Goal: Task Accomplishment & Management: Manage account settings

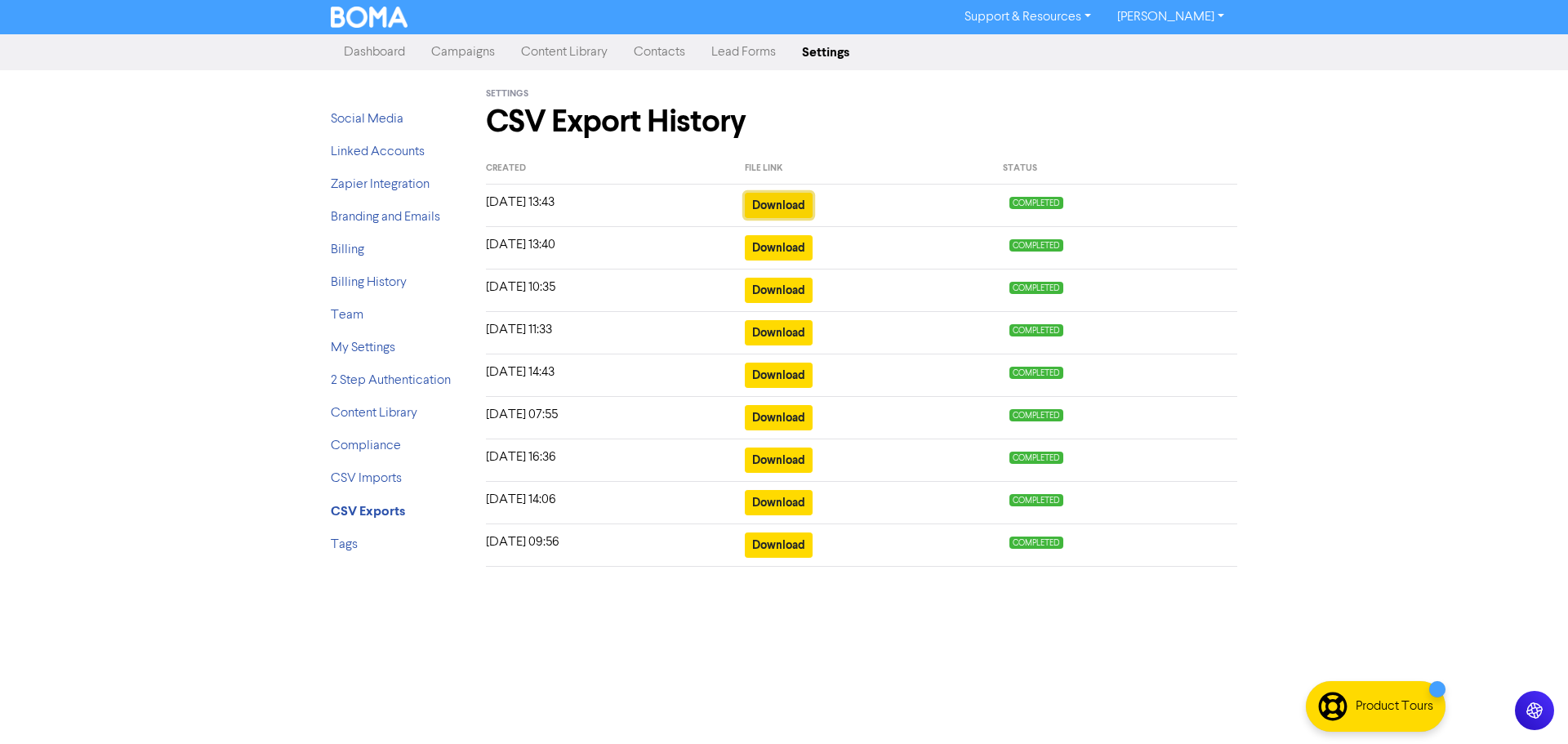
click at [789, 206] on button "Download" at bounding box center [779, 205] width 68 height 25
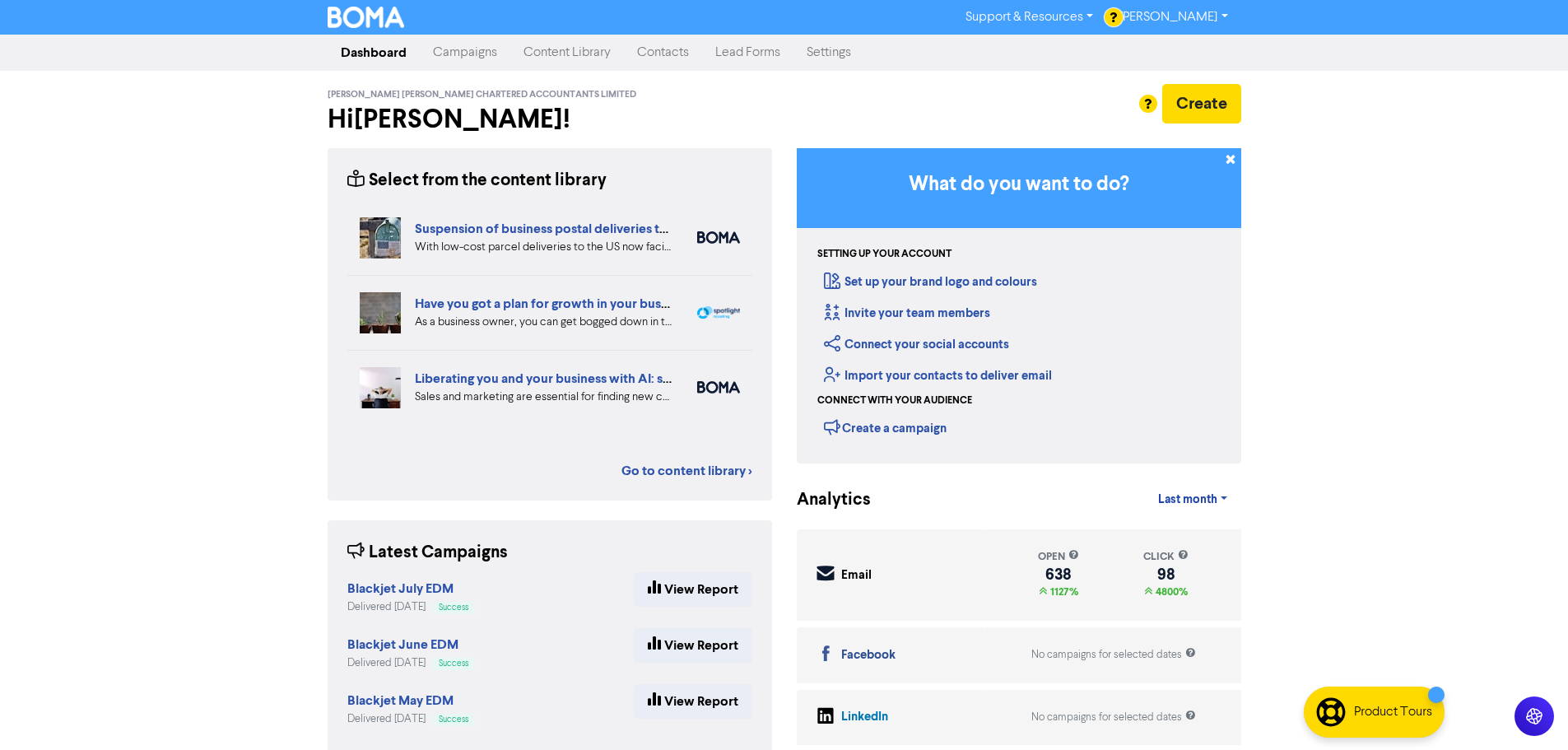
click at [649, 50] on link "Contacts" at bounding box center [663, 52] width 78 height 33
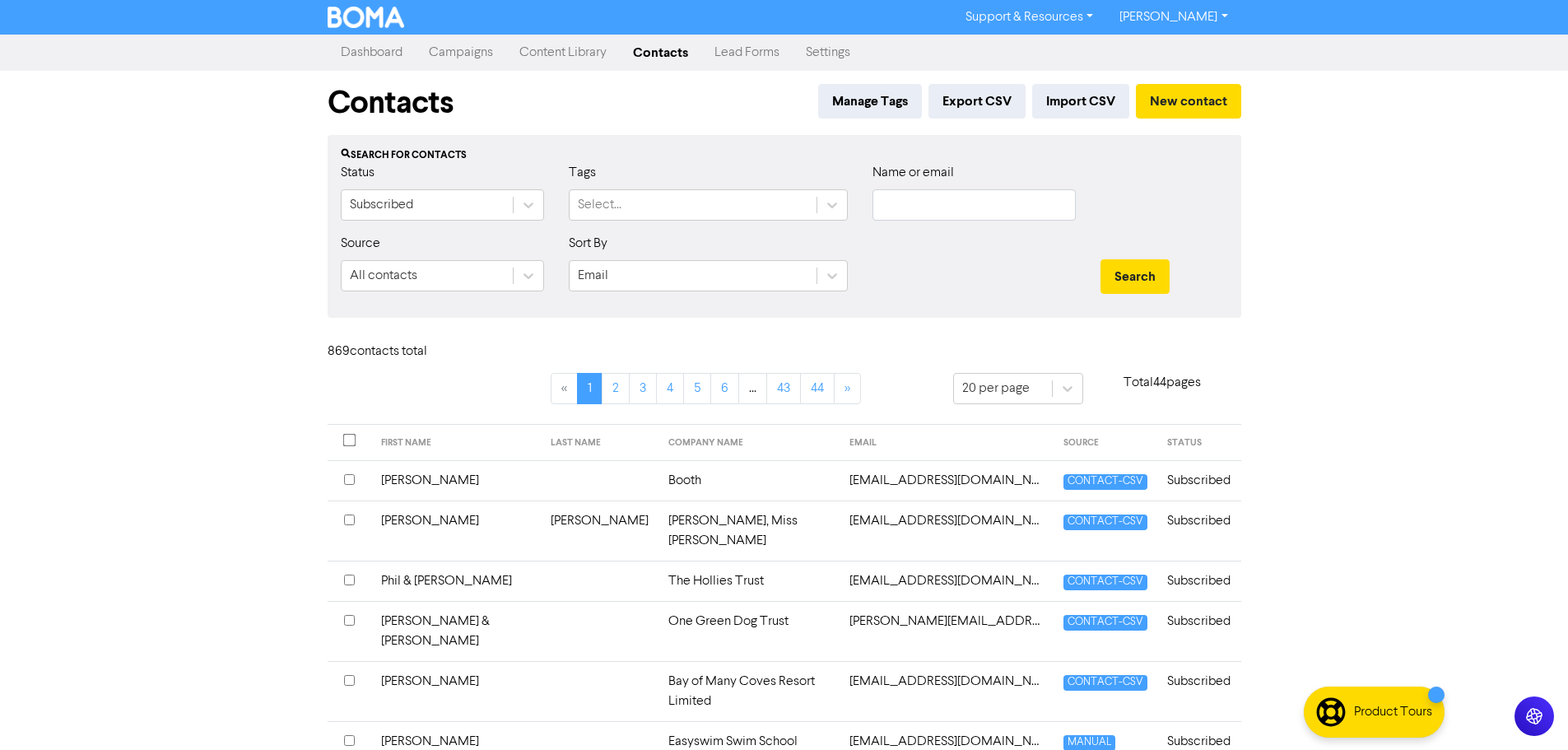
drag, startPoint x: 499, startPoint y: 213, endPoint x: 547, endPoint y: 212, distance: 48.0
click at [516, 212] on div "Subscribed" at bounding box center [442, 205] width 203 height 31
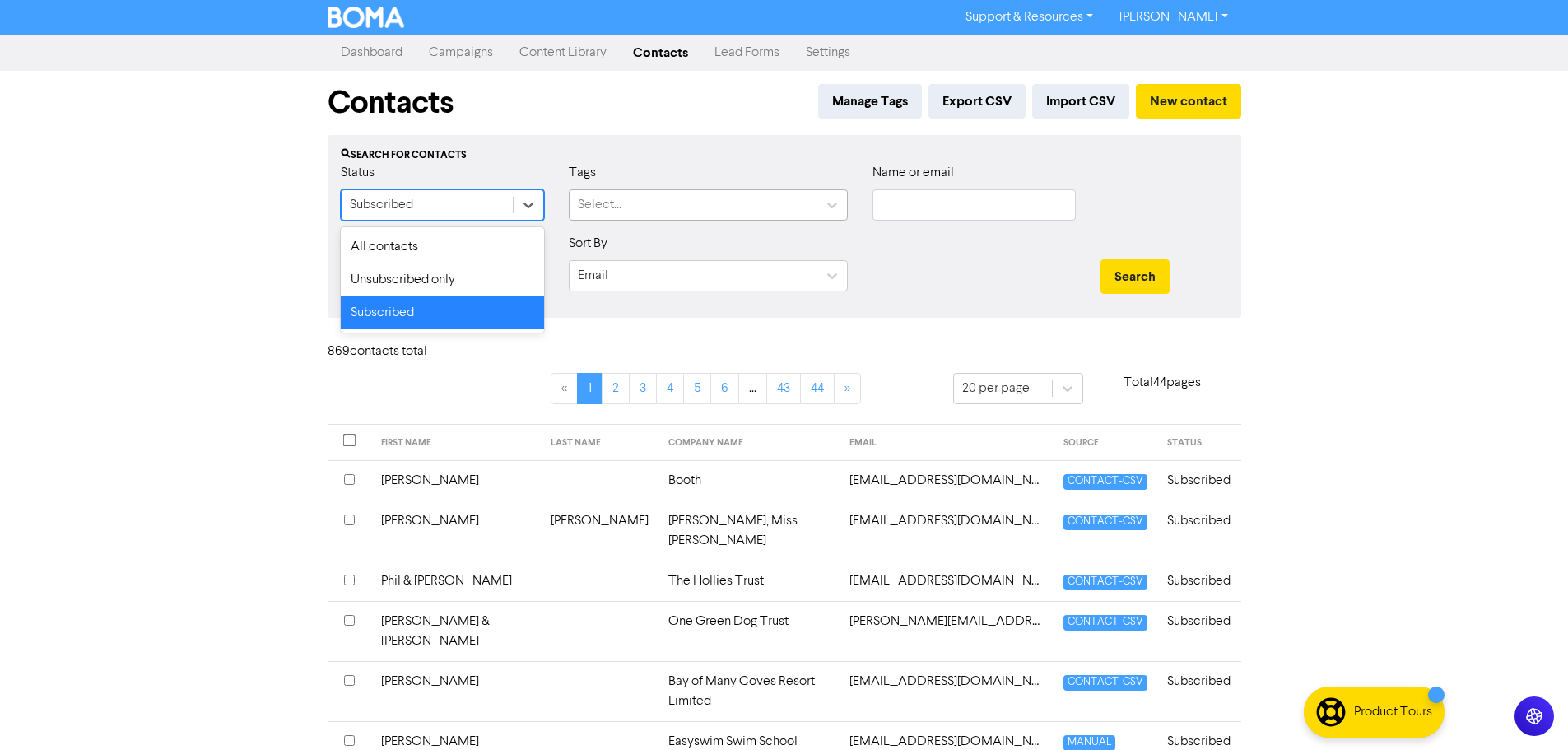
click at [689, 205] on div "Select..." at bounding box center [693, 205] width 247 height 30
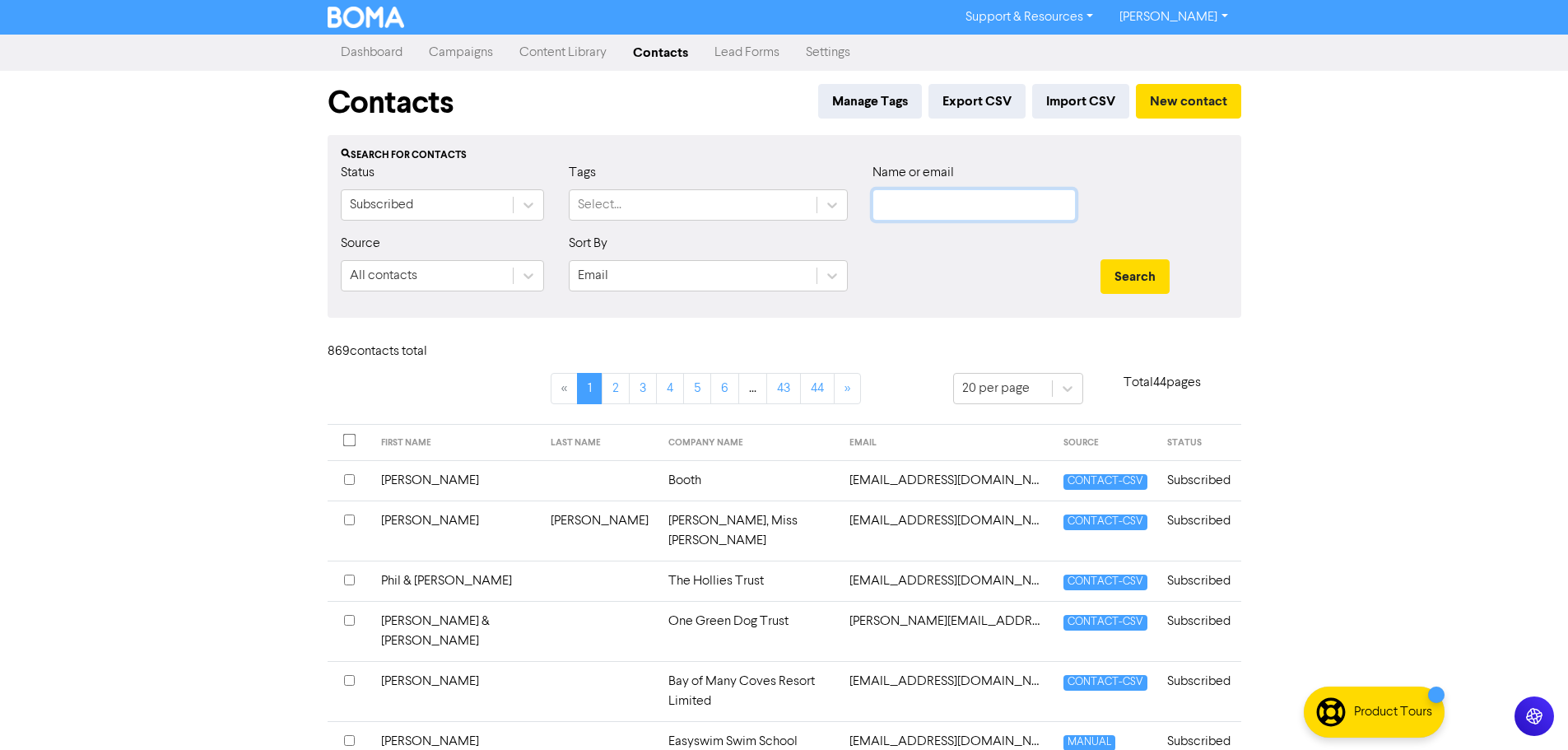
click at [929, 202] on input "text" at bounding box center [974, 205] width 203 height 31
click at [1100, 259] on button "Search" at bounding box center [1135, 276] width 70 height 35
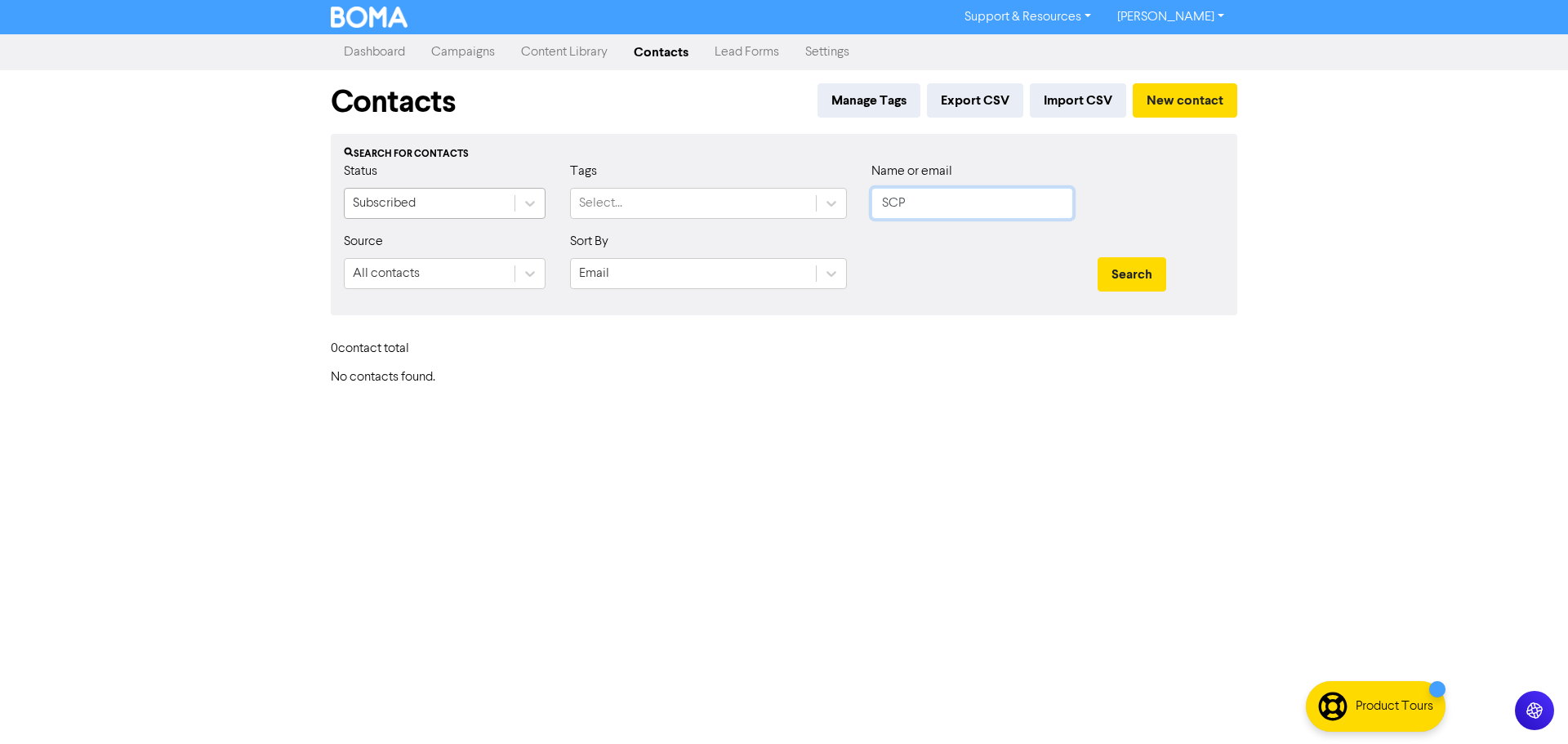
drag, startPoint x: 1011, startPoint y: 203, endPoint x: 388, endPoint y: 205, distance: 623.0
click at [388, 205] on div "Status Subscribed Tags Select... Name or email SCP" at bounding box center [784, 197] width 905 height 70
click at [1098, 257] on button "Search" at bounding box center [1133, 274] width 69 height 35
click at [1118, 274] on button "Search" at bounding box center [1133, 274] width 69 height 35
click at [531, 200] on icon at bounding box center [529, 203] width 16 height 16
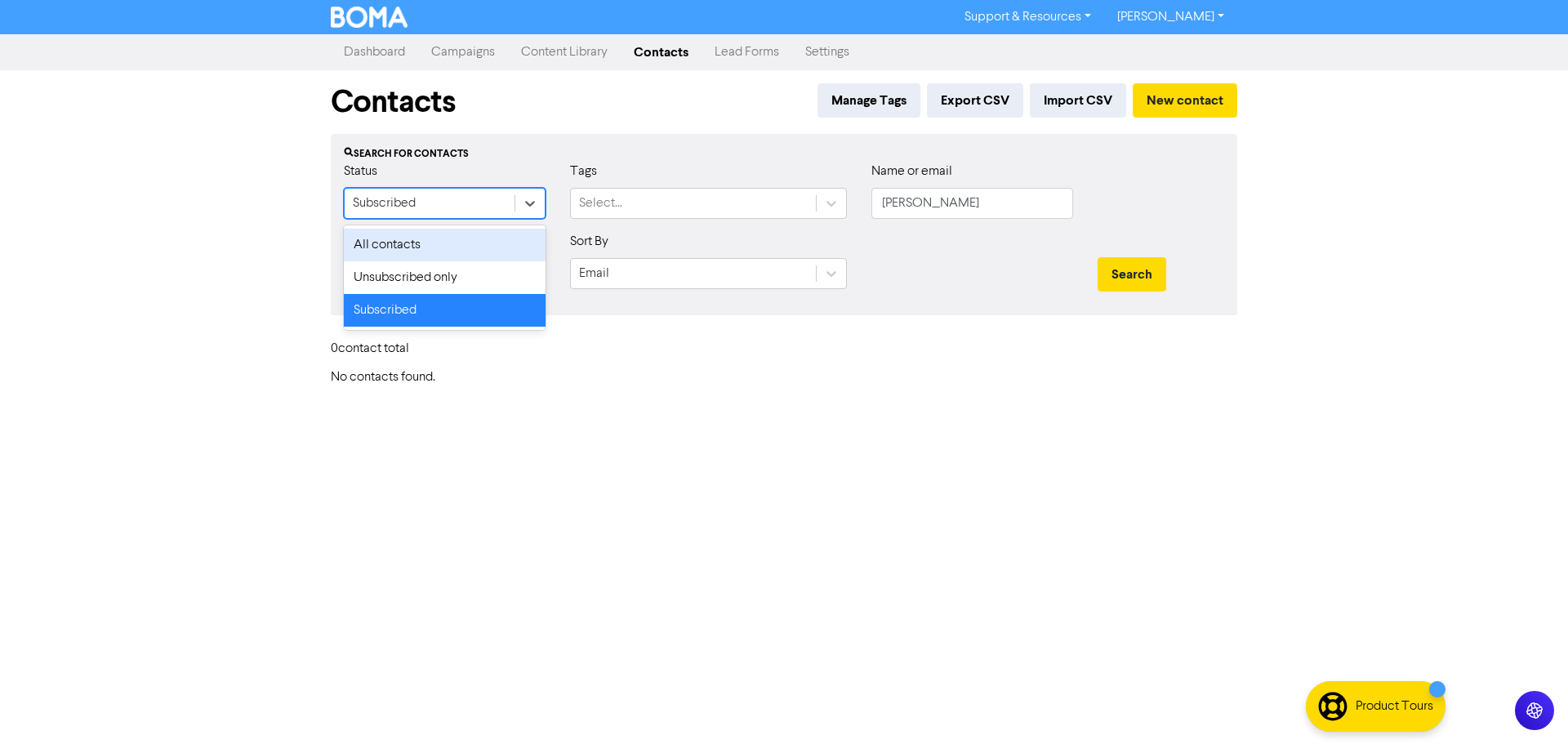
click at [449, 247] on div "All contacts" at bounding box center [445, 244] width 201 height 33
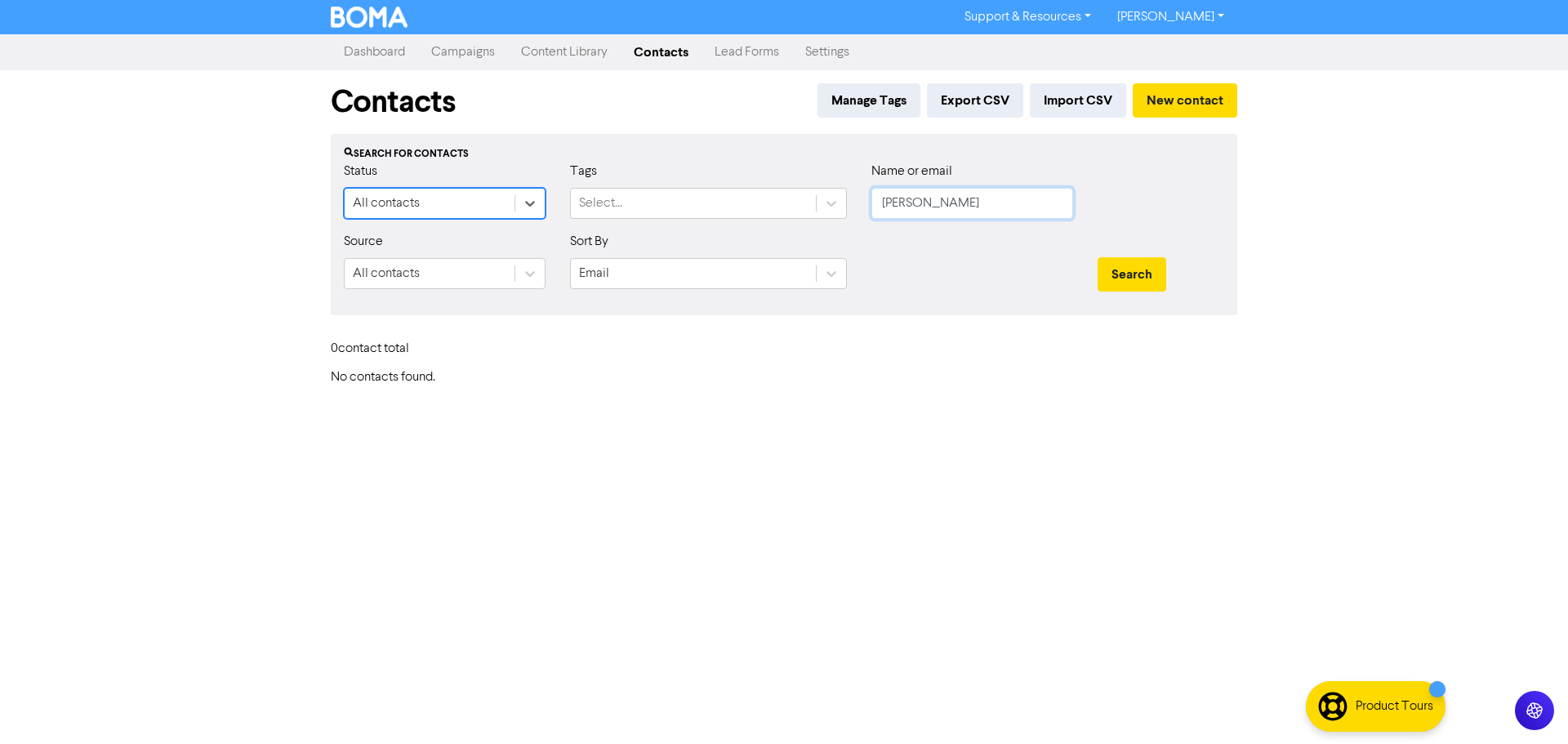
click at [979, 212] on input "[PERSON_NAME]" at bounding box center [972, 203] width 201 height 31
click at [1098, 257] on button "Search" at bounding box center [1133, 274] width 69 height 35
click at [1104, 278] on button "Search" at bounding box center [1133, 274] width 69 height 35
drag, startPoint x: 958, startPoint y: 196, endPoint x: 811, endPoint y: 201, distance: 147.1
click at [840, 205] on div "Status All contacts Tags Select... Name or email [PERSON_NAME]" at bounding box center [784, 197] width 905 height 70
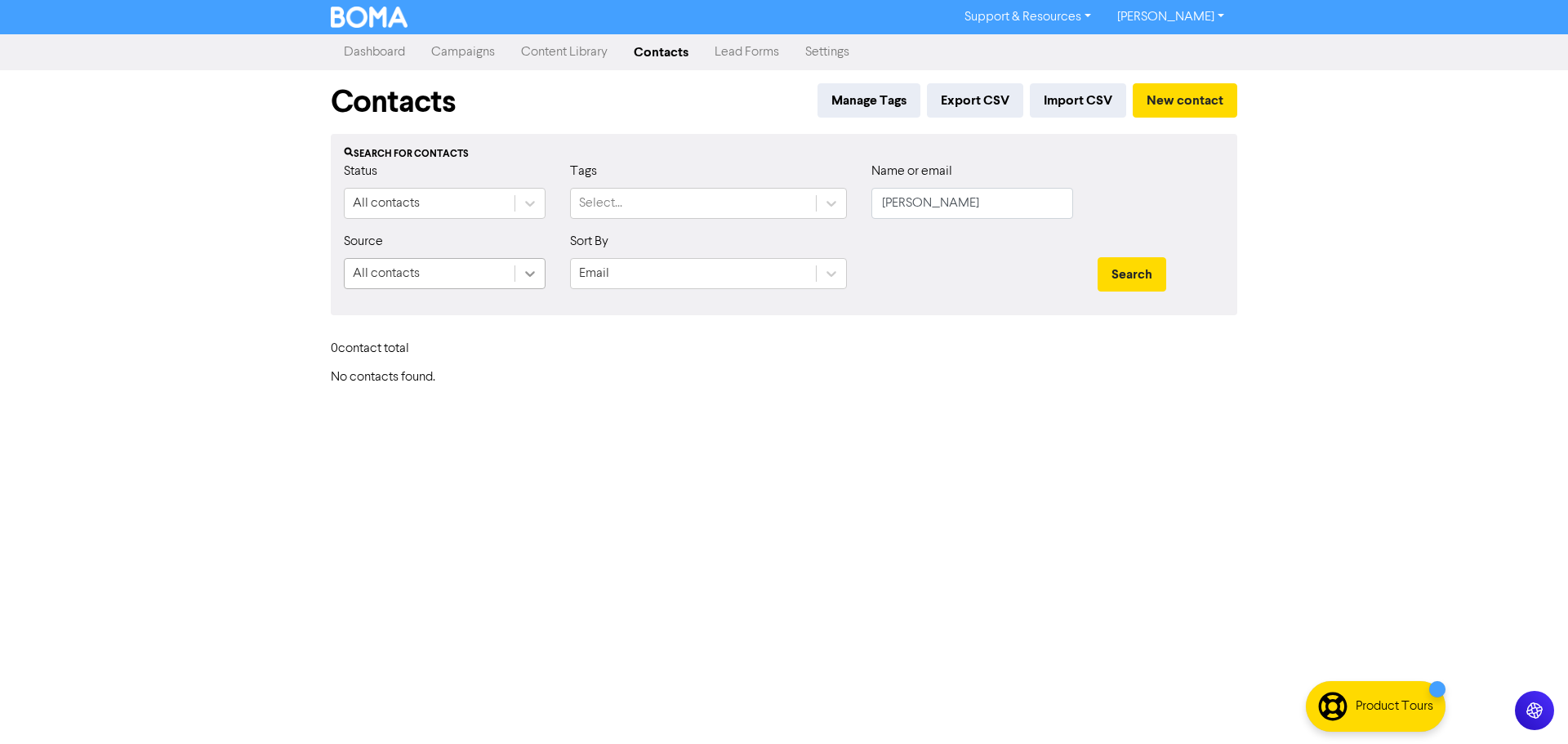
click at [529, 281] on icon at bounding box center [529, 273] width 16 height 16
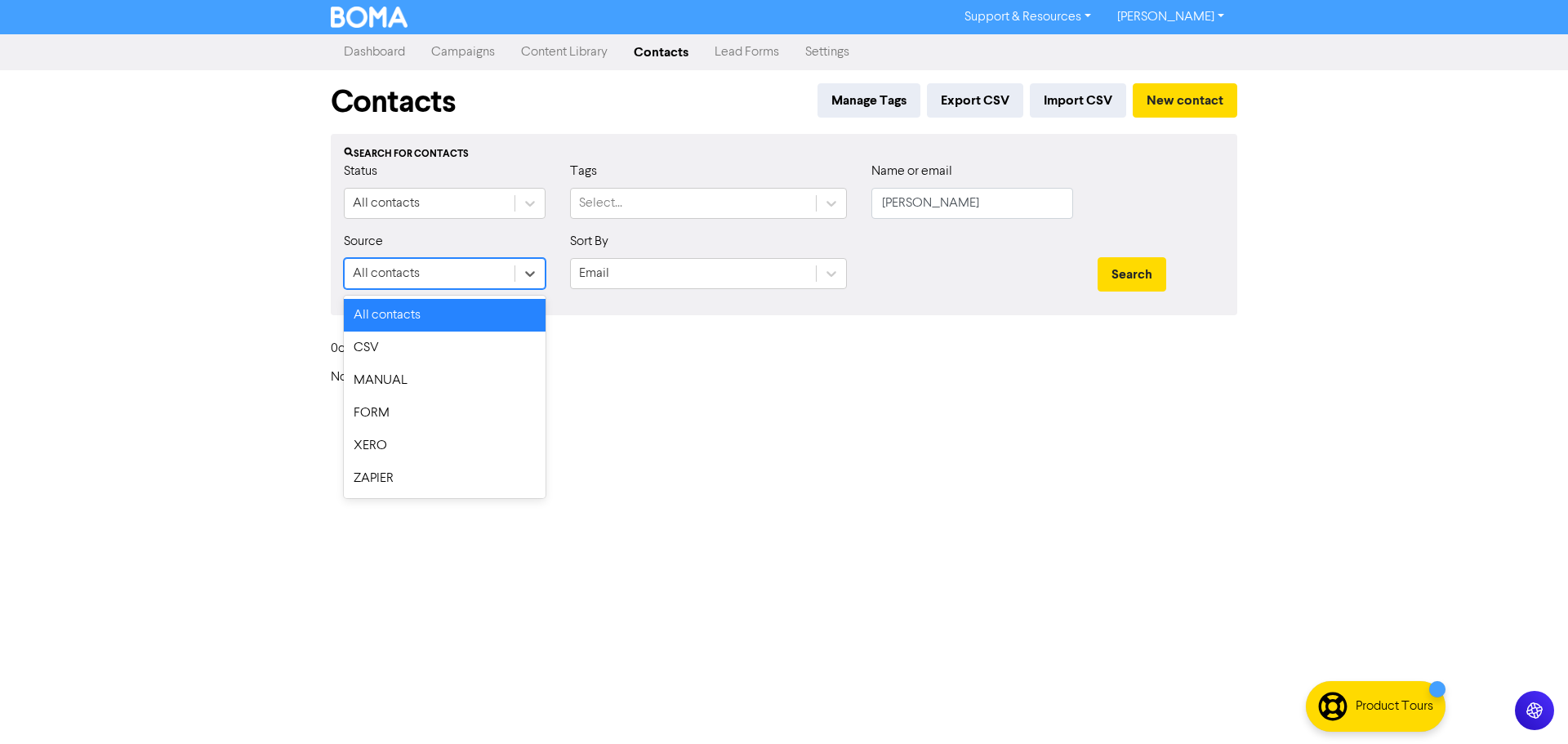
click at [500, 316] on div "All contacts" at bounding box center [445, 315] width 201 height 33
drag, startPoint x: 705, startPoint y: 443, endPoint x: 923, endPoint y: 410, distance: 220.5
click at [707, 441] on div "Support & Resources Video Tutorials FAQ & Guides Marketing Education [PERSON_NA…" at bounding box center [784, 372] width 1568 height 744
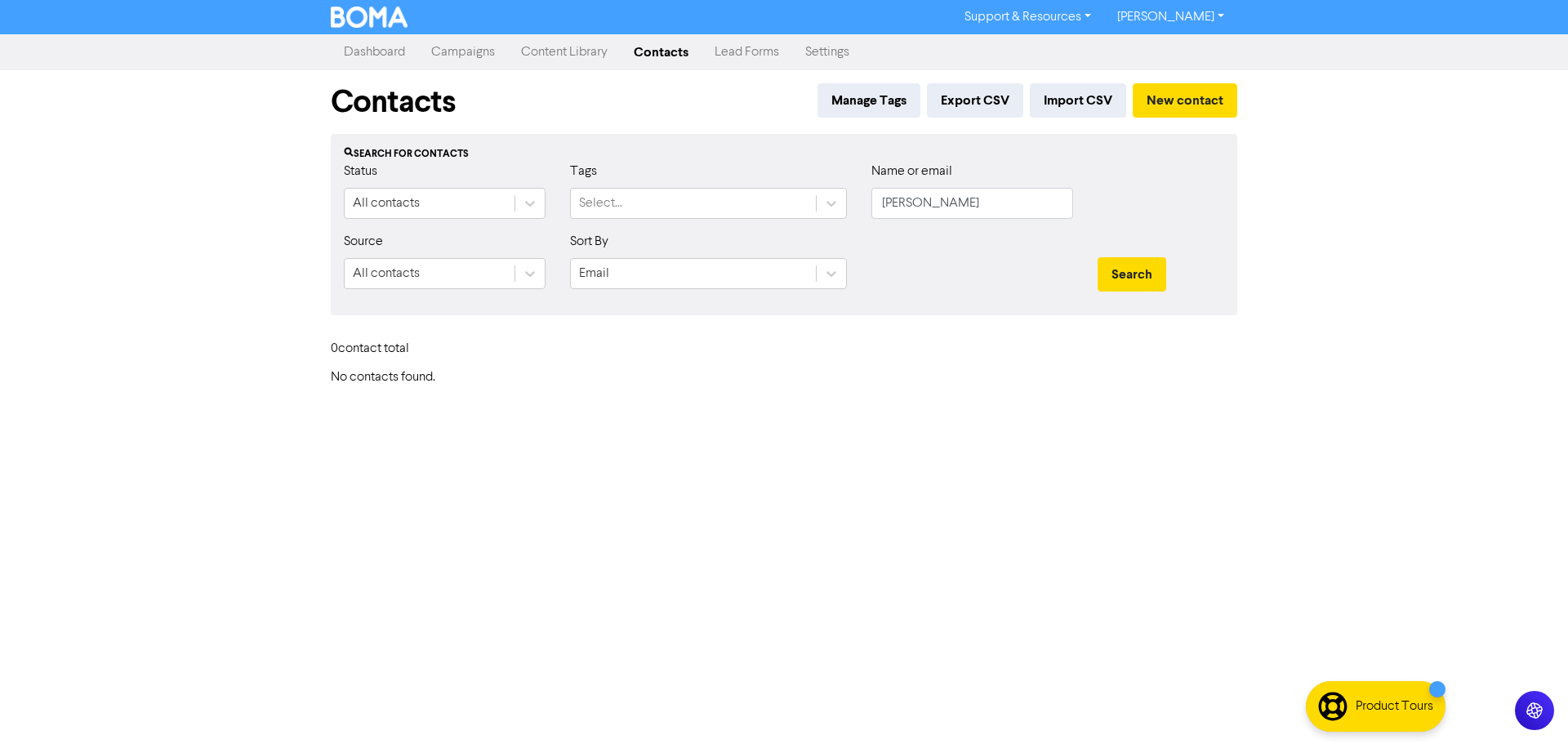
click at [1088, 308] on div "Search for contacts Status All contacts Tags Select... Name or email [PERSON_NA…" at bounding box center [784, 224] width 906 height 181
drag, startPoint x: 1005, startPoint y: 346, endPoint x: 858, endPoint y: 284, distance: 159.5
click at [1000, 342] on div "0 contact total" at bounding box center [784, 352] width 931 height 35
drag, startPoint x: 950, startPoint y: 197, endPoint x: 690, endPoint y: 184, distance: 260.3
click at [691, 184] on div "Status All contacts Tags Select... Name or email [PERSON_NAME]" at bounding box center [784, 197] width 905 height 70
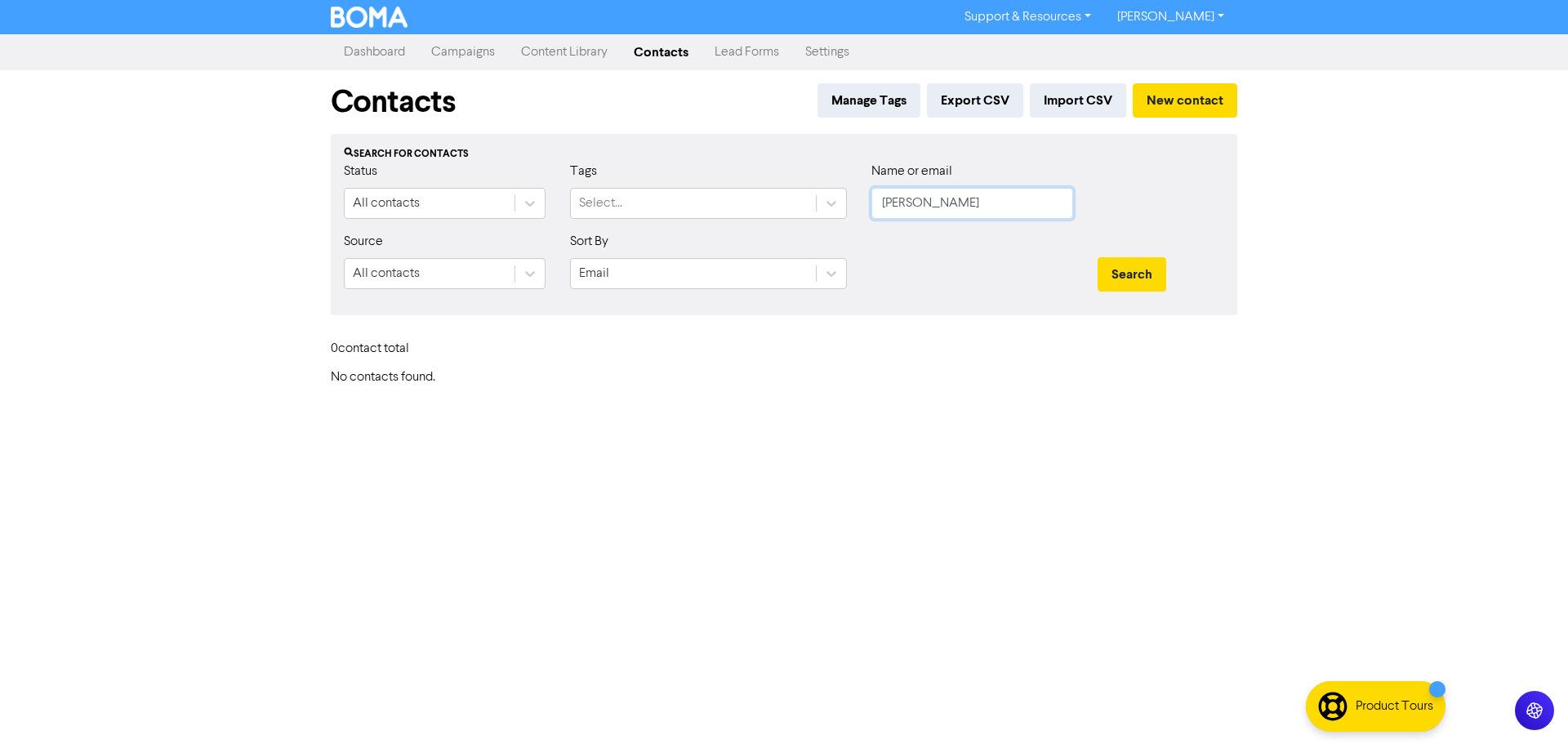
paste input "[PERSON_NAME].[PERSON_NAME]@zones.co.[PERSON_NAME]"
click at [1098, 257] on button "Search" at bounding box center [1133, 274] width 69 height 35
click at [1136, 279] on button "Search" at bounding box center [1133, 274] width 69 height 35
drag, startPoint x: 1047, startPoint y: 208, endPoint x: 616, endPoint y: 186, distance: 431.6
click at [611, 186] on div "Status All contacts Tags Select... Name or email [PERSON_NAME][EMAIL_ADDRESS][P…" at bounding box center [784, 197] width 905 height 70
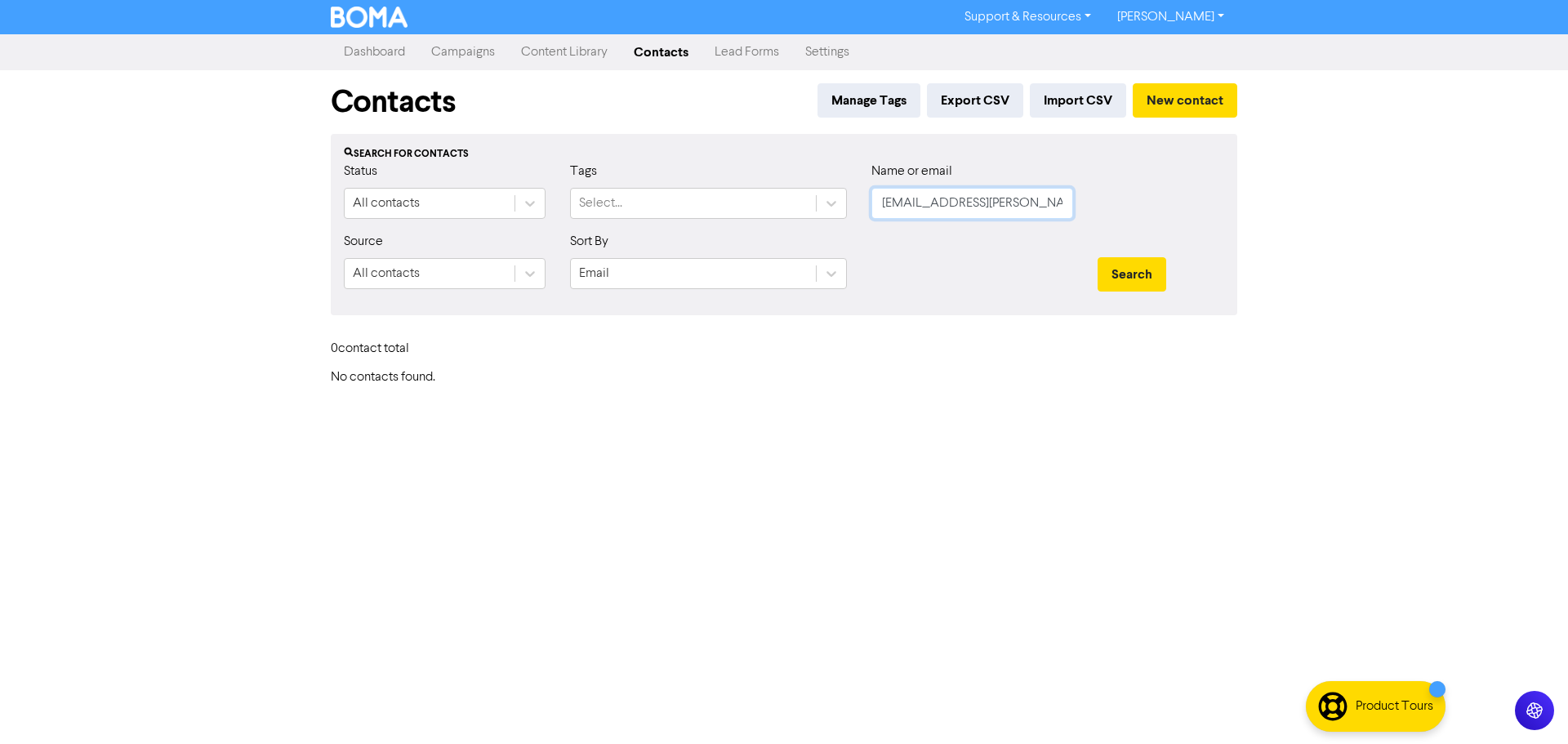
paste input "[PERSON_NAME]"
click at [1098, 257] on button "Search" at bounding box center [1133, 274] width 69 height 35
click at [522, 274] on icon at bounding box center [529, 273] width 16 height 16
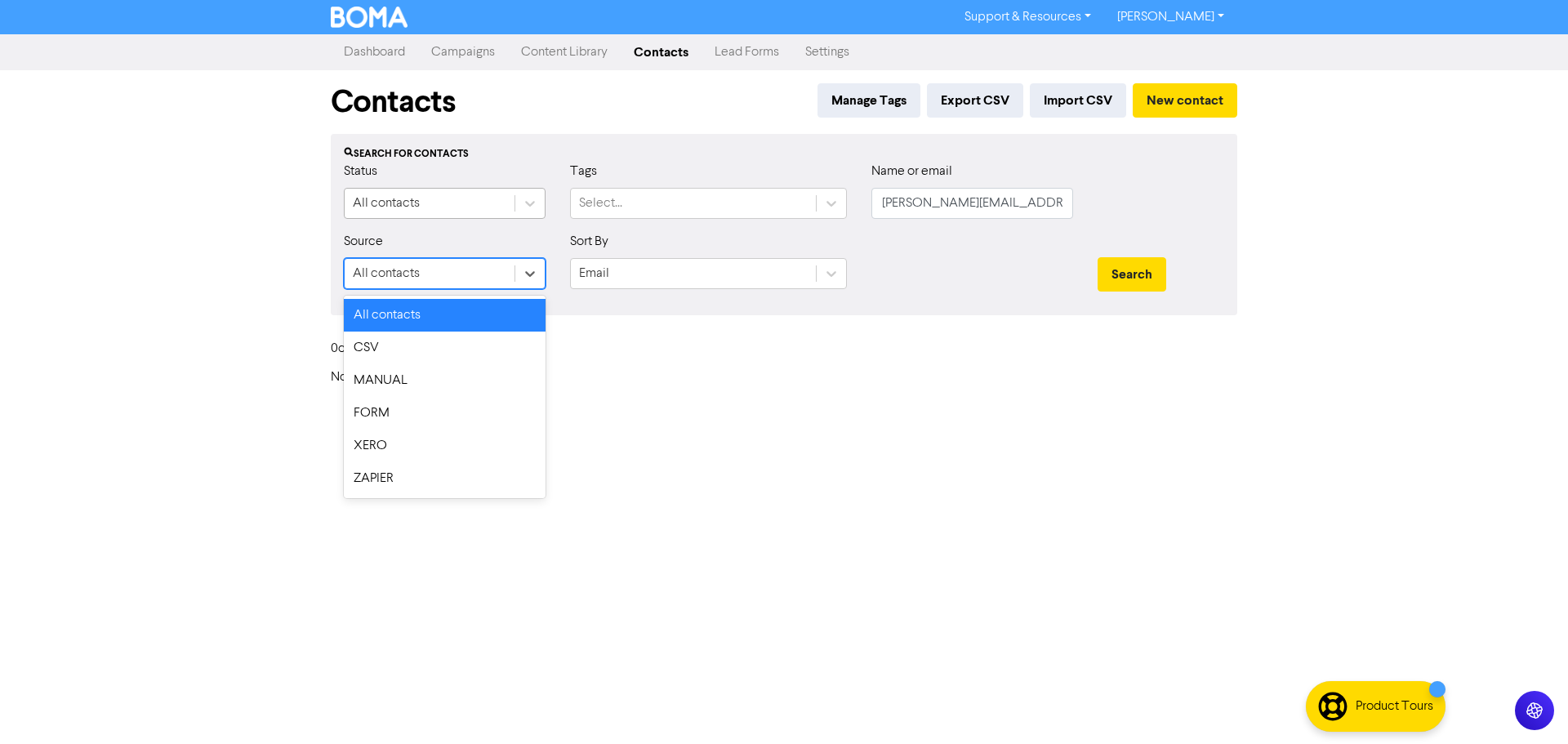
click at [513, 202] on div "All contacts" at bounding box center [429, 203] width 170 height 30
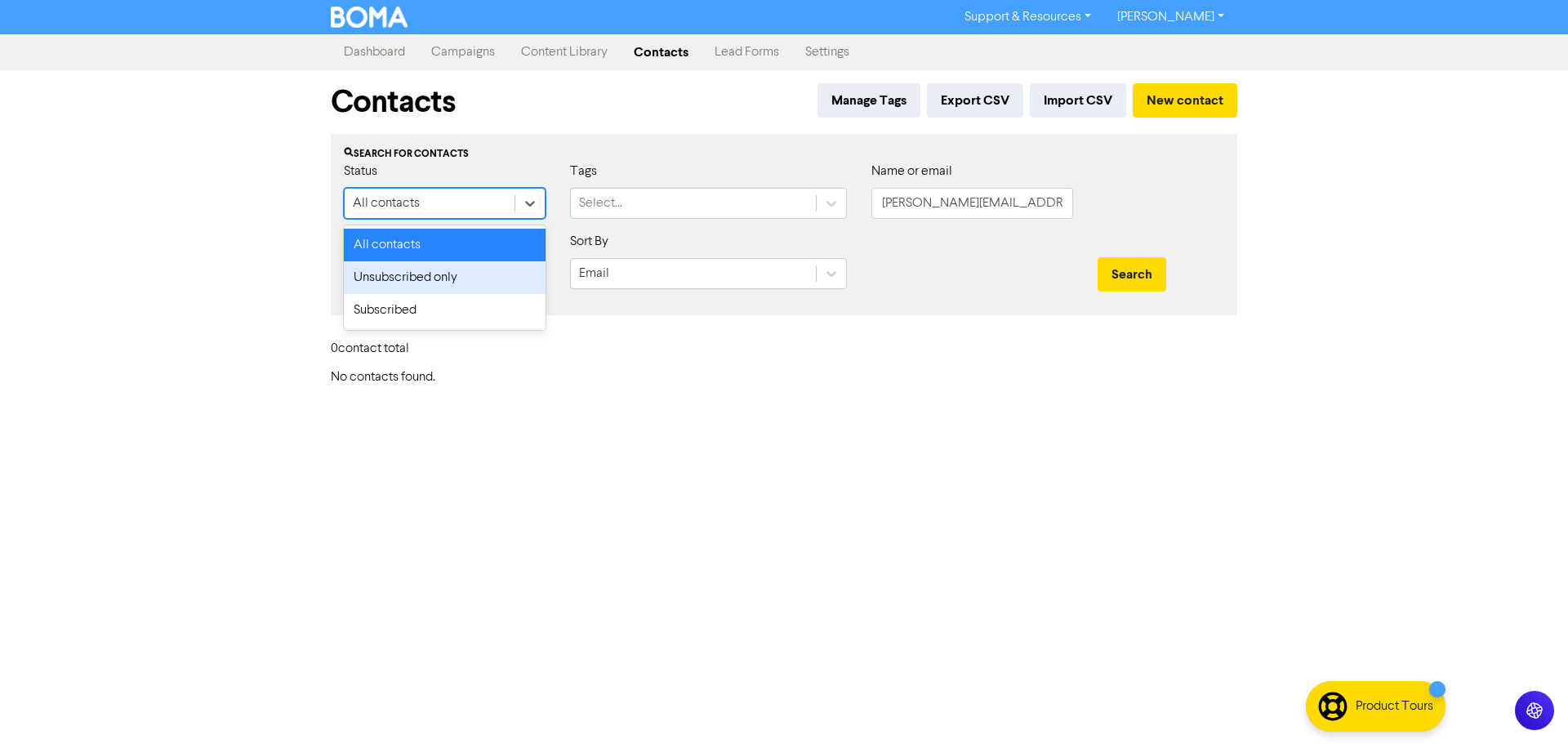
click at [476, 272] on div "Unsubscribed only" at bounding box center [445, 278] width 201 height 33
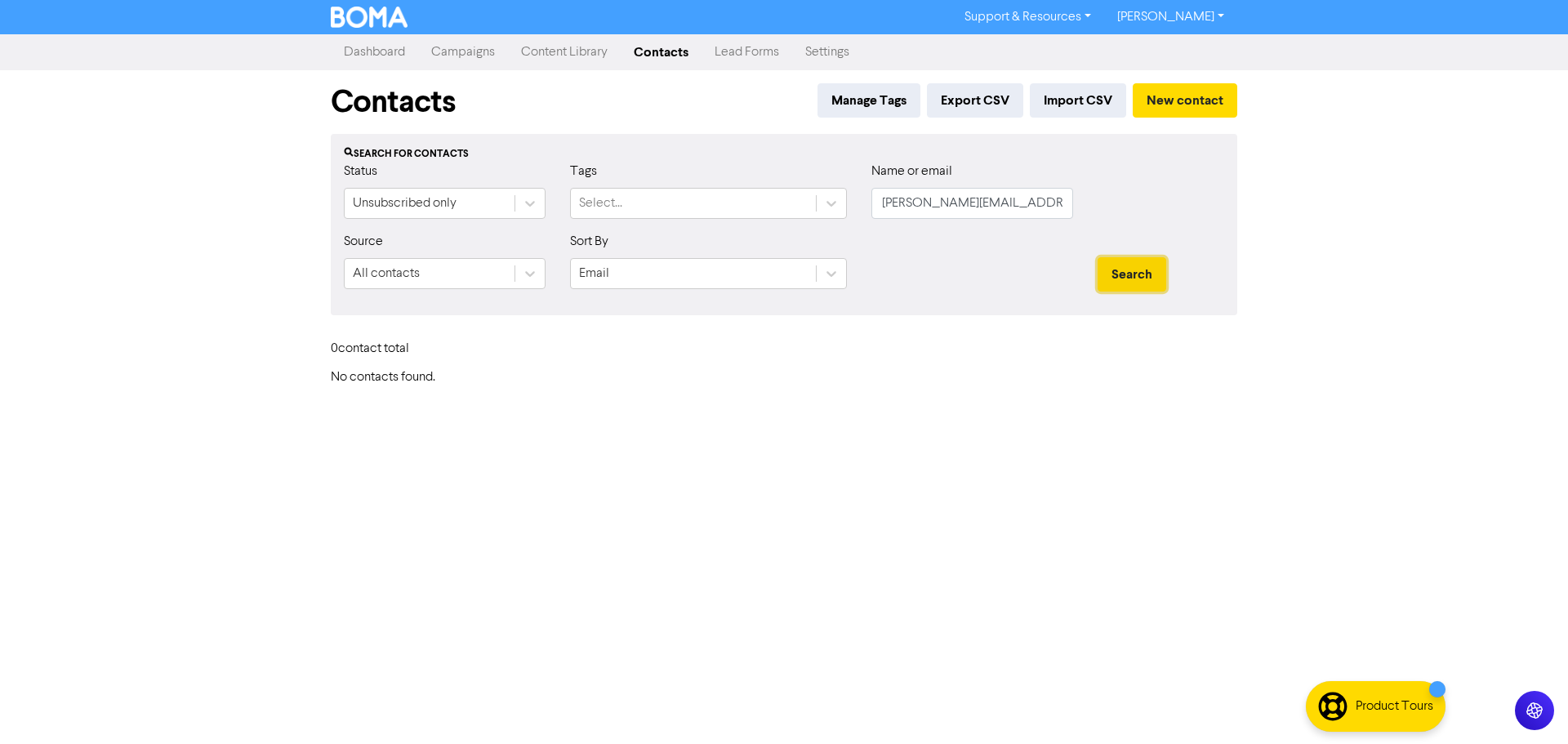
click at [1138, 278] on button "Search" at bounding box center [1133, 274] width 69 height 35
drag, startPoint x: 1031, startPoint y: 203, endPoint x: 561, endPoint y: 193, distance: 470.1
click at [553, 196] on div "Status Unsubscribed only Tags Select... Name or email [PERSON_NAME][EMAIL_ADDRE…" at bounding box center [784, 197] width 905 height 70
type input "[PERSON_NAME]"
click at [1098, 257] on button "Search" at bounding box center [1133, 274] width 69 height 35
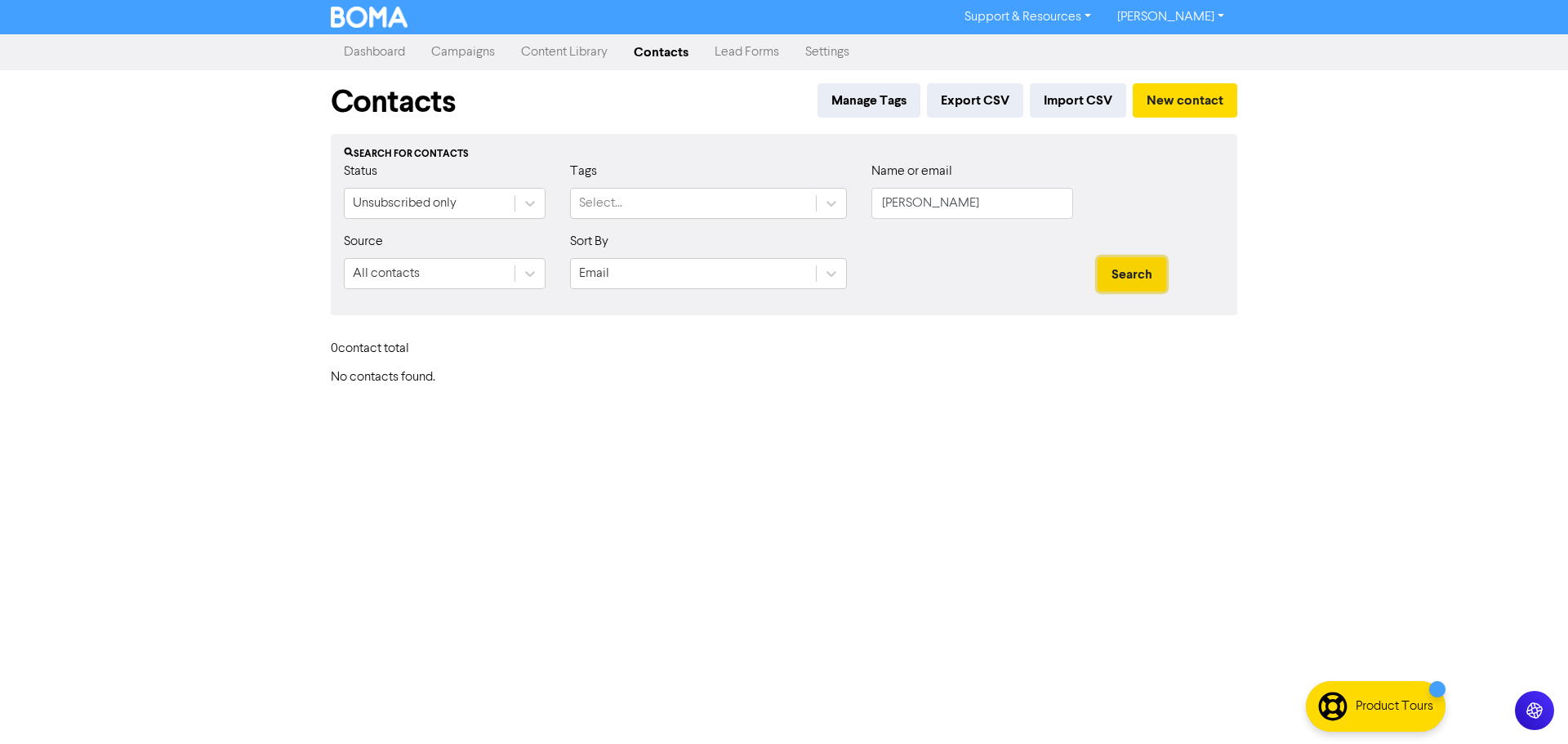
click at [1127, 267] on button "Search" at bounding box center [1133, 274] width 69 height 35
click at [1158, 104] on button "New contact" at bounding box center [1184, 101] width 105 height 35
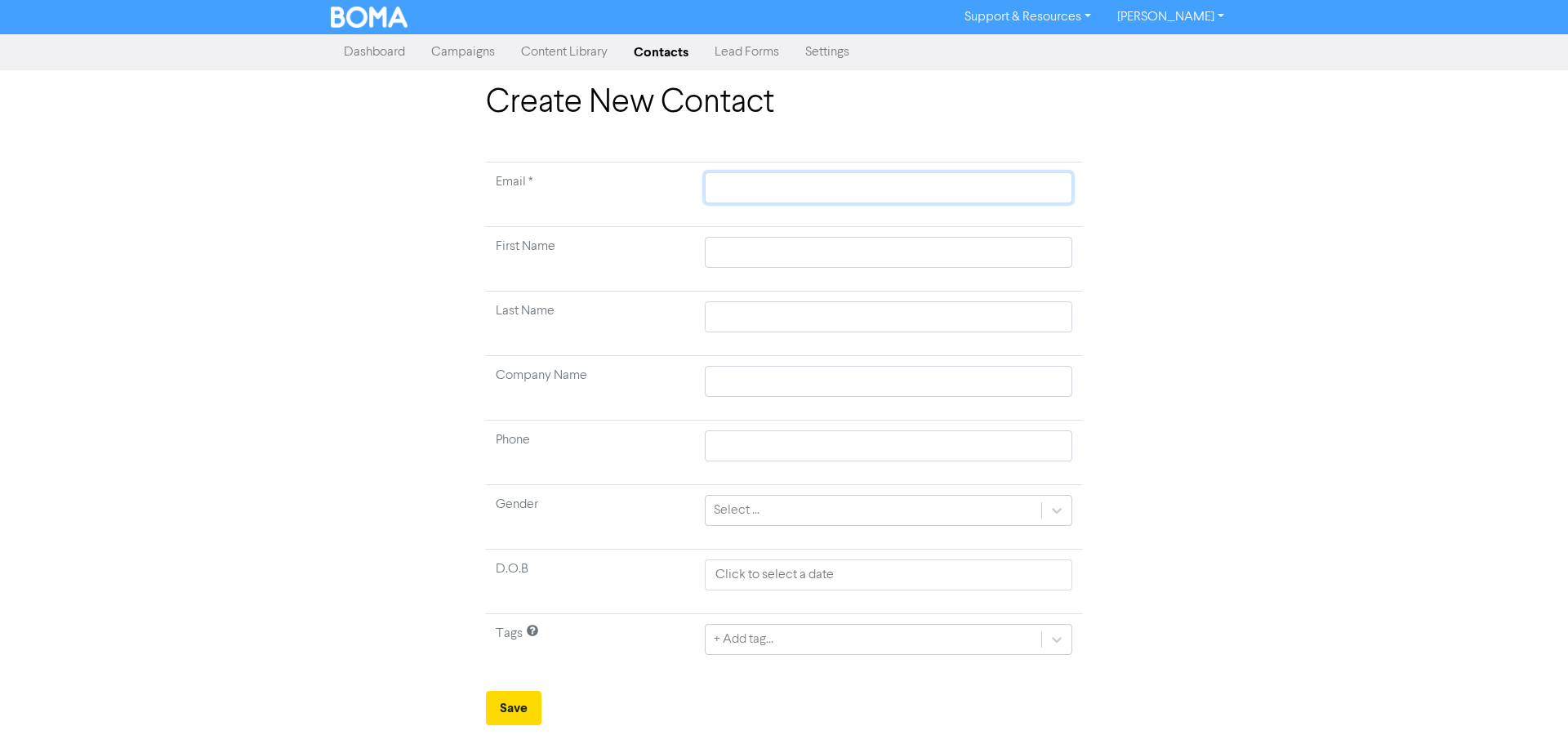
click at [764, 196] on input "text" at bounding box center [888, 188] width 367 height 31
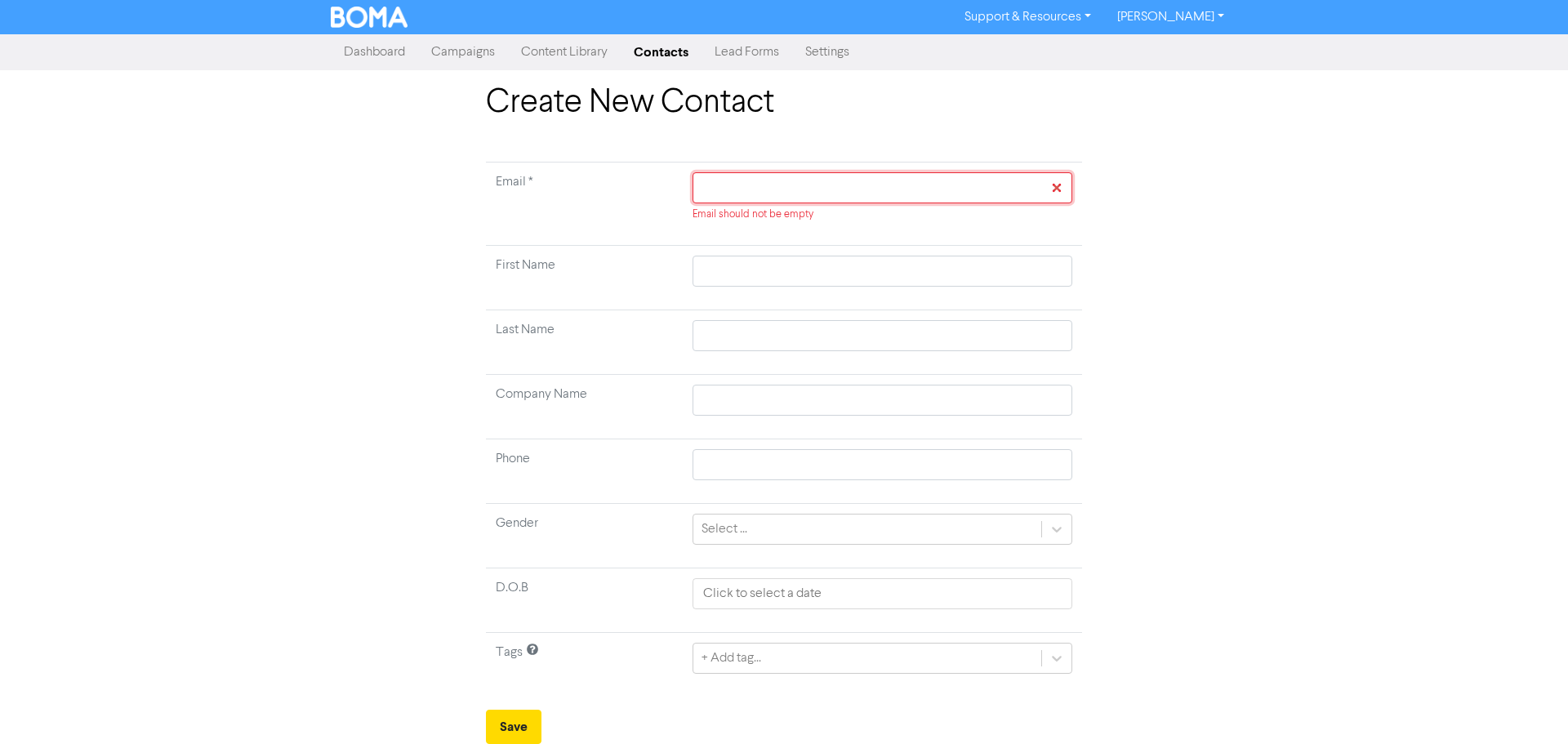
click at [833, 186] on input "text" at bounding box center [882, 188] width 380 height 31
click at [733, 262] on input "text" at bounding box center [882, 271] width 380 height 31
type input "J"
type input "Jo"
type input "[PERSON_NAME]"
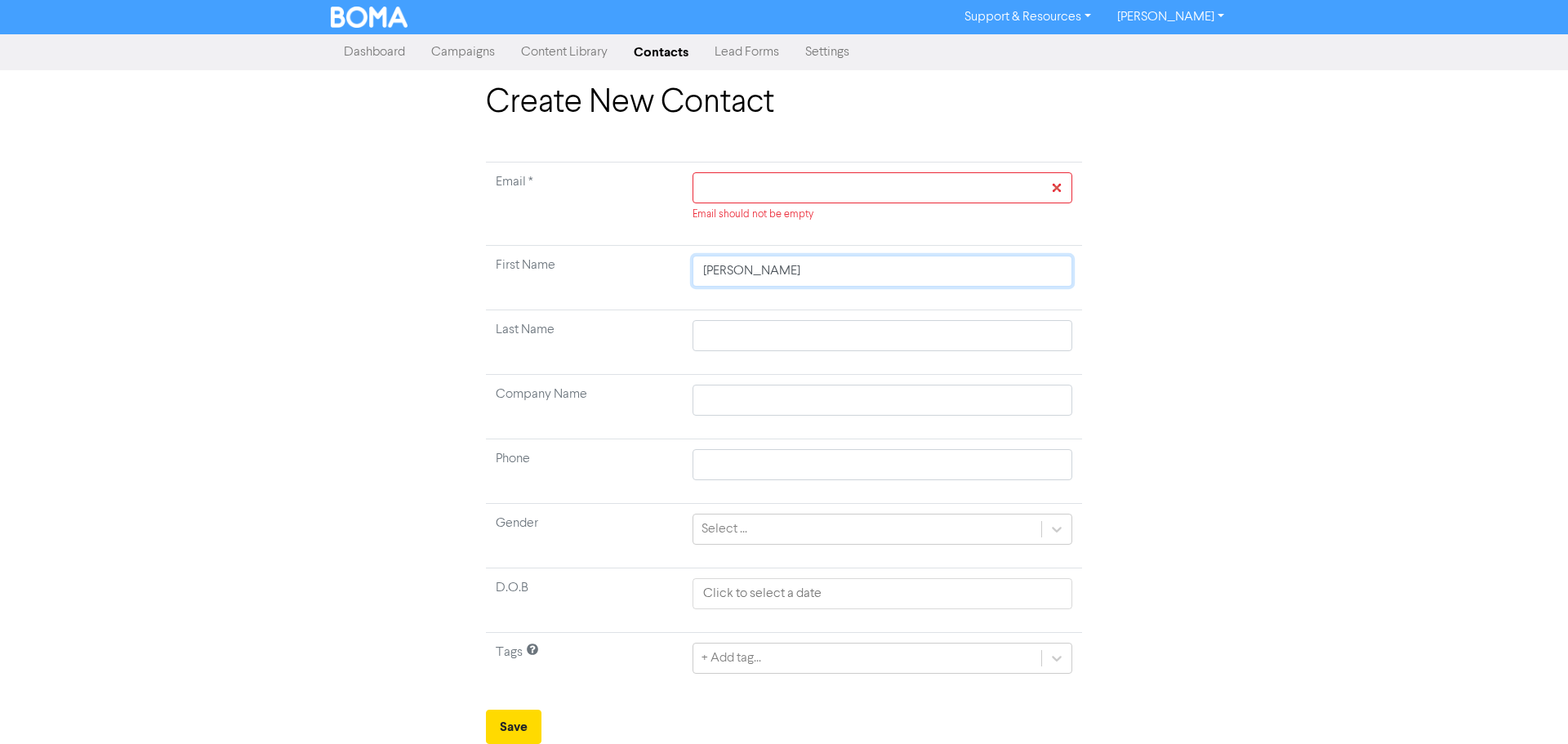
type input "[PERSON_NAME]"
type input "Joele"
type input "Joelen"
type input "Joelen a"
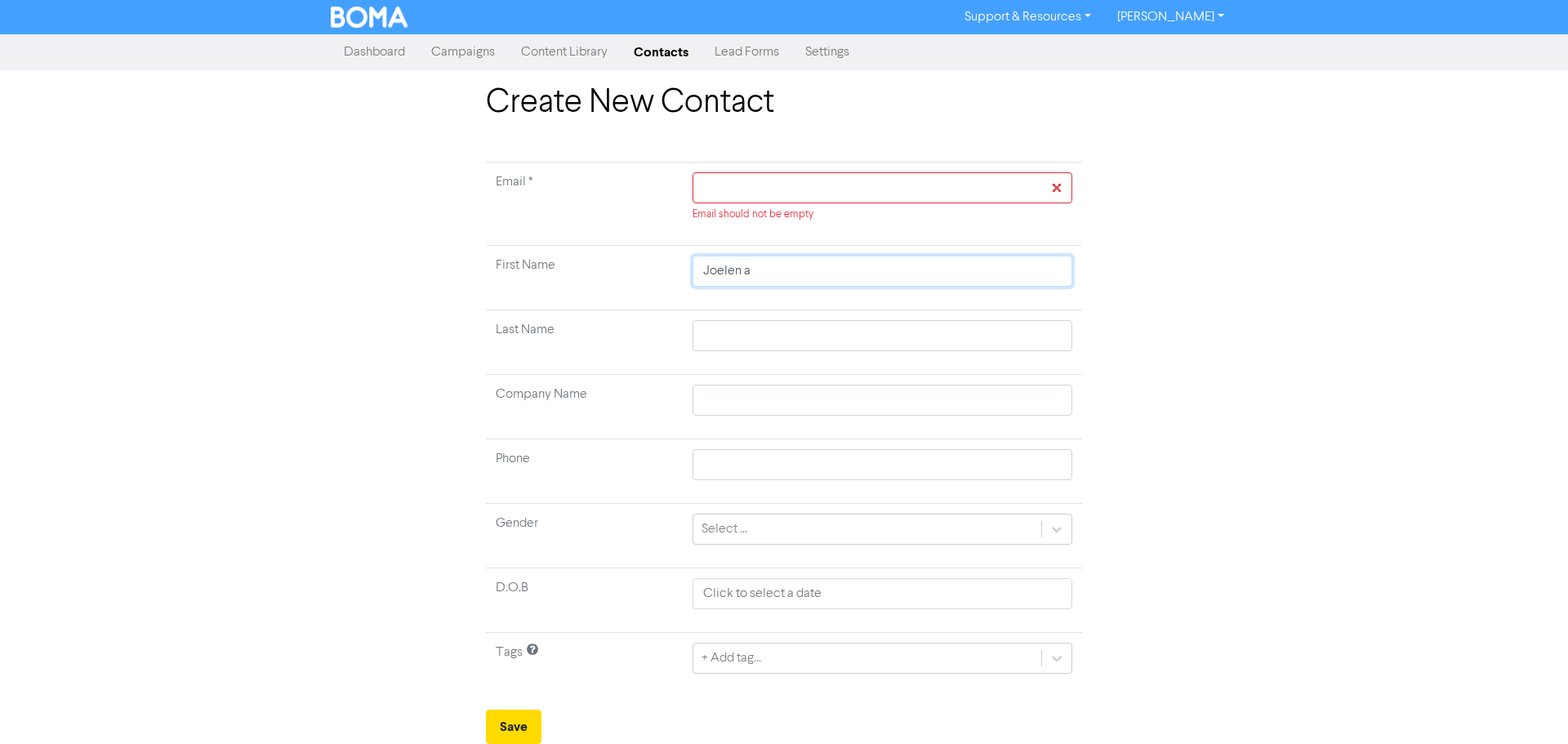
type input "Joelen an"
type input "[PERSON_NAME] and"
type input "Joeleneand"
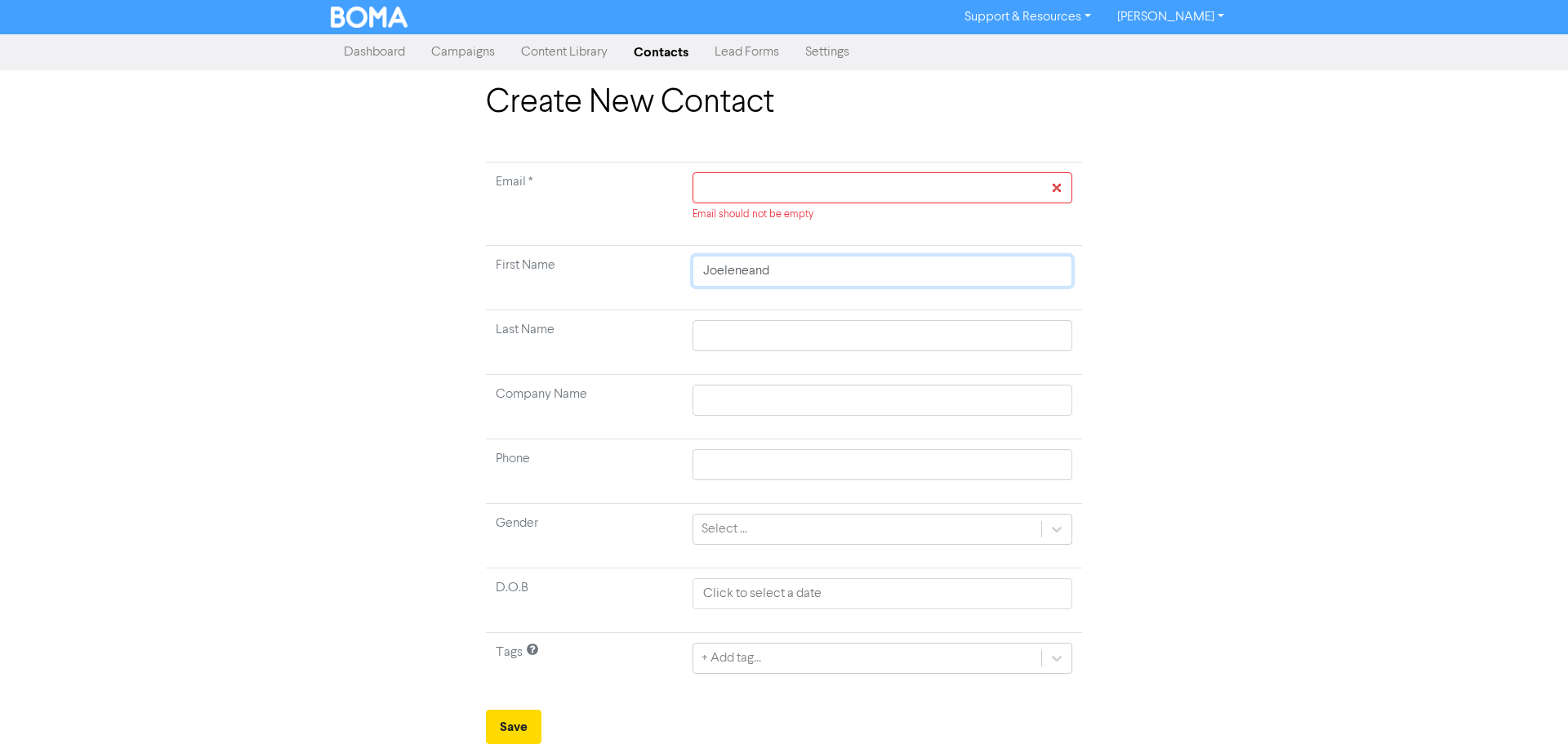
type input "[PERSON_NAME]"
type input "C"
type input "Cr"
type input "Cru"
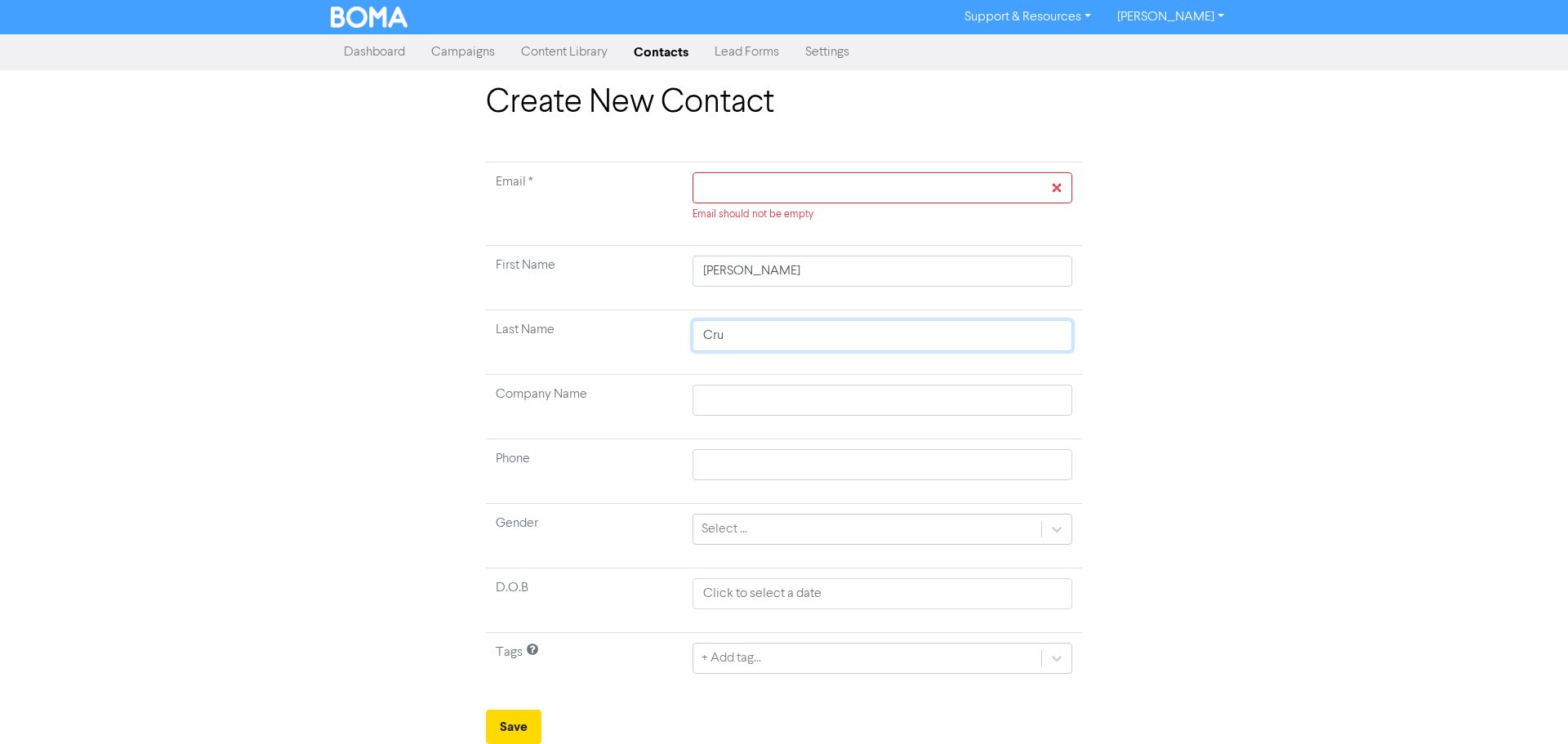
type input "[PERSON_NAME]"
type input "S"
type input "SC"
type input "SCP"
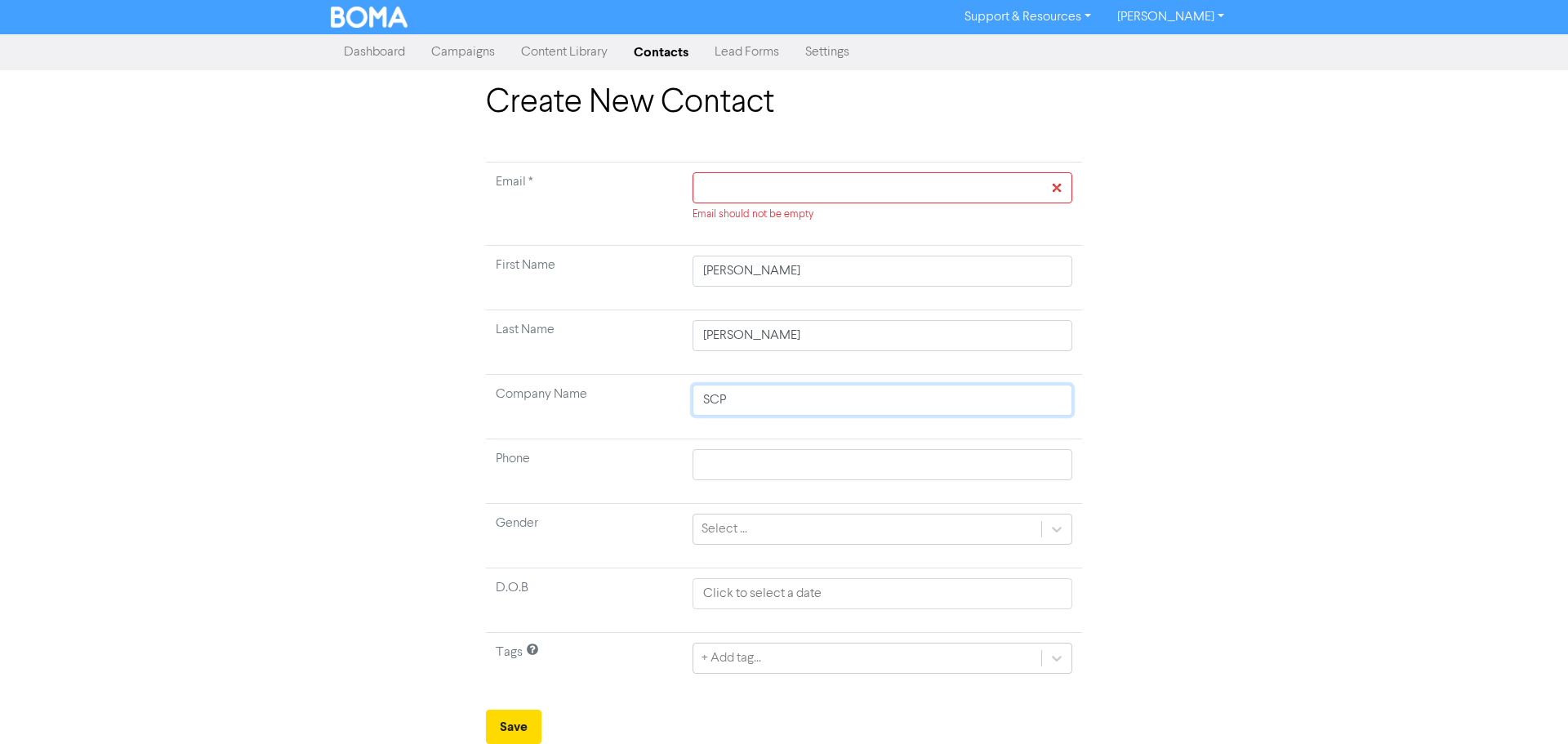
type input "SCP"
type input "SCP C"
type input "SCP Cr"
type input "SCP Cru"
type input "SCP [PERSON_NAME]"
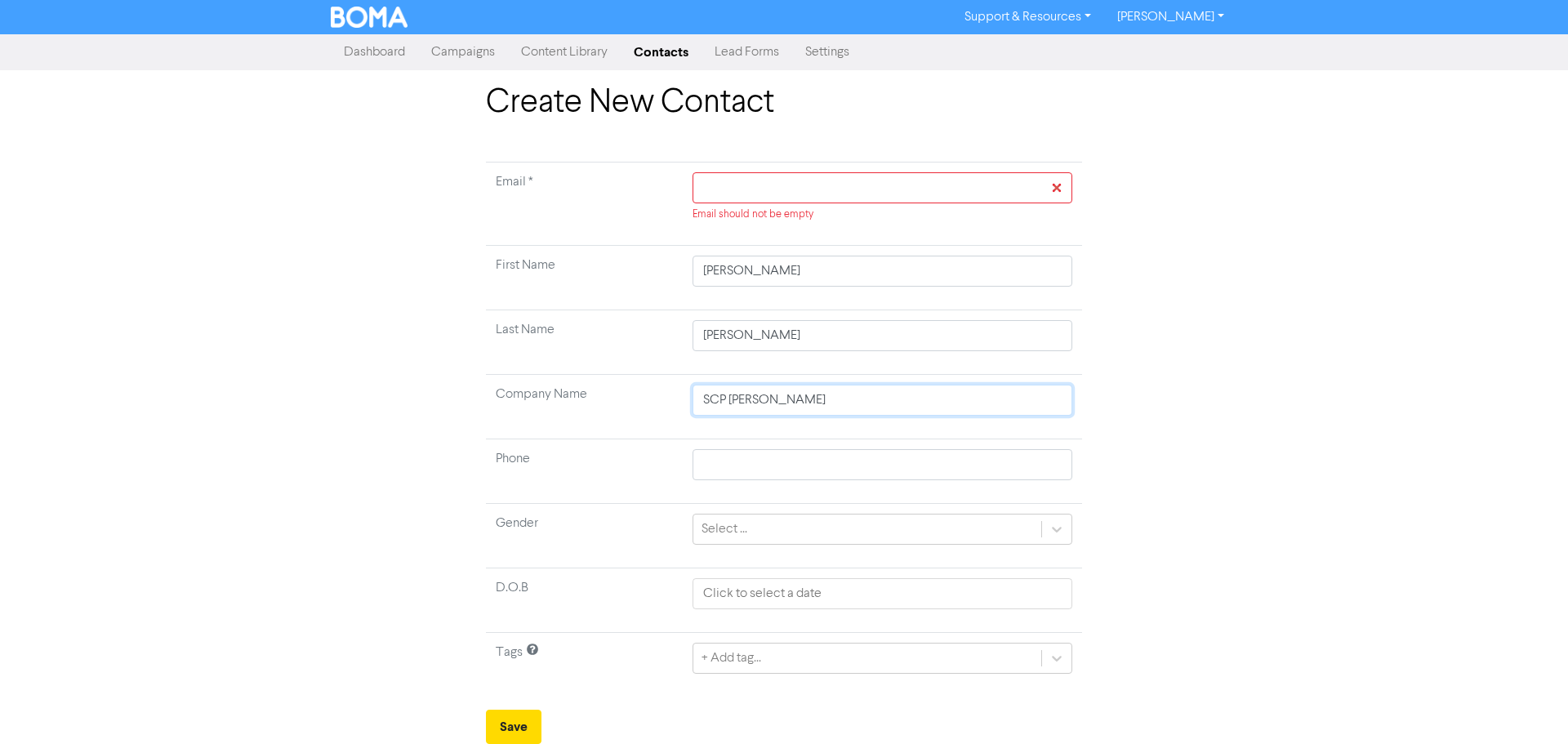
type input "SCP [PERSON_NAME]"
type input "SCP [PERSON_NAME] L"
type input "SCP [PERSON_NAME]"
type input "SCP [PERSON_NAME] Limi"
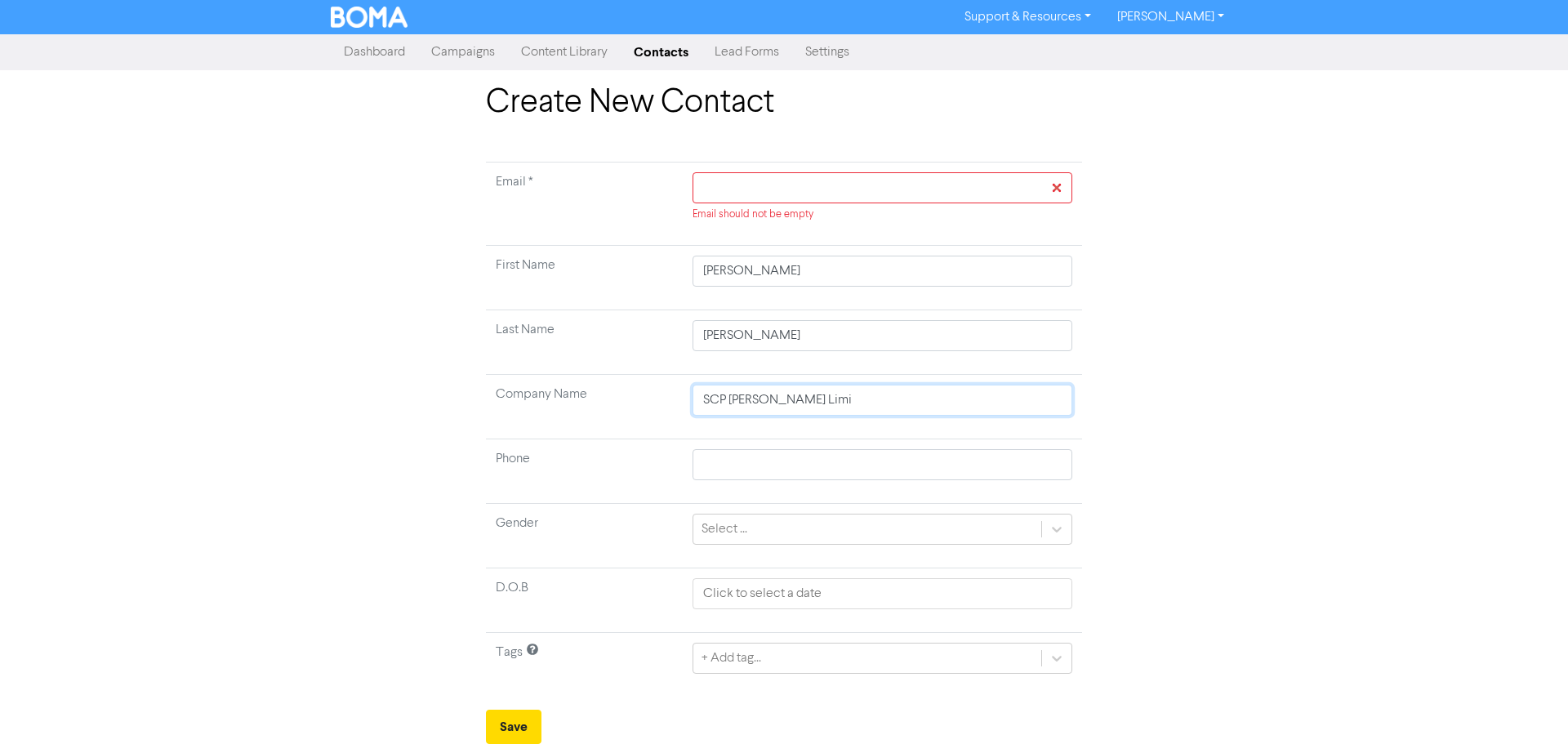
type input "SCP [PERSON_NAME] Limit"
type input "SCP [PERSON_NAME] Limite"
type input "SCP [PERSON_NAME] Limited"
click at [783, 194] on input "text" at bounding box center [882, 188] width 380 height 31
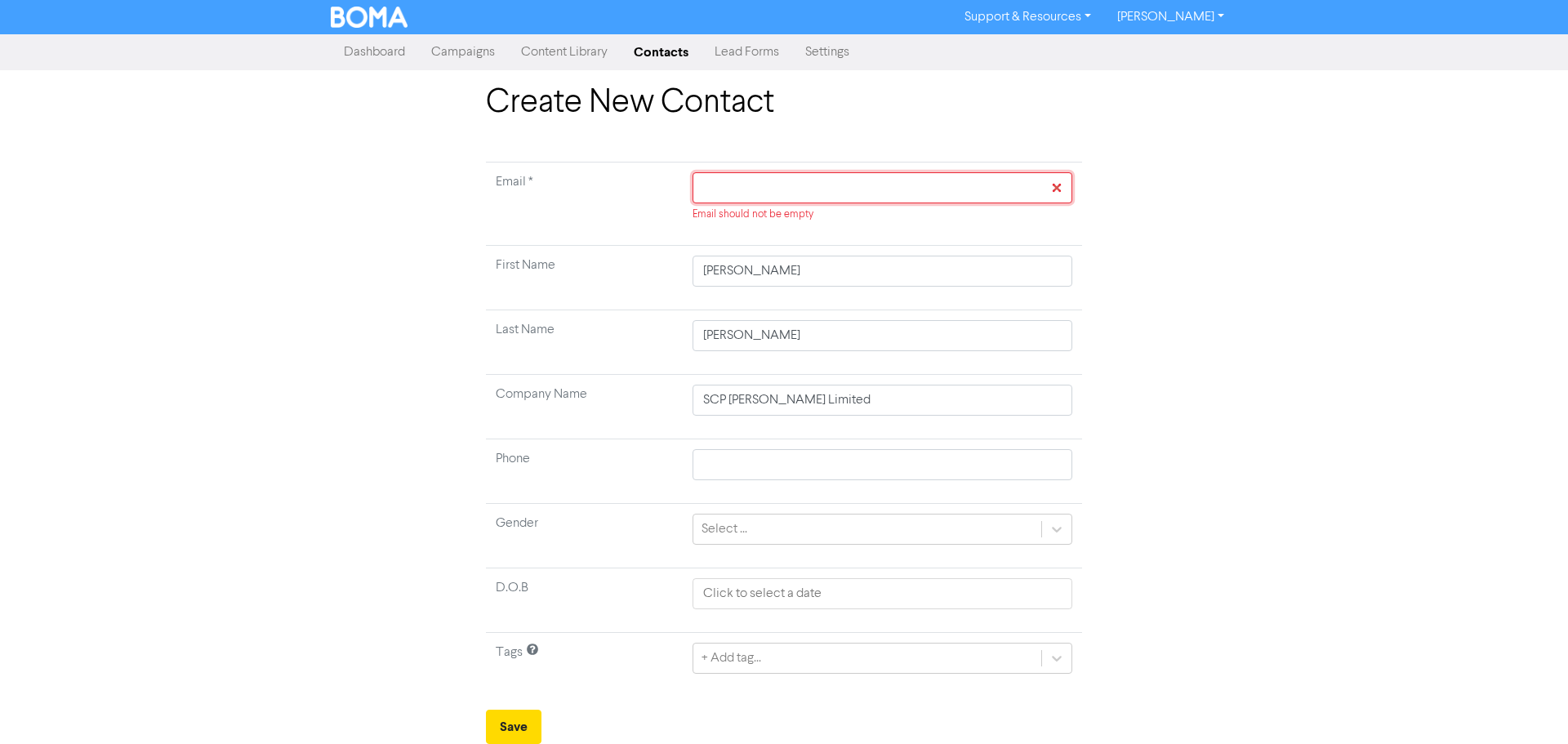
paste input "[PERSON_NAME][EMAIL_ADDRESS][PERSON_NAME][DOMAIN_NAME]"
type input "[PERSON_NAME][EMAIL_ADDRESS][PERSON_NAME][DOMAIN_NAME]"
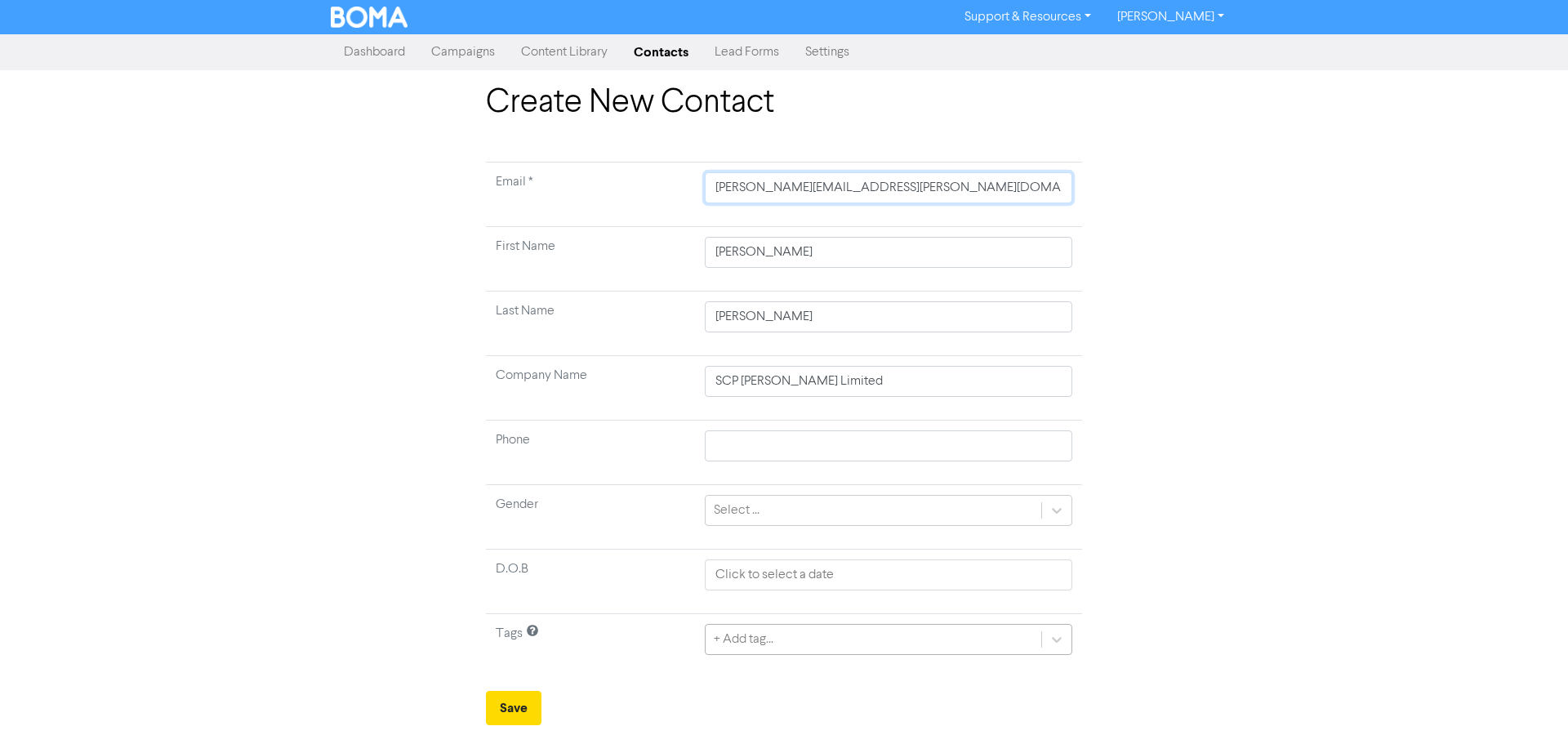
type input "[PERSON_NAME][EMAIL_ADDRESS][PERSON_NAME][DOMAIN_NAME]"
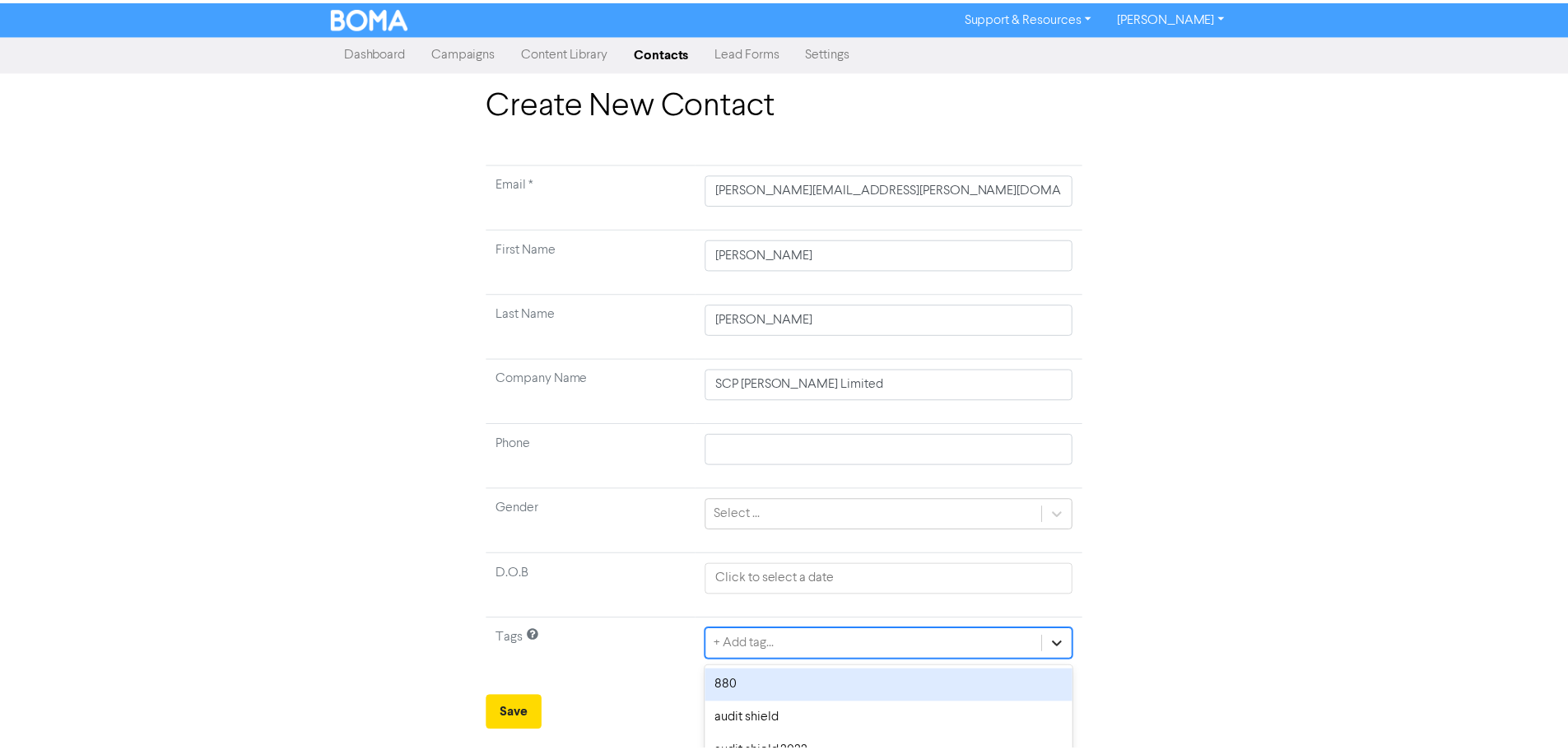
scroll to position [163, 0]
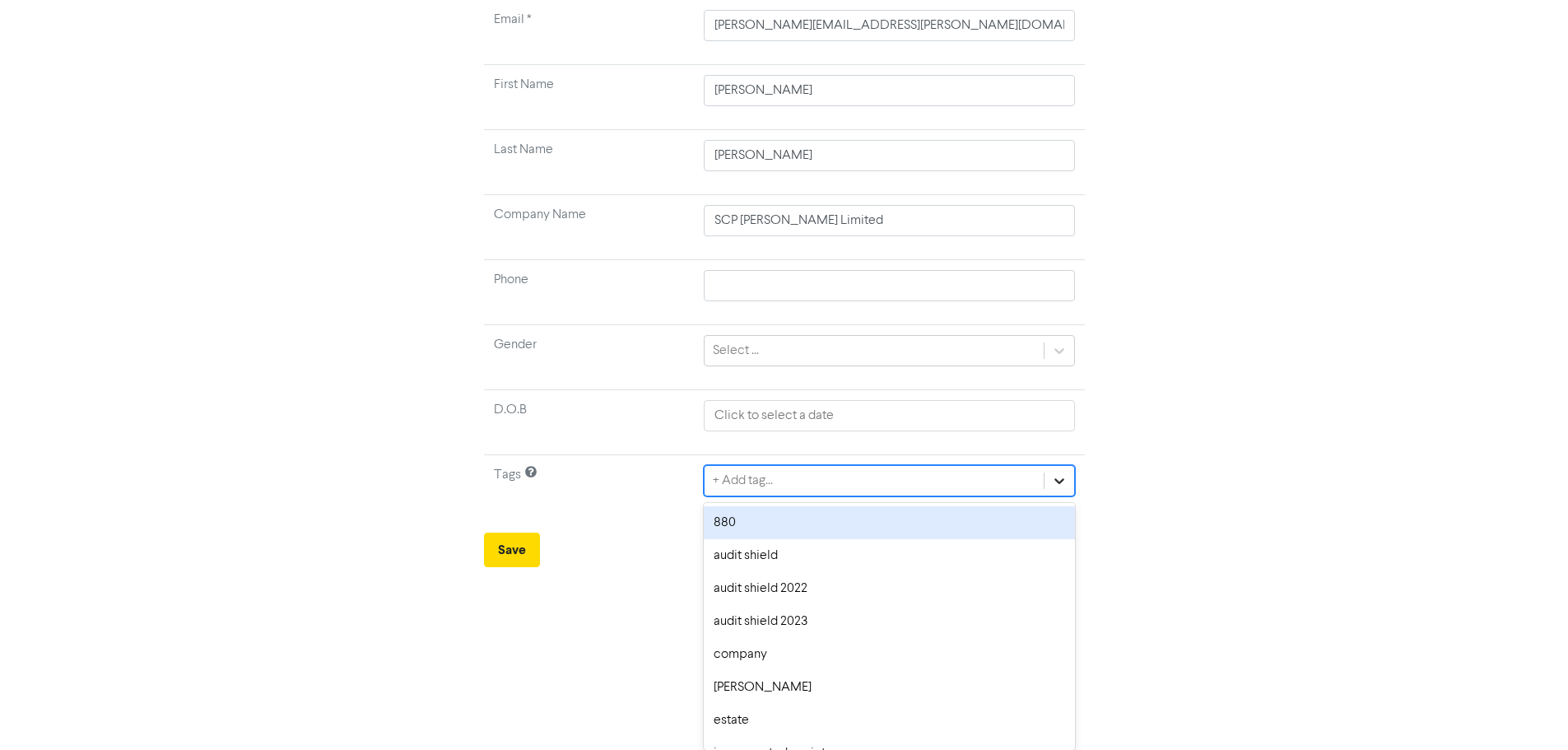
click at [1069, 497] on div "option 880 focused, 1 of 14. 14 results available. Use Up and Down to choose op…" at bounding box center [888, 480] width 370 height 31
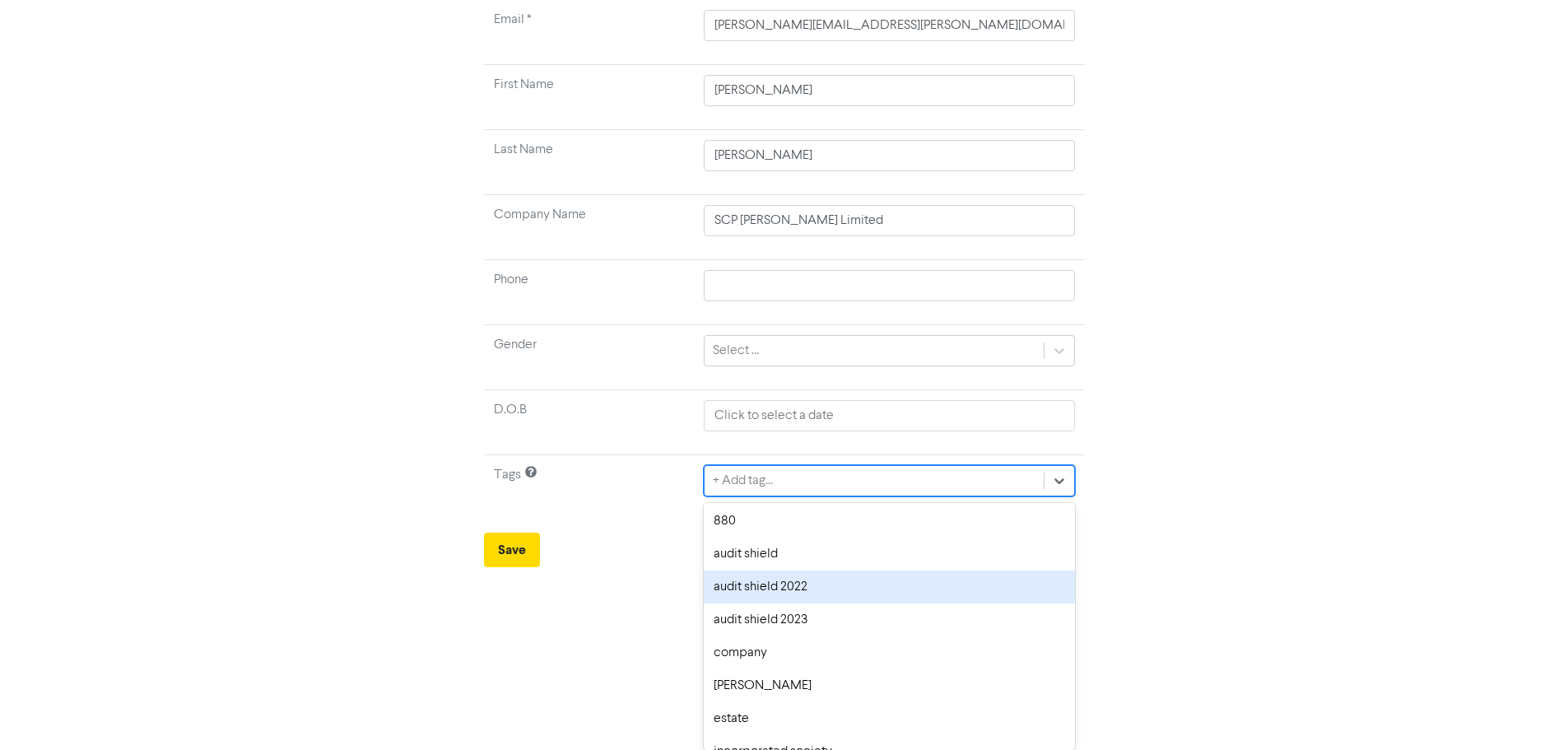
scroll to position [0, 0]
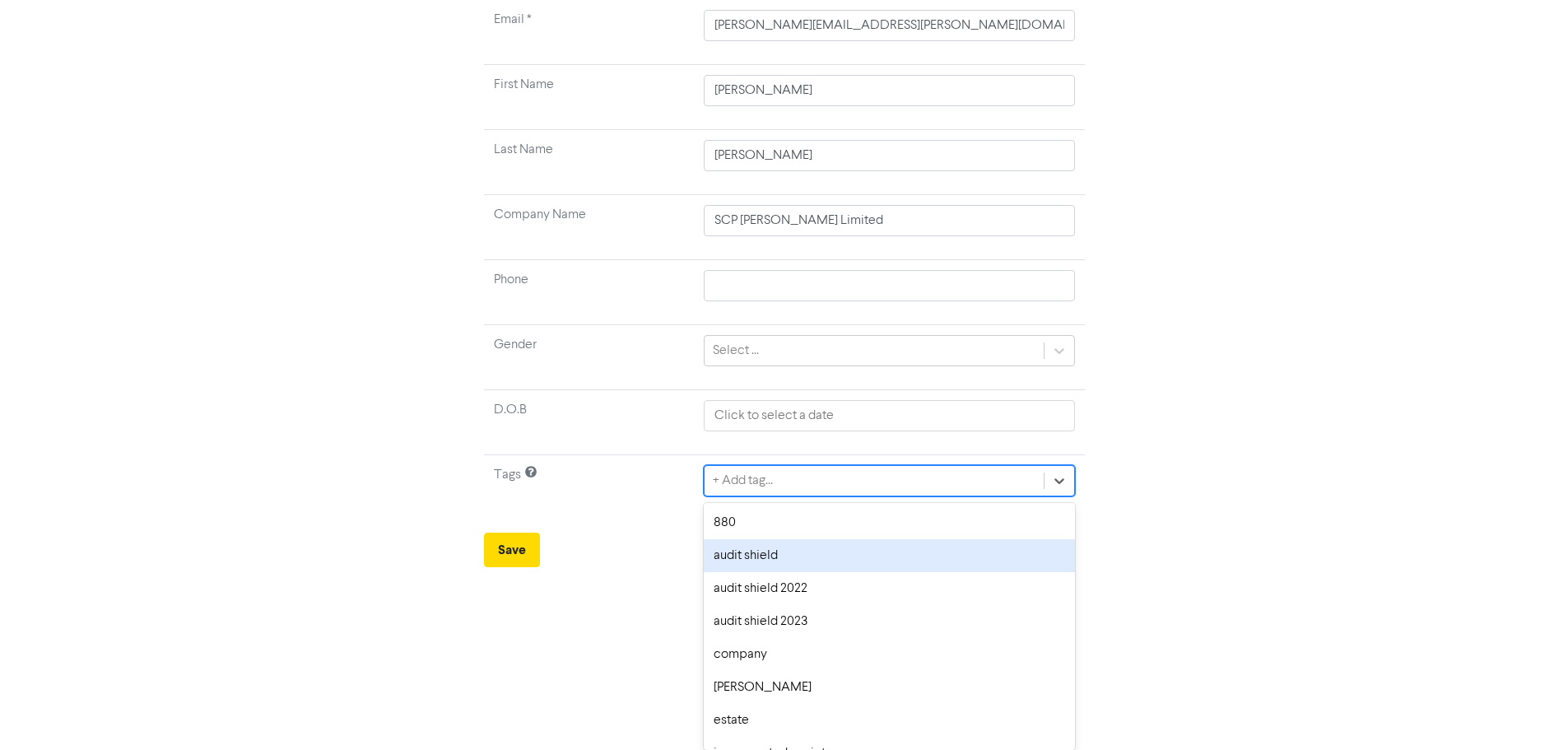
click at [805, 563] on div "audit shield" at bounding box center [888, 556] width 370 height 33
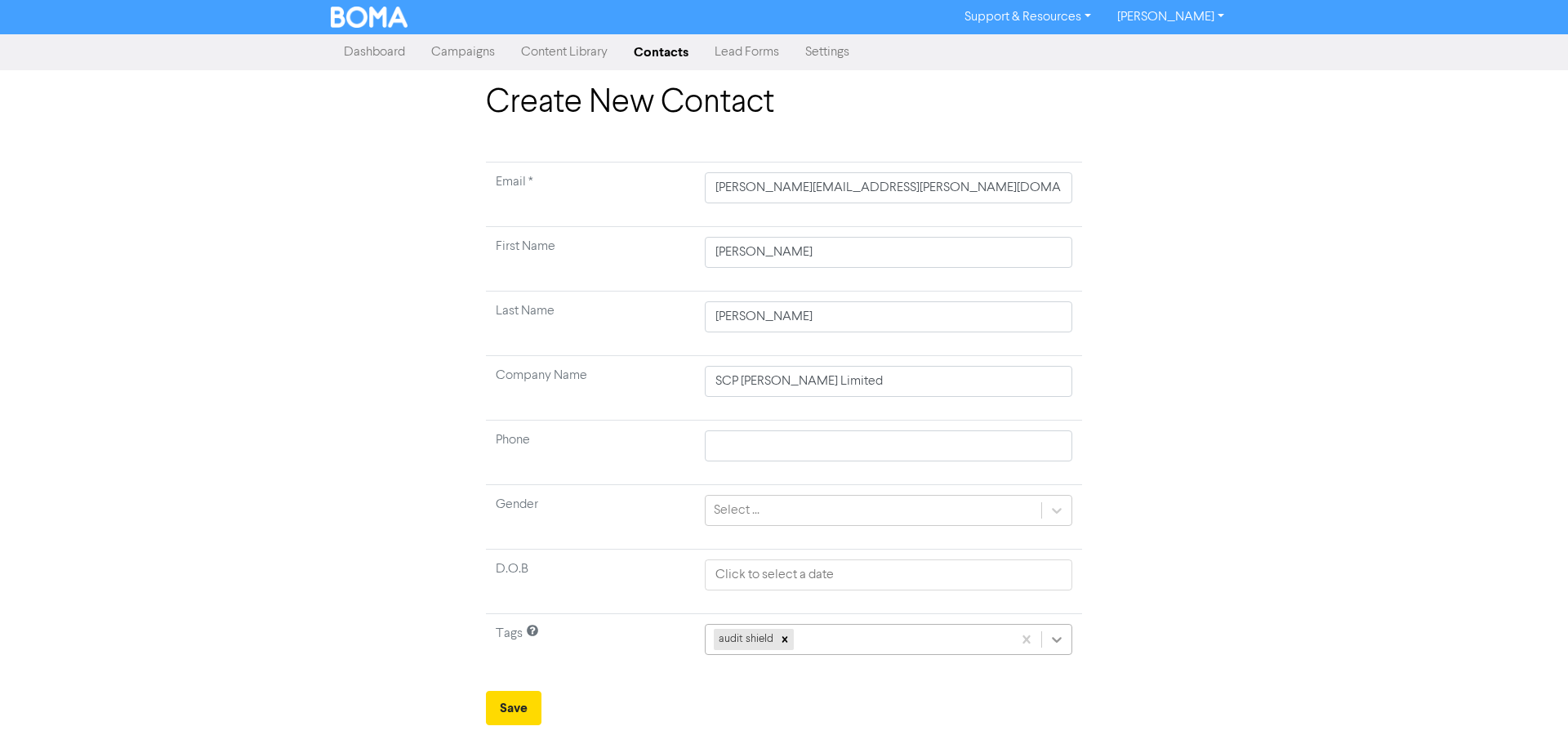
click at [1057, 647] on div "audit shield" at bounding box center [888, 639] width 367 height 31
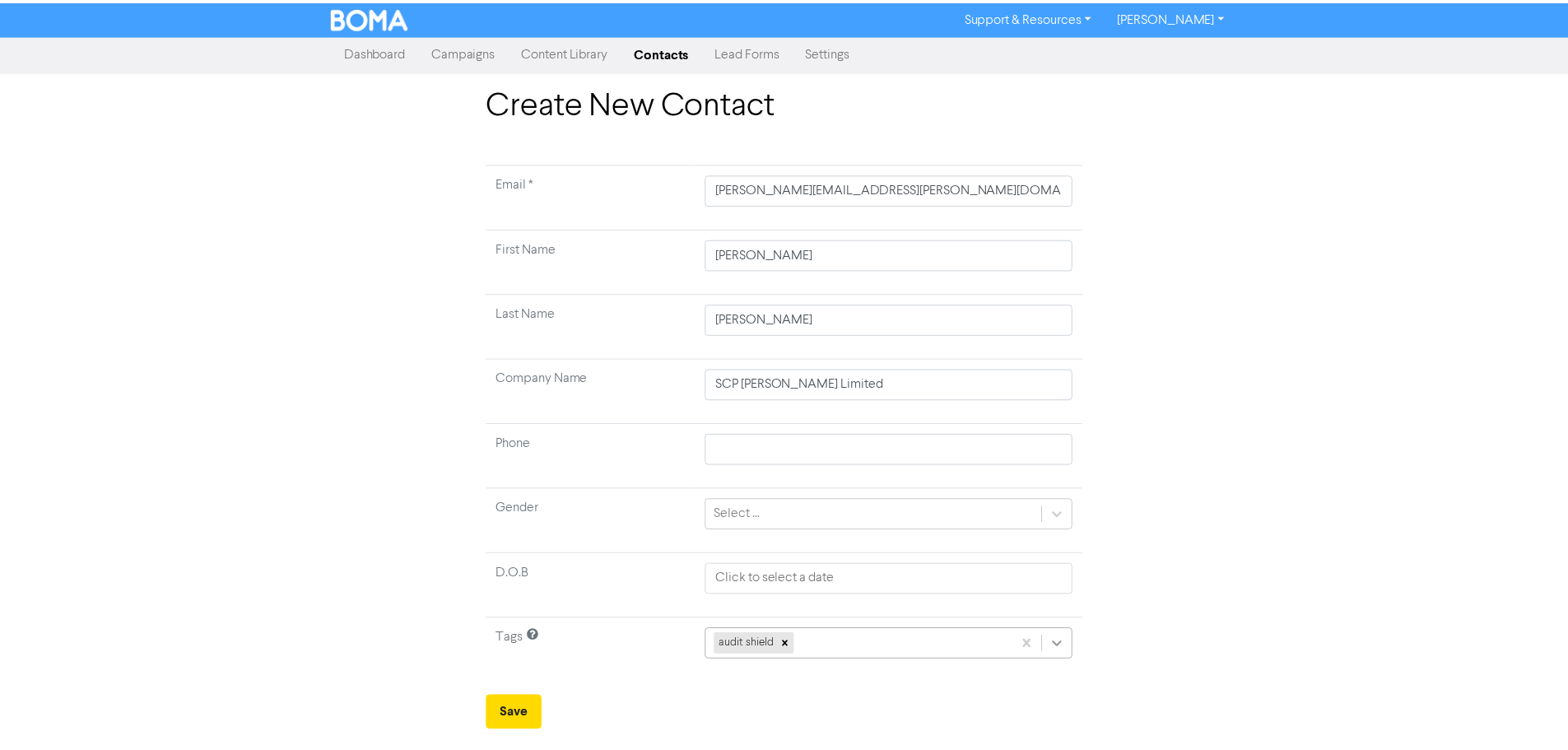
scroll to position [163, 0]
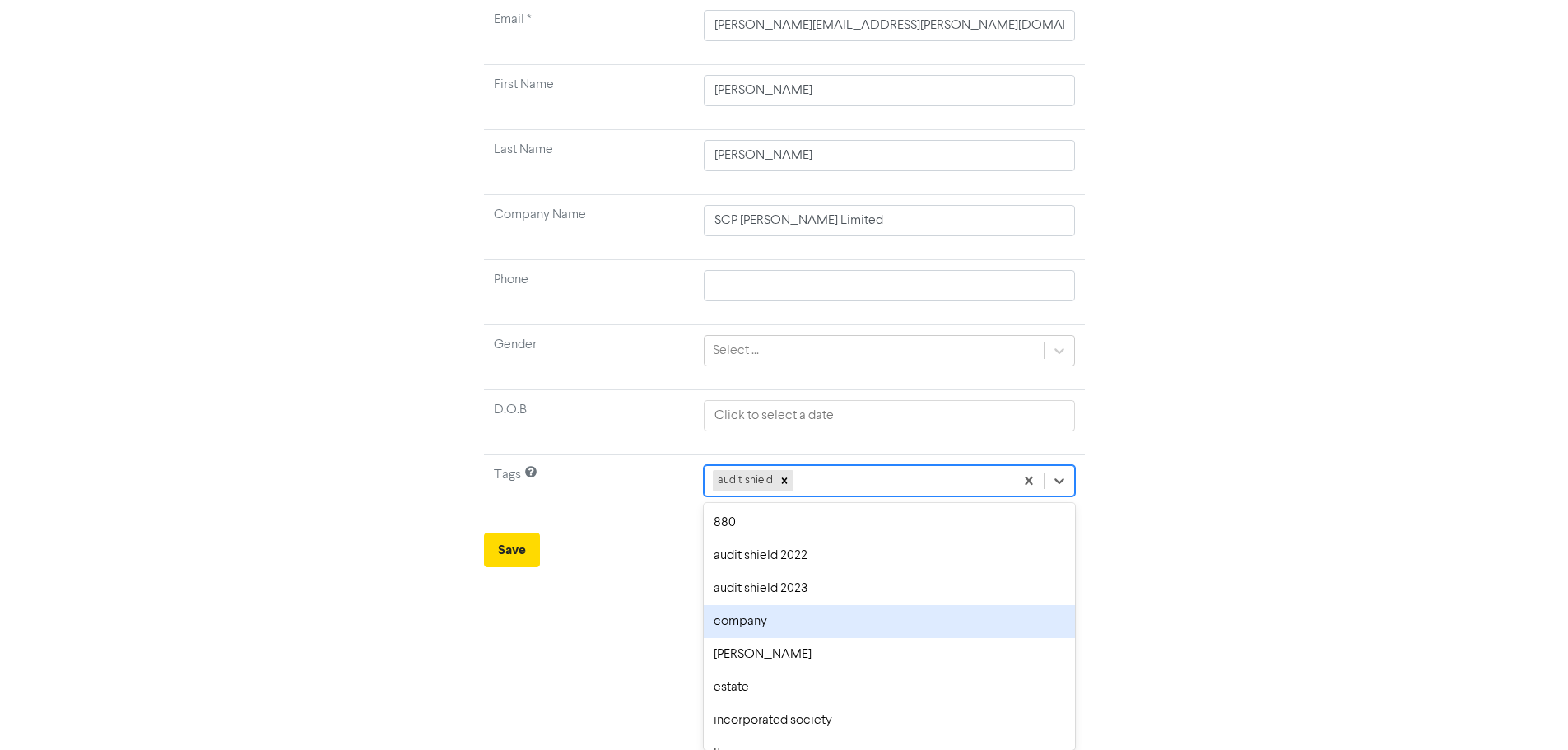
click at [837, 619] on div "company" at bounding box center [888, 621] width 370 height 33
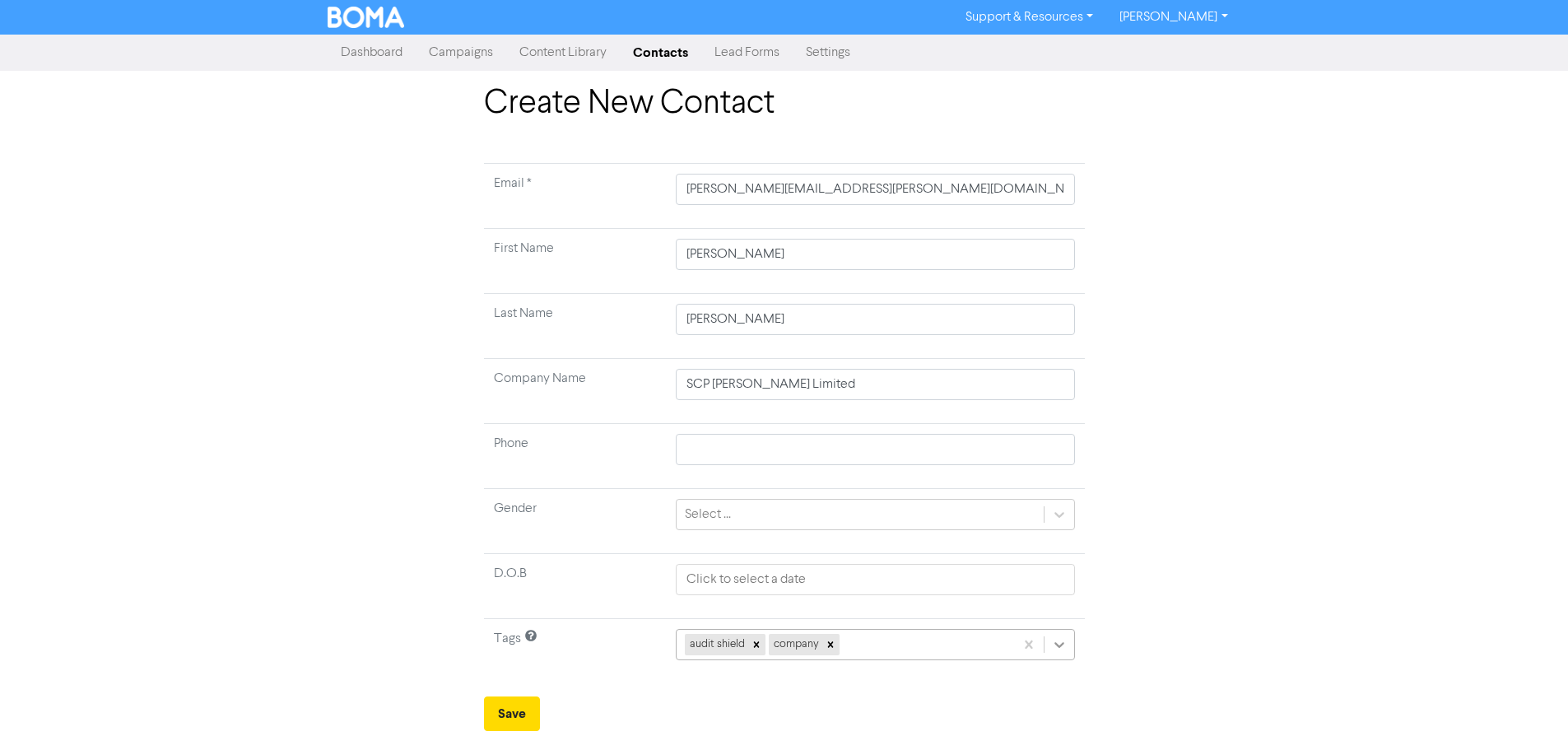
click at [1075, 656] on html "Support & Resources Video Tutorials FAQ & Guides Marketing Education [PERSON_NA…" at bounding box center [784, 375] width 1568 height 750
click at [1156, 508] on div "Create New Contact Email * [PERSON_NAME][EMAIL_ADDRESS][PERSON_NAME][DOMAIN_NAM…" at bounding box center [789, 407] width 938 height 647
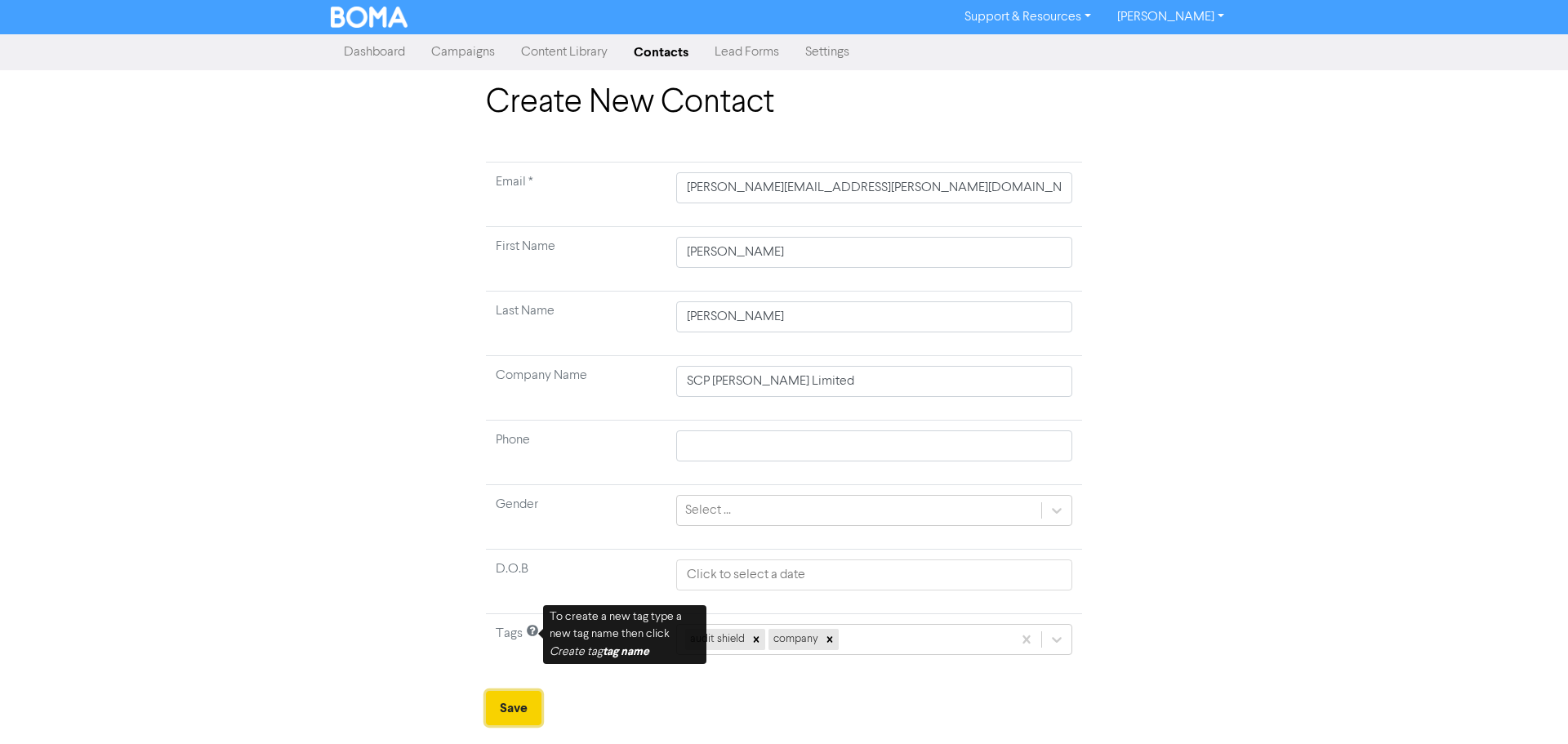
click at [510, 710] on button "Save" at bounding box center [514, 709] width 56 height 35
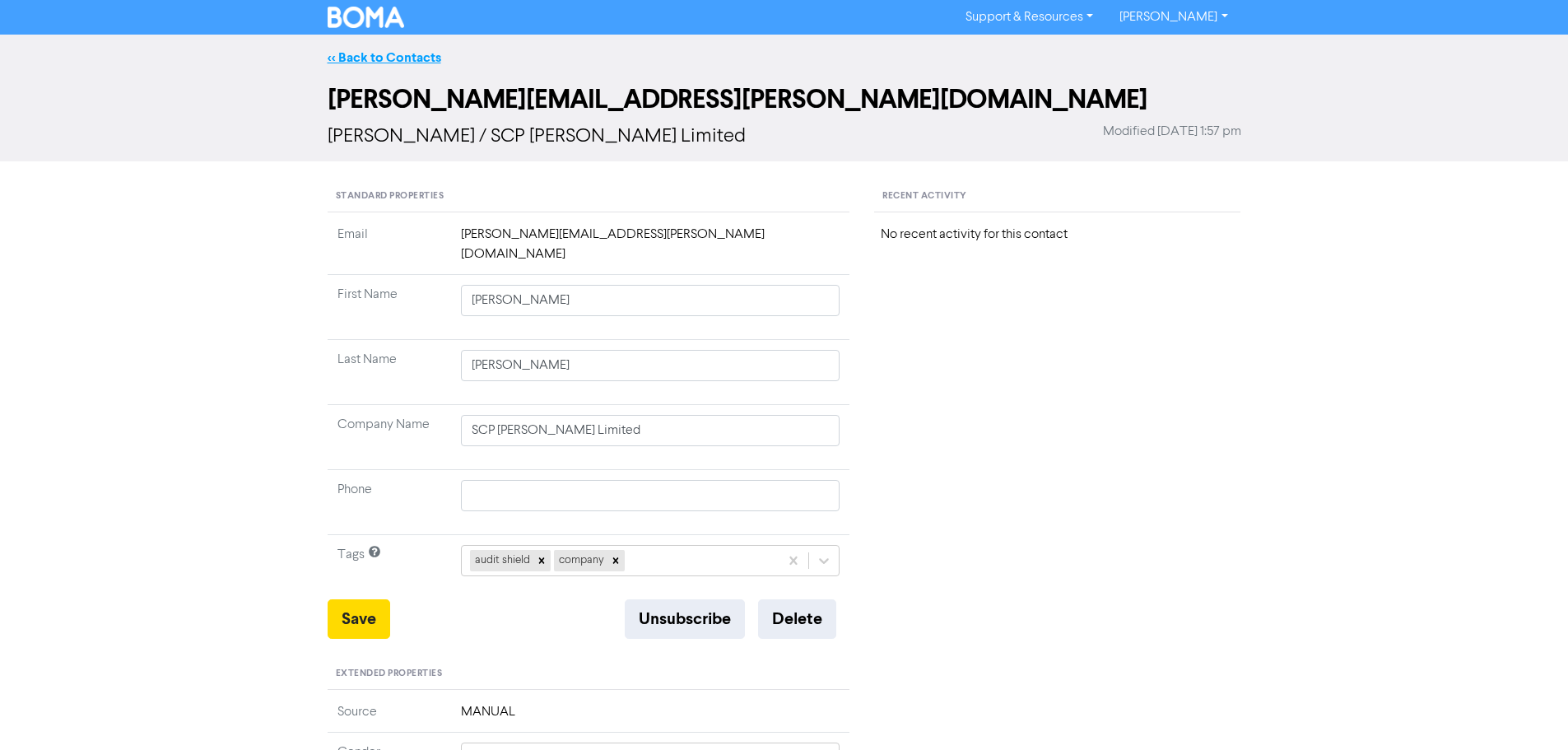
click at [374, 53] on link "<< Back to Contacts" at bounding box center [385, 57] width 114 height 16
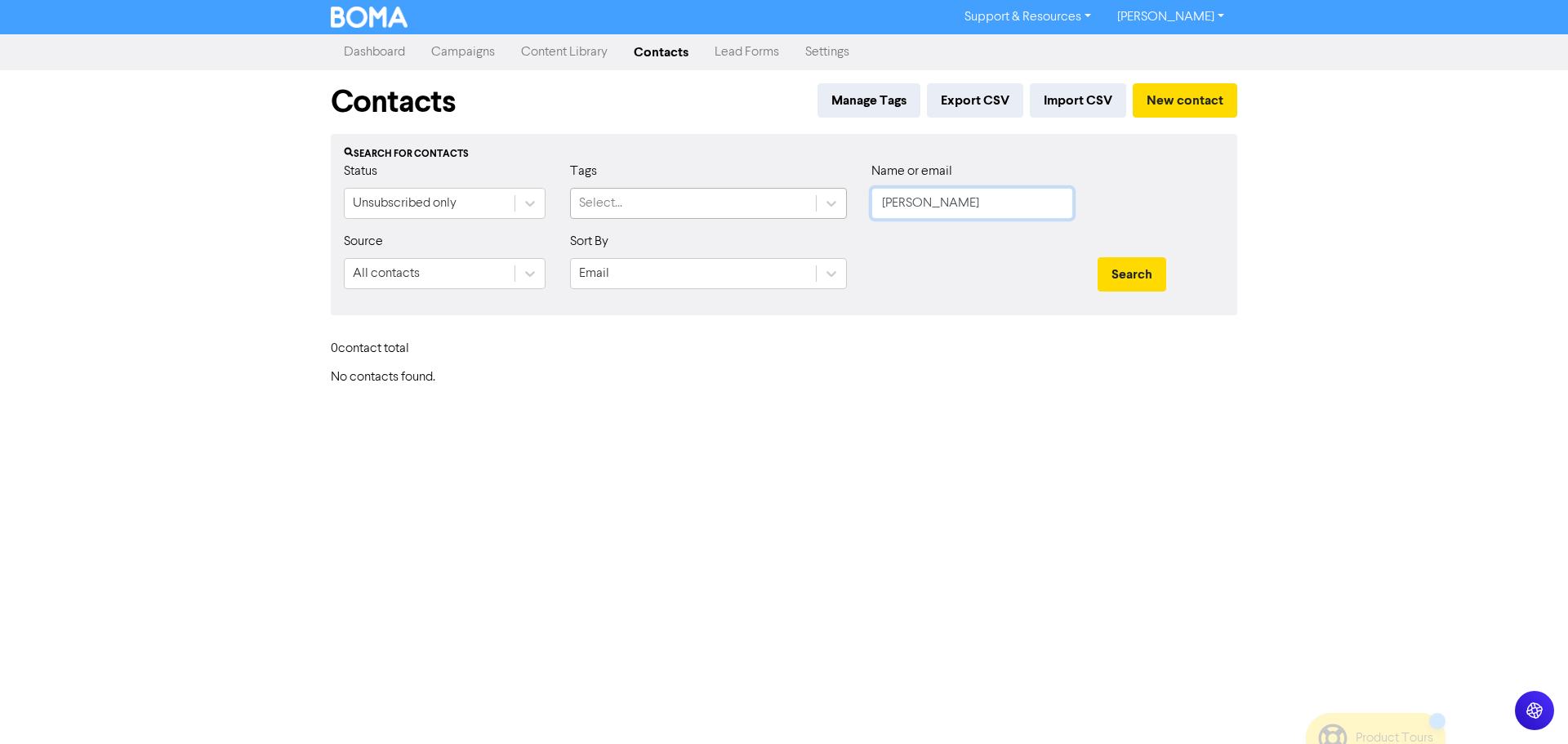
drag, startPoint x: 941, startPoint y: 200, endPoint x: 790, endPoint y: 197, distance: 151.0
click at [790, 197] on div "Status Unsubscribed only Tags Select... Name or email [PERSON_NAME]" at bounding box center [784, 197] width 905 height 70
click at [1098, 257] on button "Search" at bounding box center [1133, 274] width 69 height 35
click at [526, 201] on icon at bounding box center [529, 203] width 16 height 16
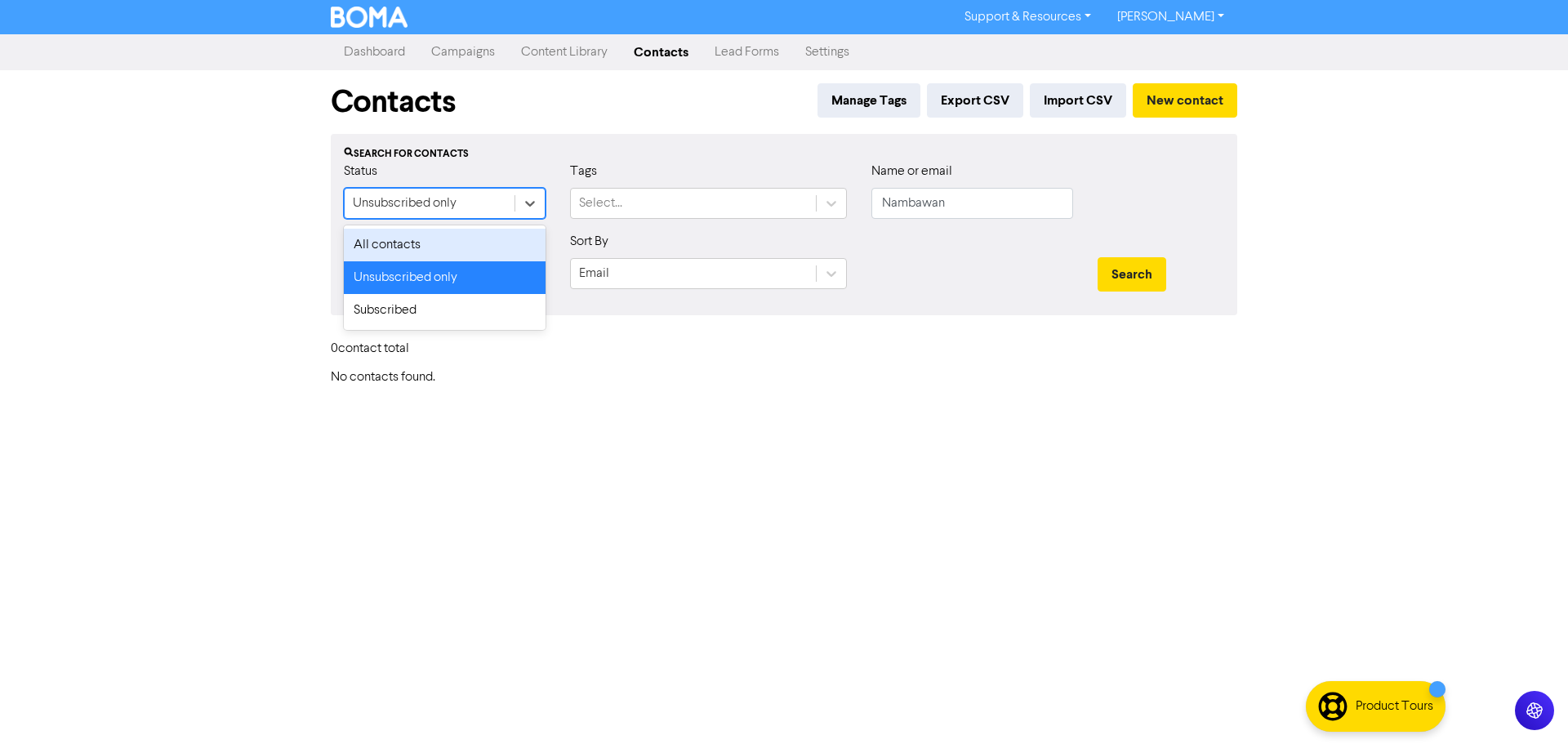
click at [461, 238] on div "All contacts" at bounding box center [445, 244] width 201 height 33
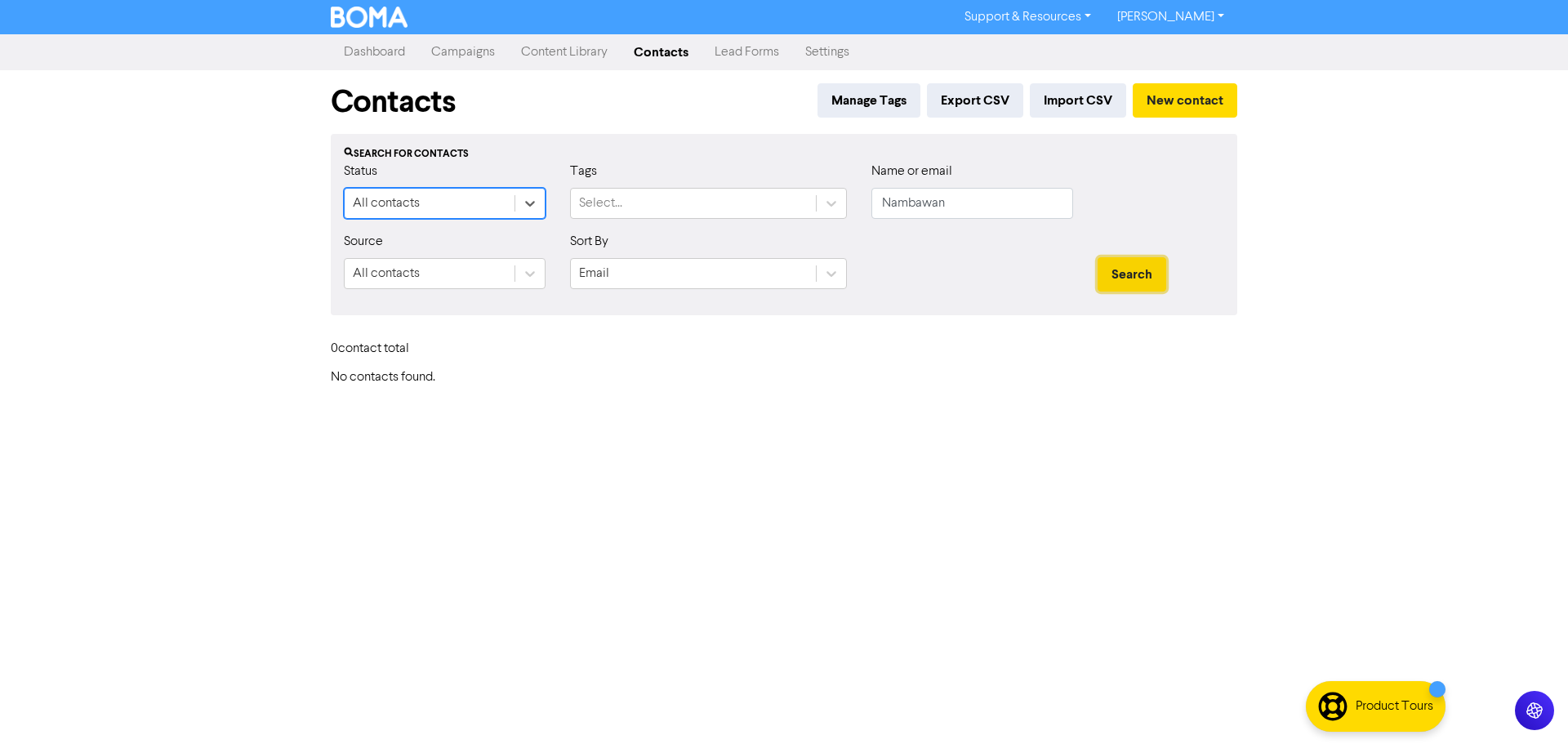
click at [1122, 265] on button "Search" at bounding box center [1133, 274] width 69 height 35
drag, startPoint x: 960, startPoint y: 213, endPoint x: 662, endPoint y: 197, distance: 298.4
click at [667, 199] on div "Status All contacts Tags Select... Name or email [PERSON_NAME]" at bounding box center [784, 197] width 905 height 70
type input "[PERSON_NAME]"
click at [1098, 257] on button "Search" at bounding box center [1133, 274] width 69 height 35
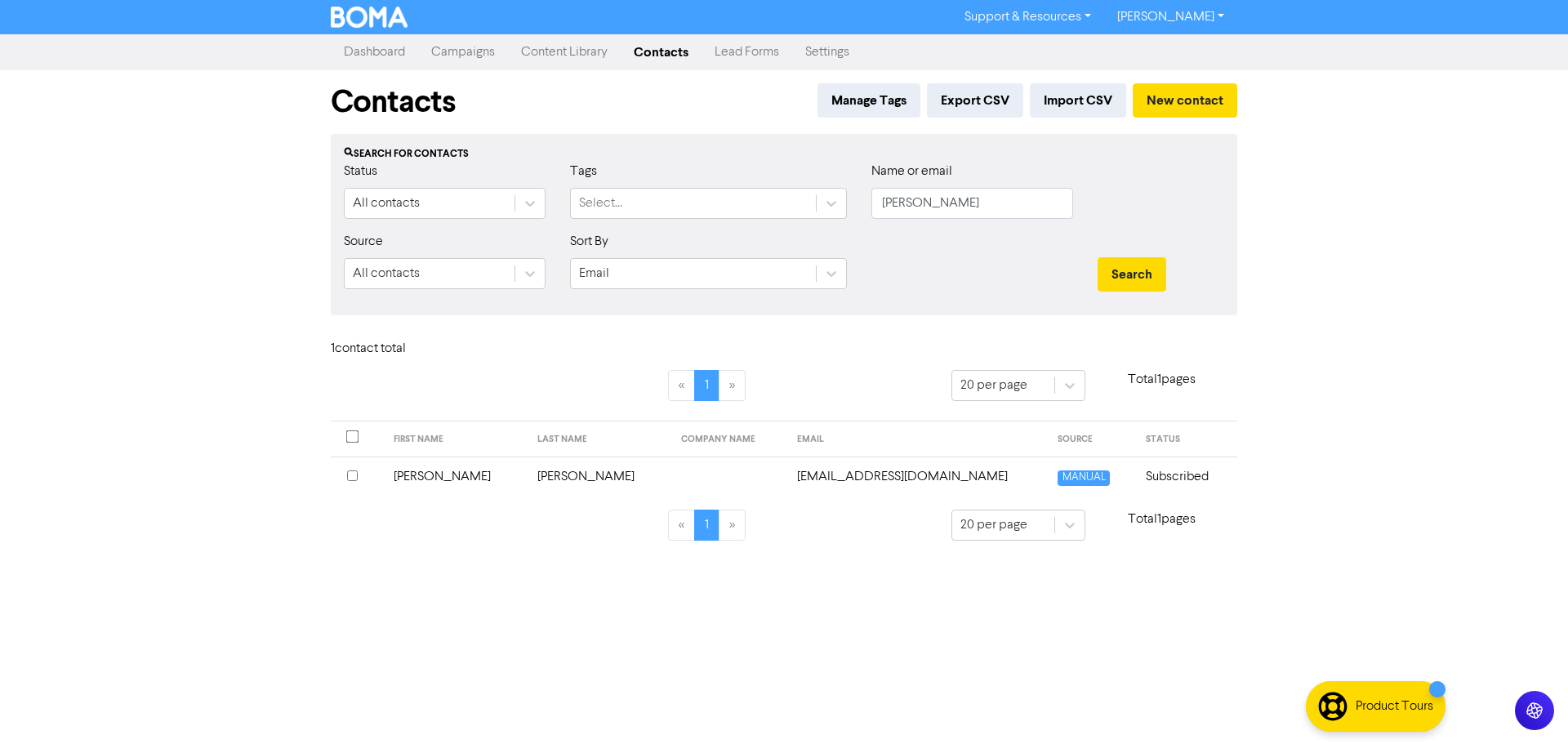
click at [886, 476] on td "[EMAIL_ADDRESS][DOMAIN_NAME]" at bounding box center [918, 477] width 262 height 40
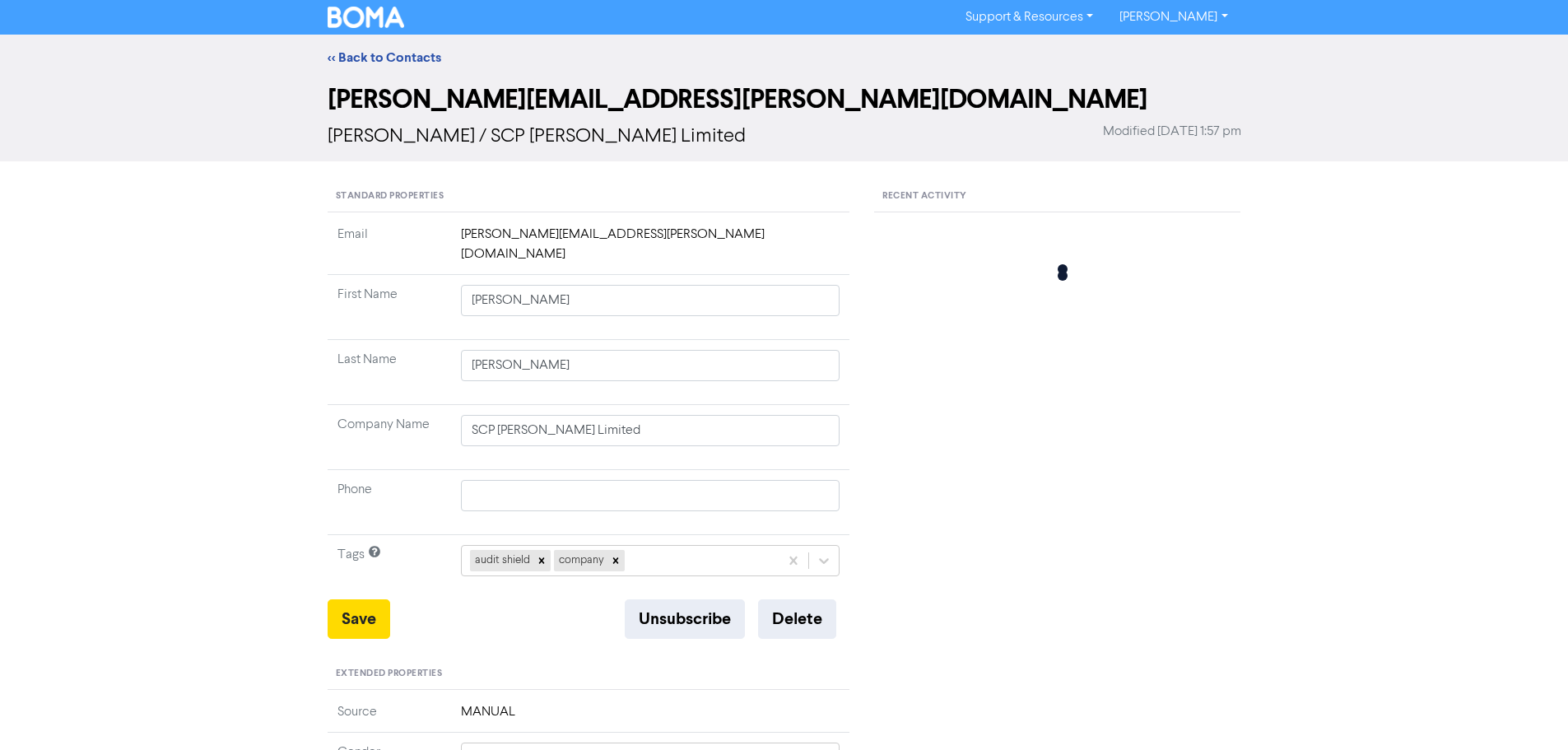
type input "[PERSON_NAME]"
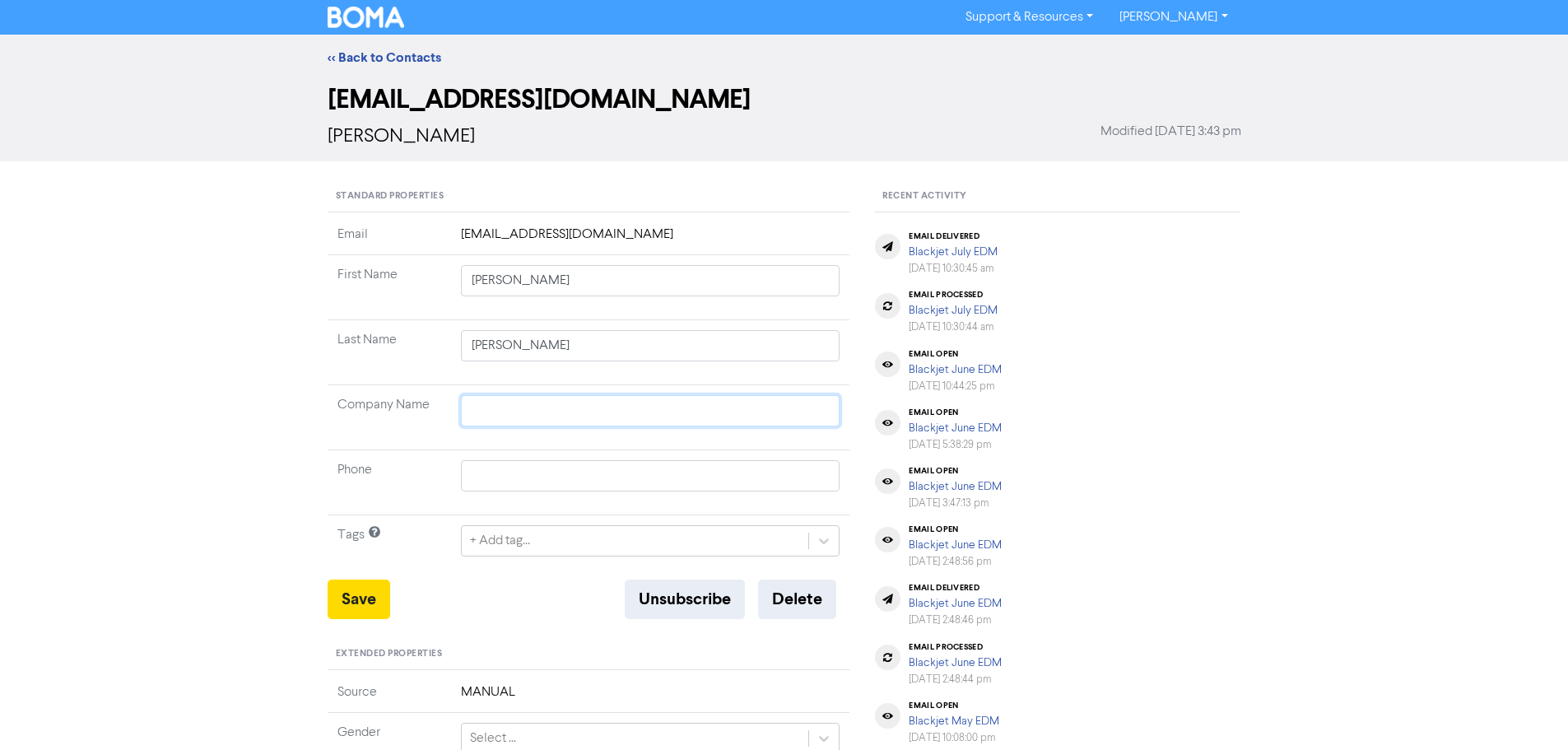
click at [506, 414] on input "text" at bounding box center [650, 411] width 380 height 31
paste input "Nambawan Kava NZ Limited"
type input "Nambawan Kava NZ Limited"
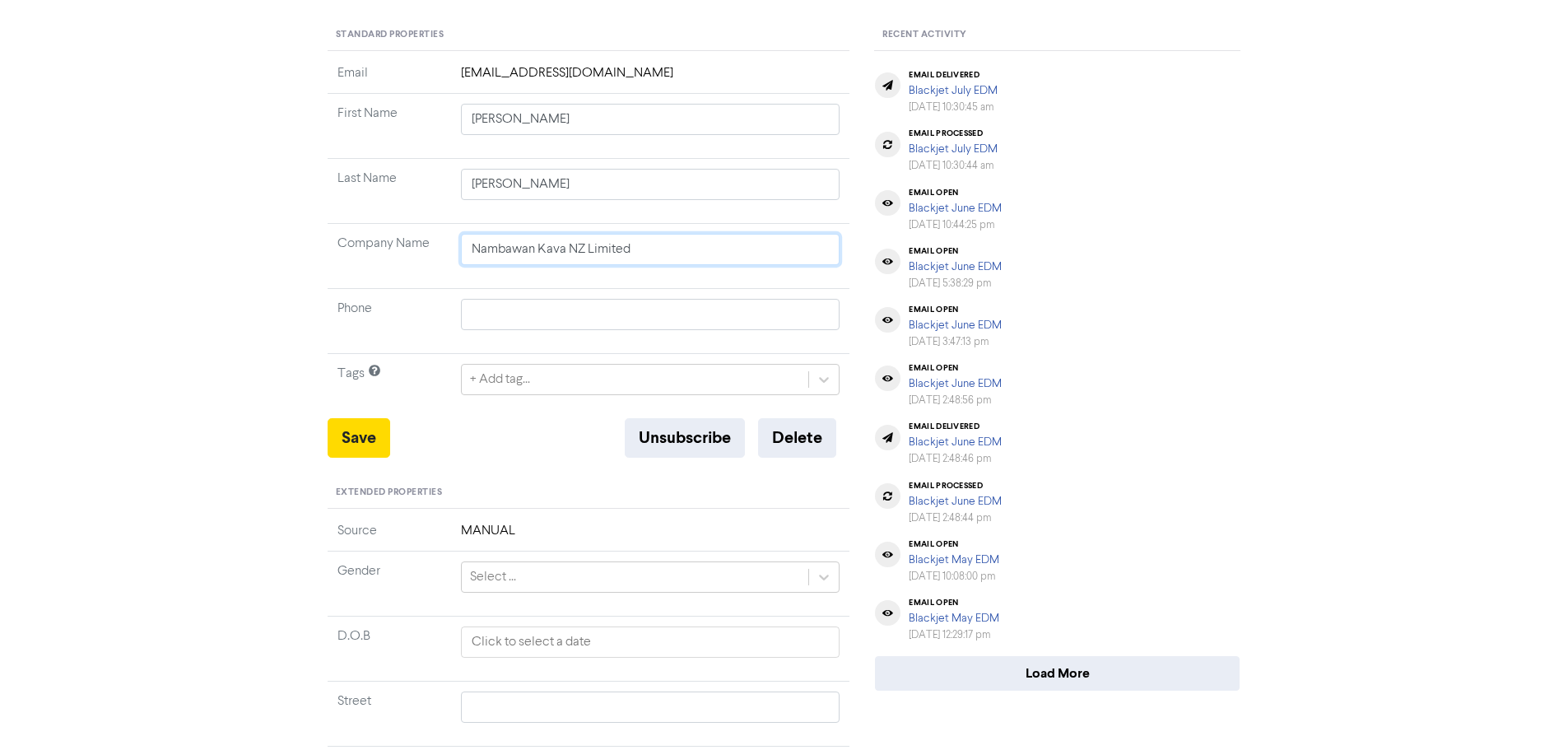
scroll to position [164, 0]
type input "Nambawan Kava NZ Limited"
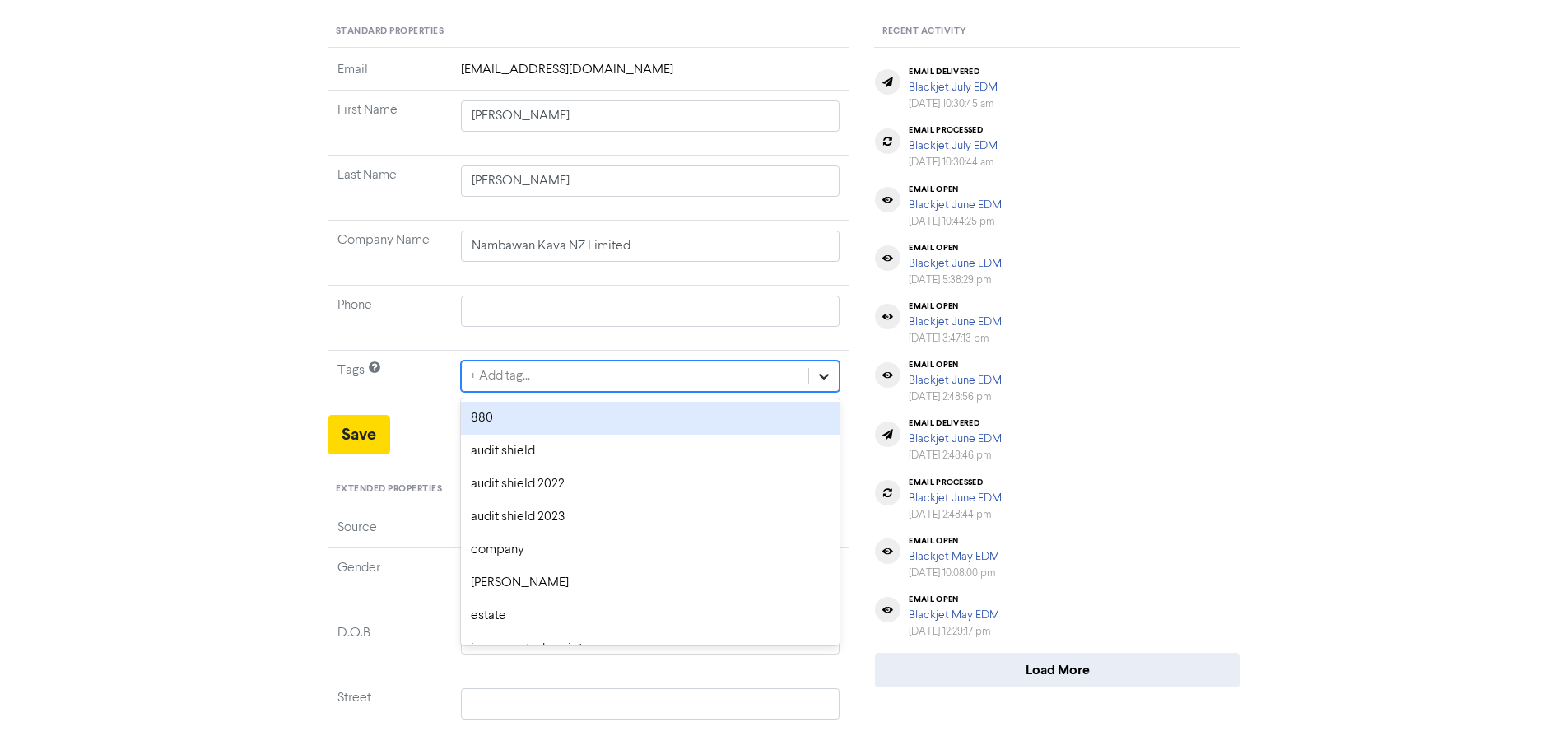
click at [824, 383] on icon at bounding box center [823, 376] width 16 height 16
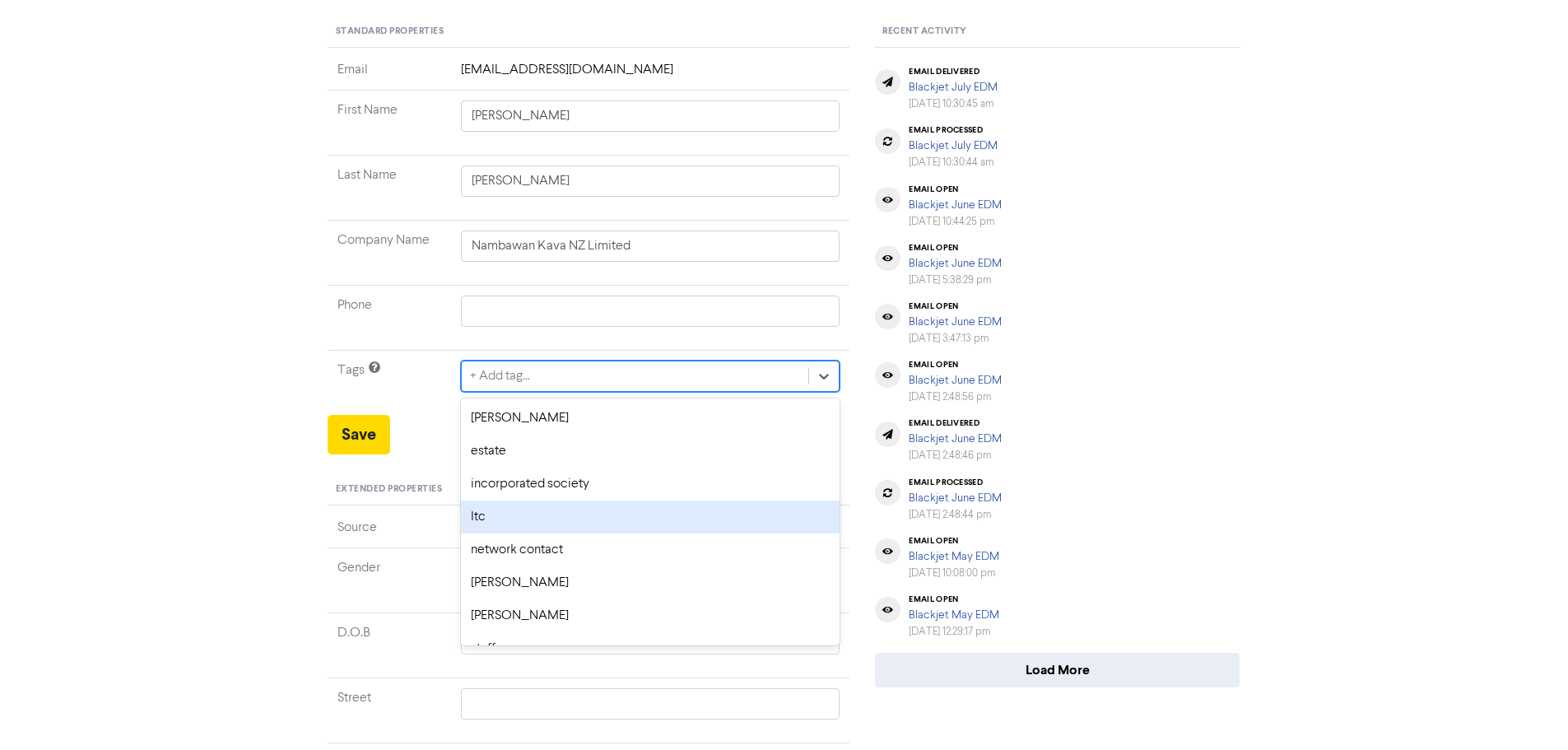
scroll to position [220, 0]
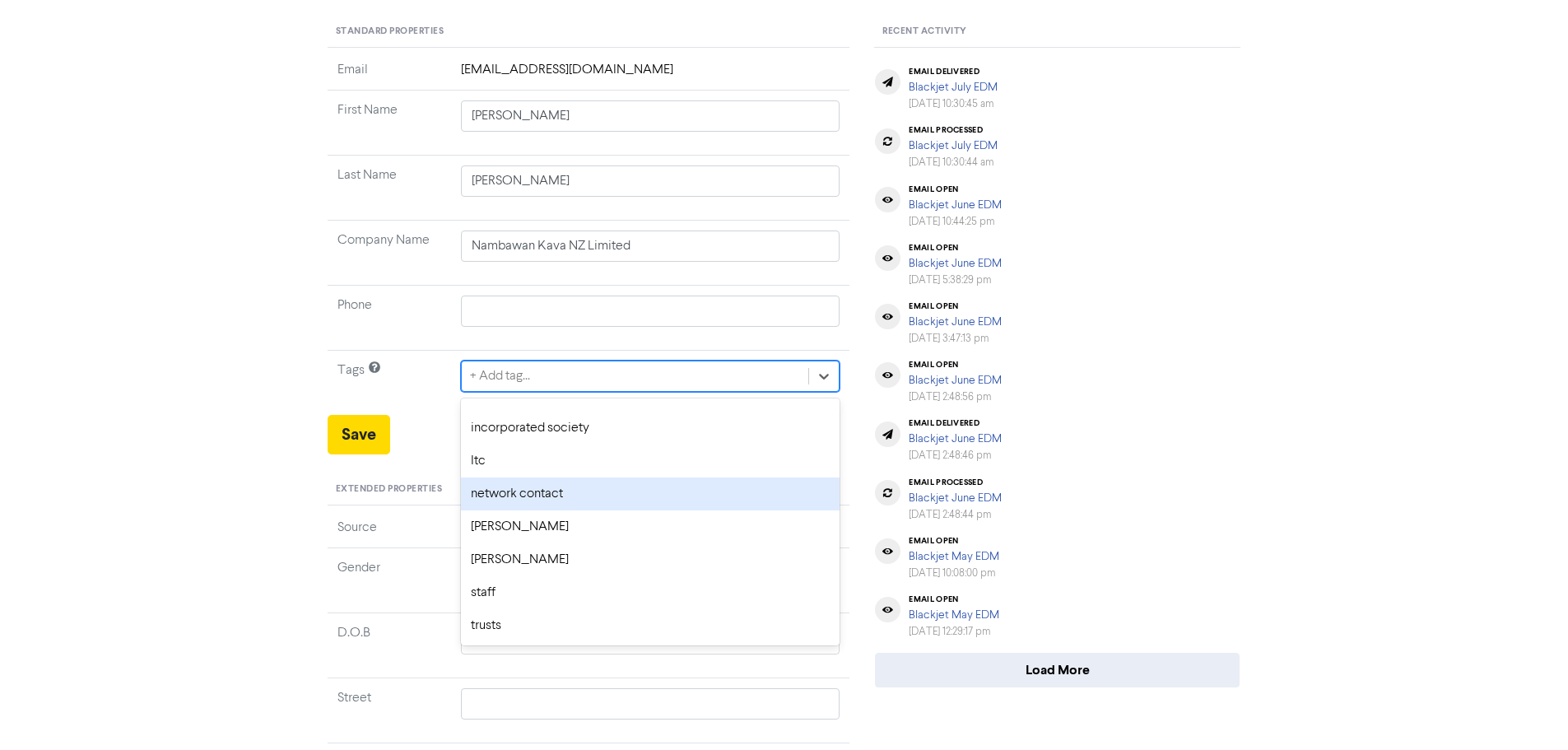
click at [531, 503] on div "network contact" at bounding box center [650, 494] width 380 height 33
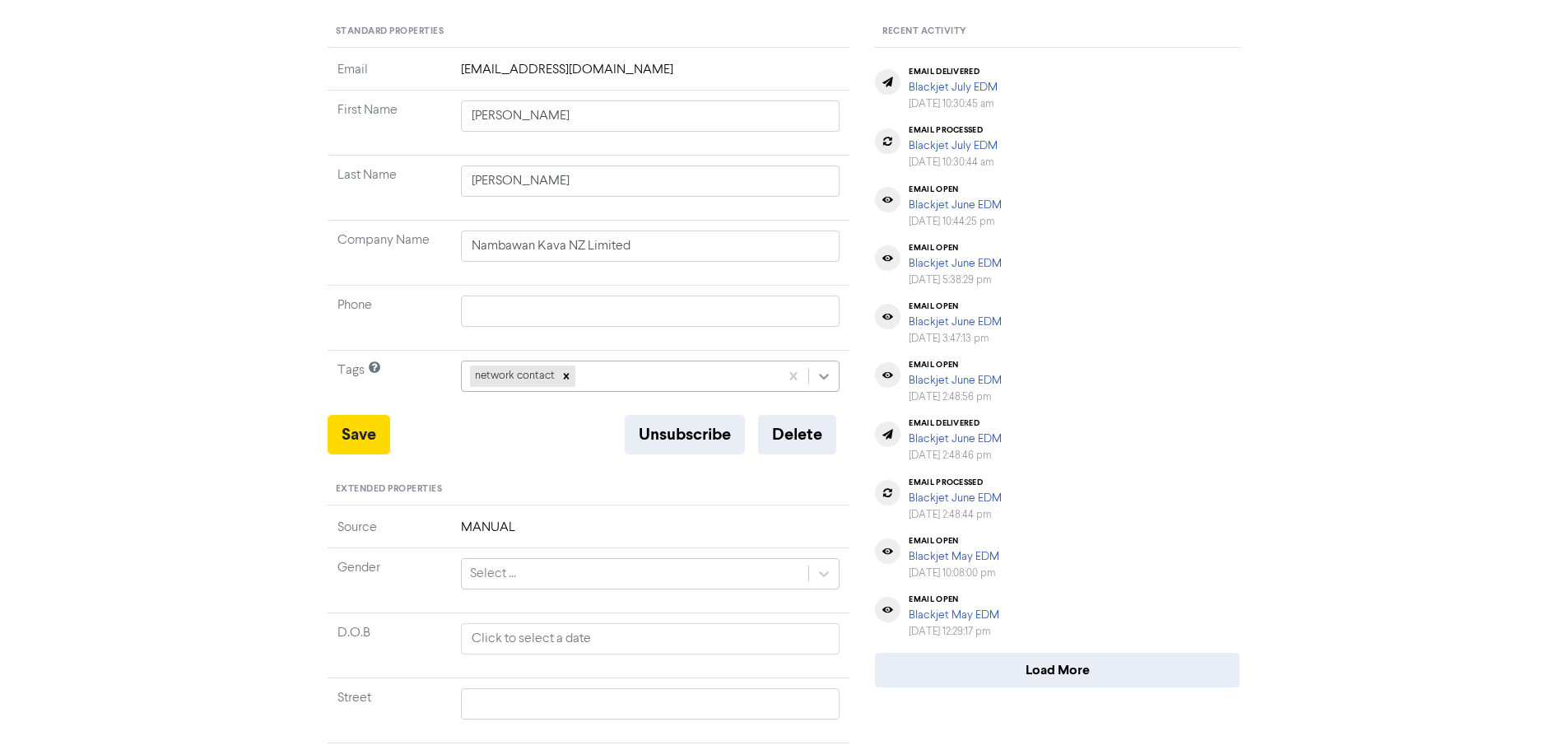
click at [830, 381] on icon at bounding box center [823, 376] width 16 height 16
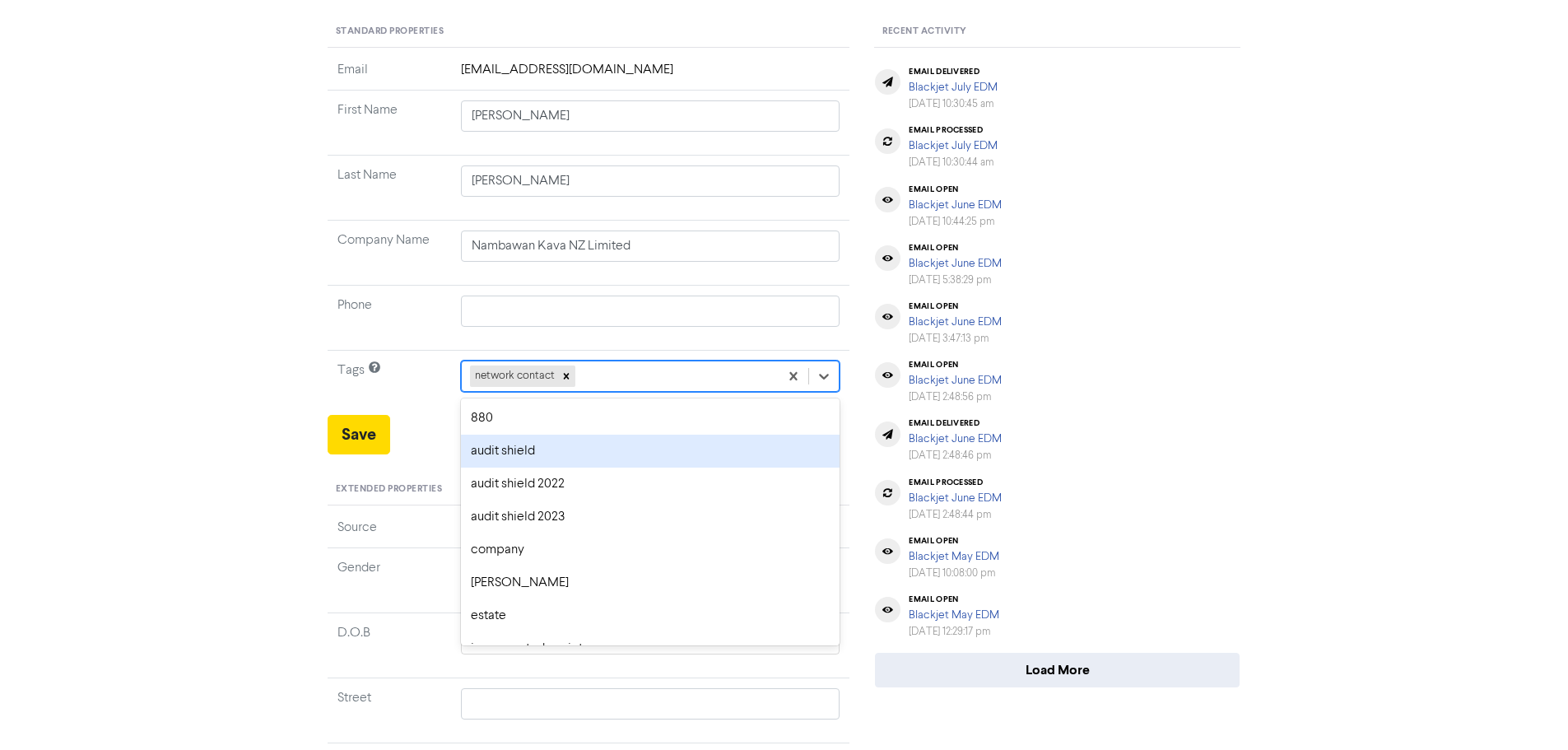
click at [580, 462] on div "audit shield" at bounding box center [650, 451] width 380 height 33
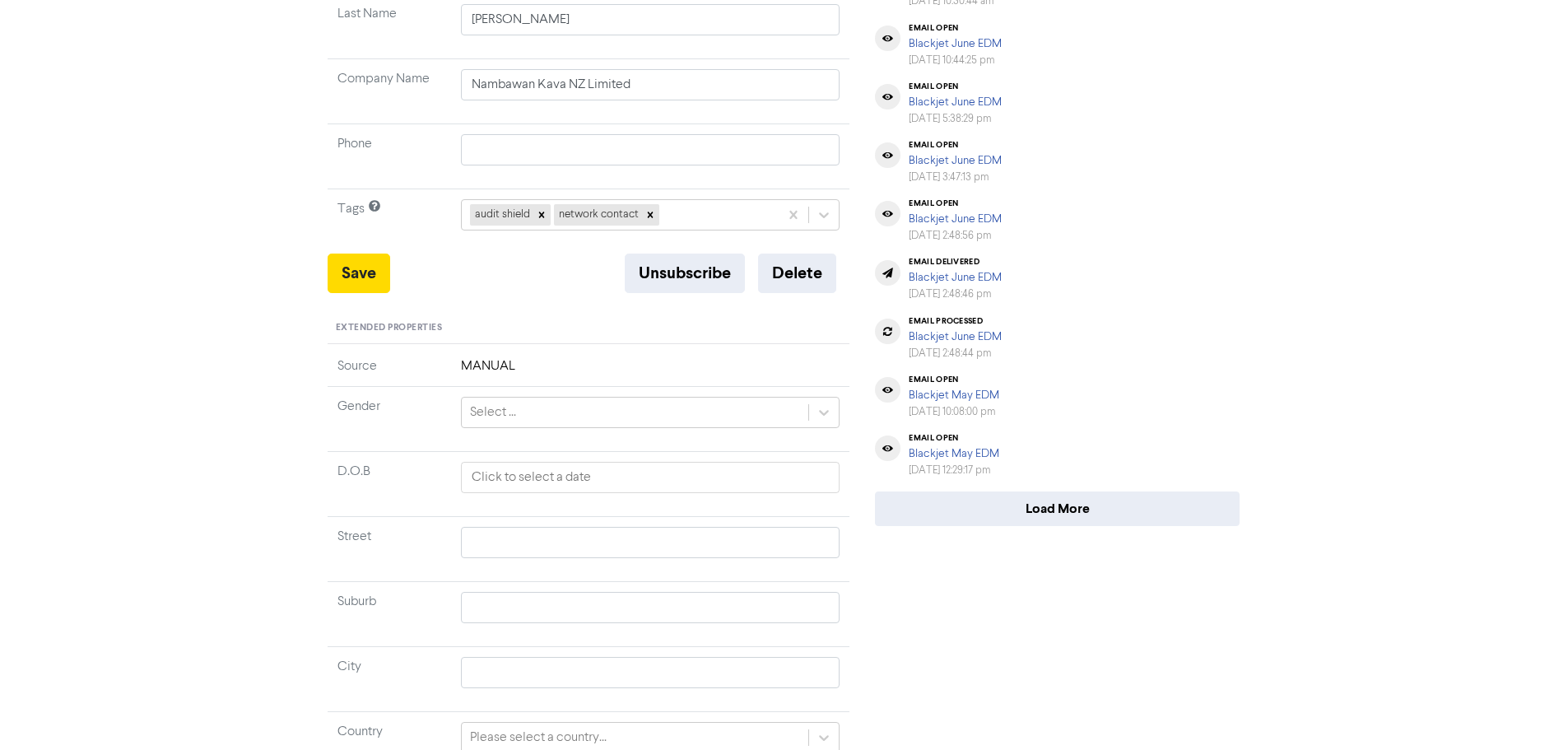
scroll to position [330, 0]
click at [822, 212] on icon at bounding box center [824, 212] width 10 height 6
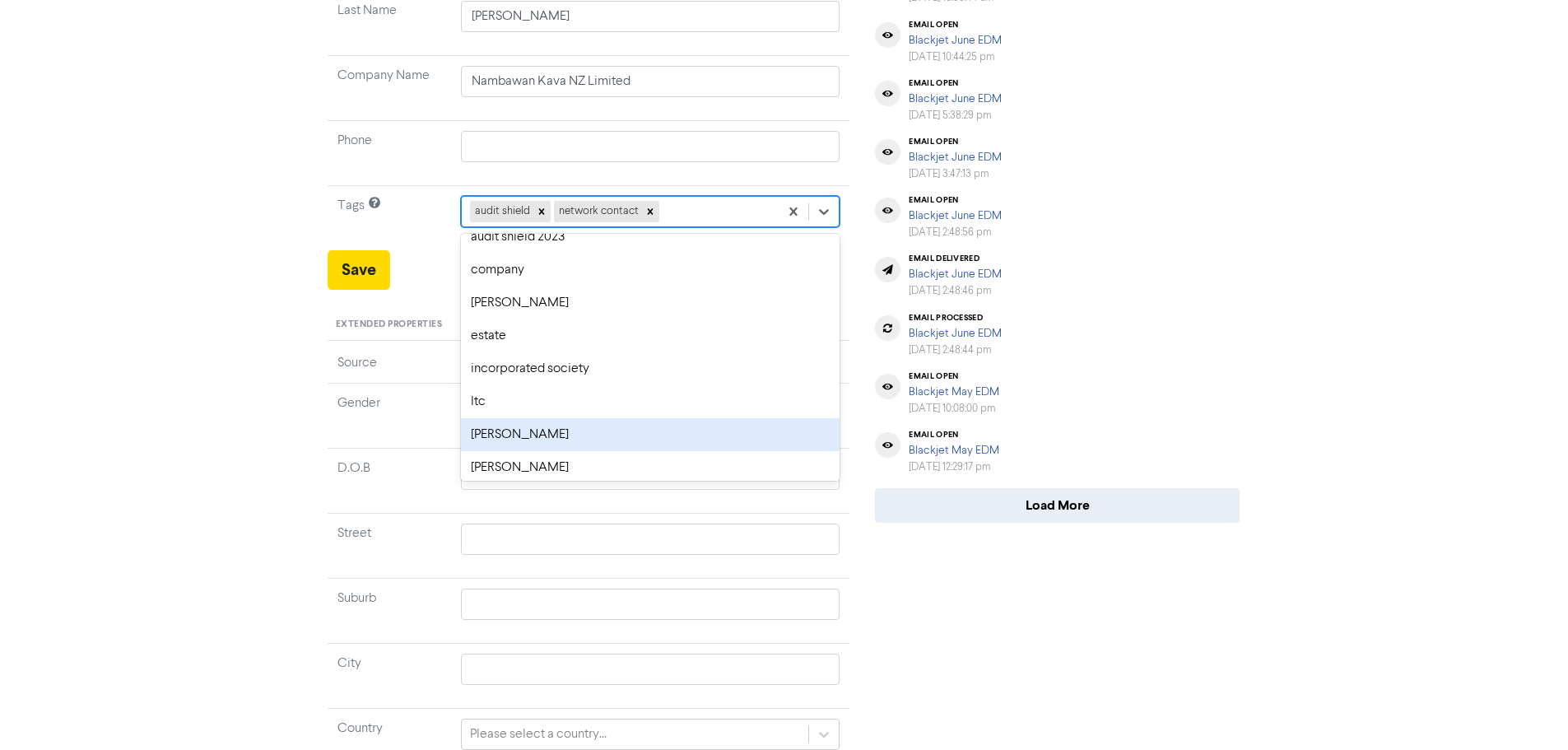
scroll to position [155, 0]
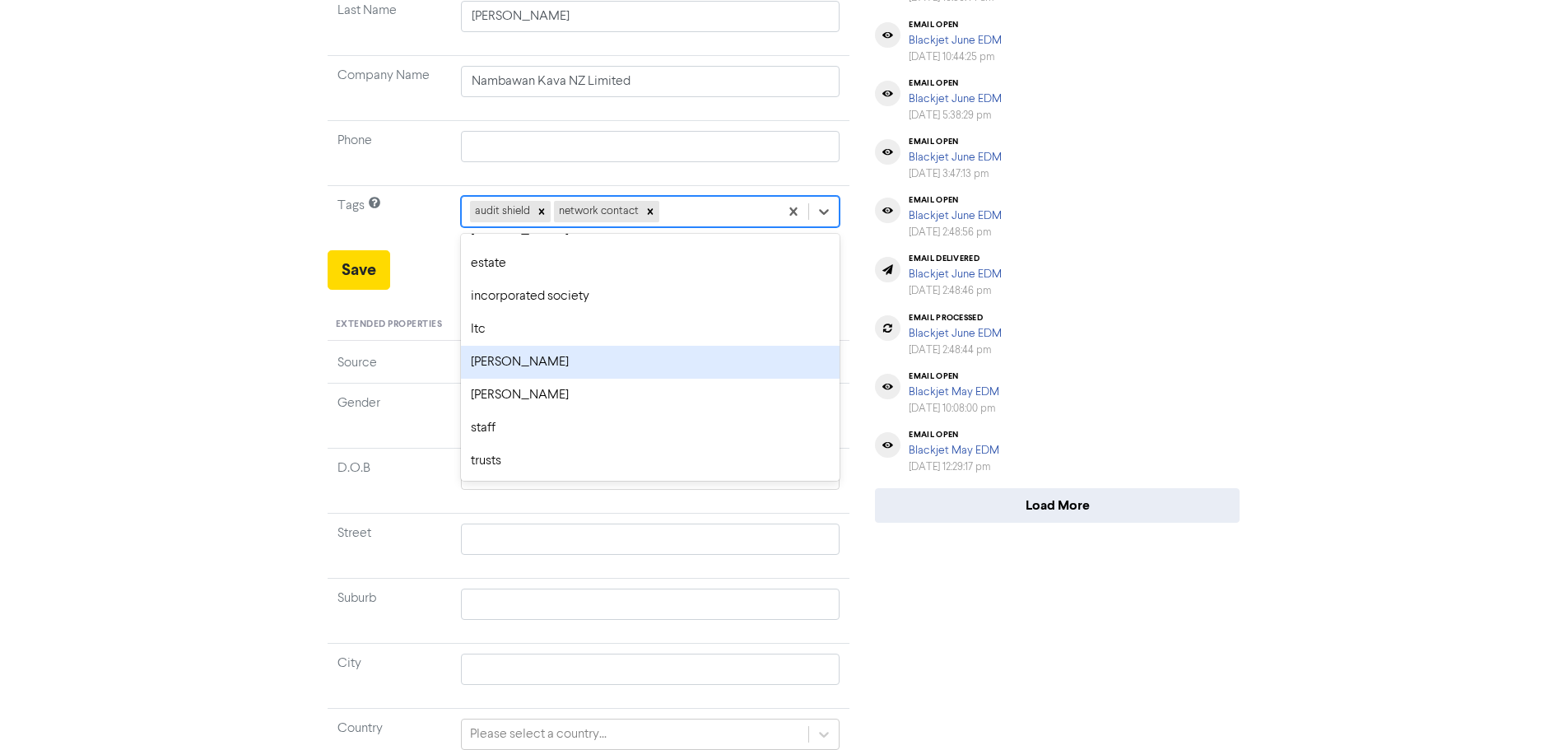
click at [1208, 322] on div "email processed Blackjet June EDM [DATE] 2:48:44 pm" at bounding box center [1057, 335] width 378 height 58
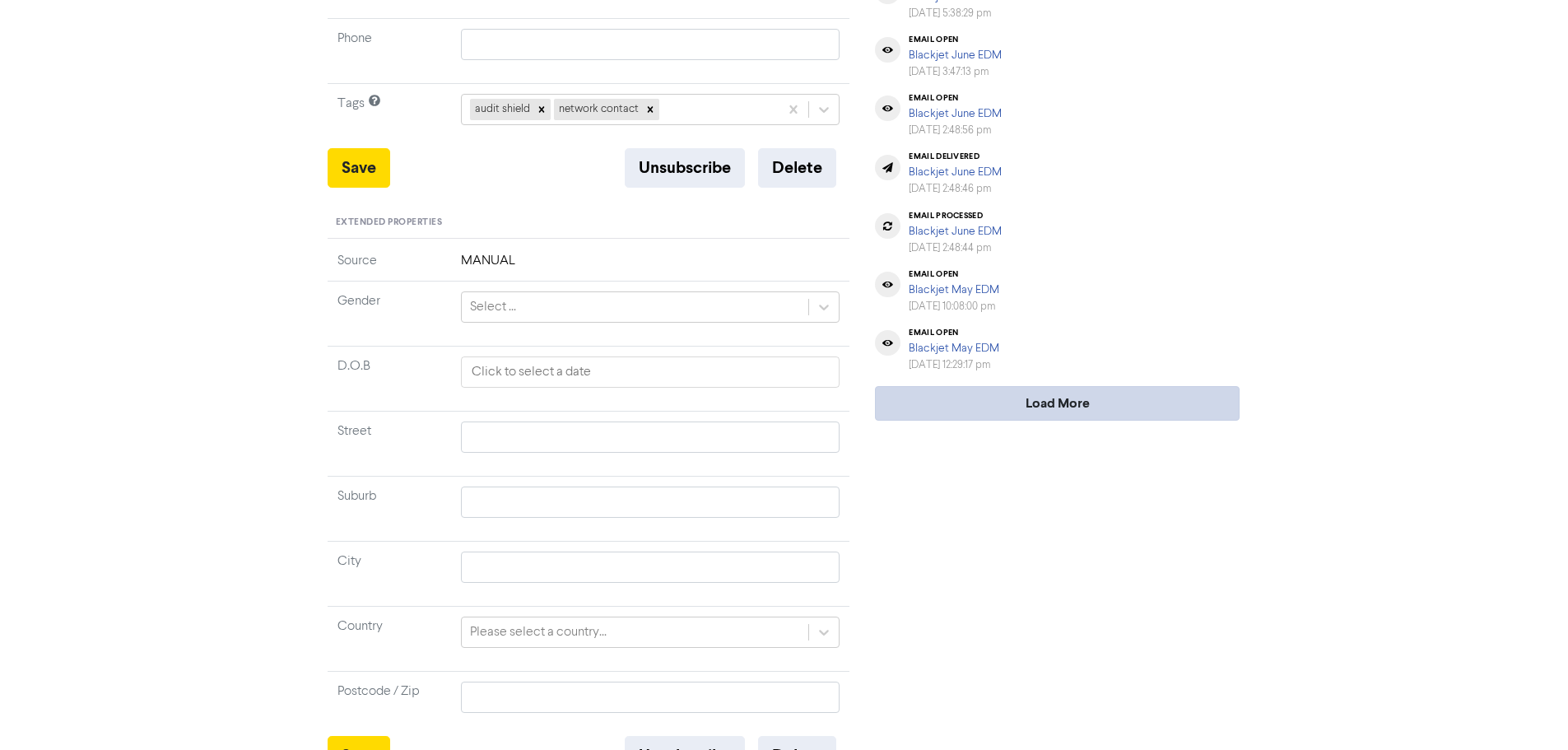
scroll to position [464, 0]
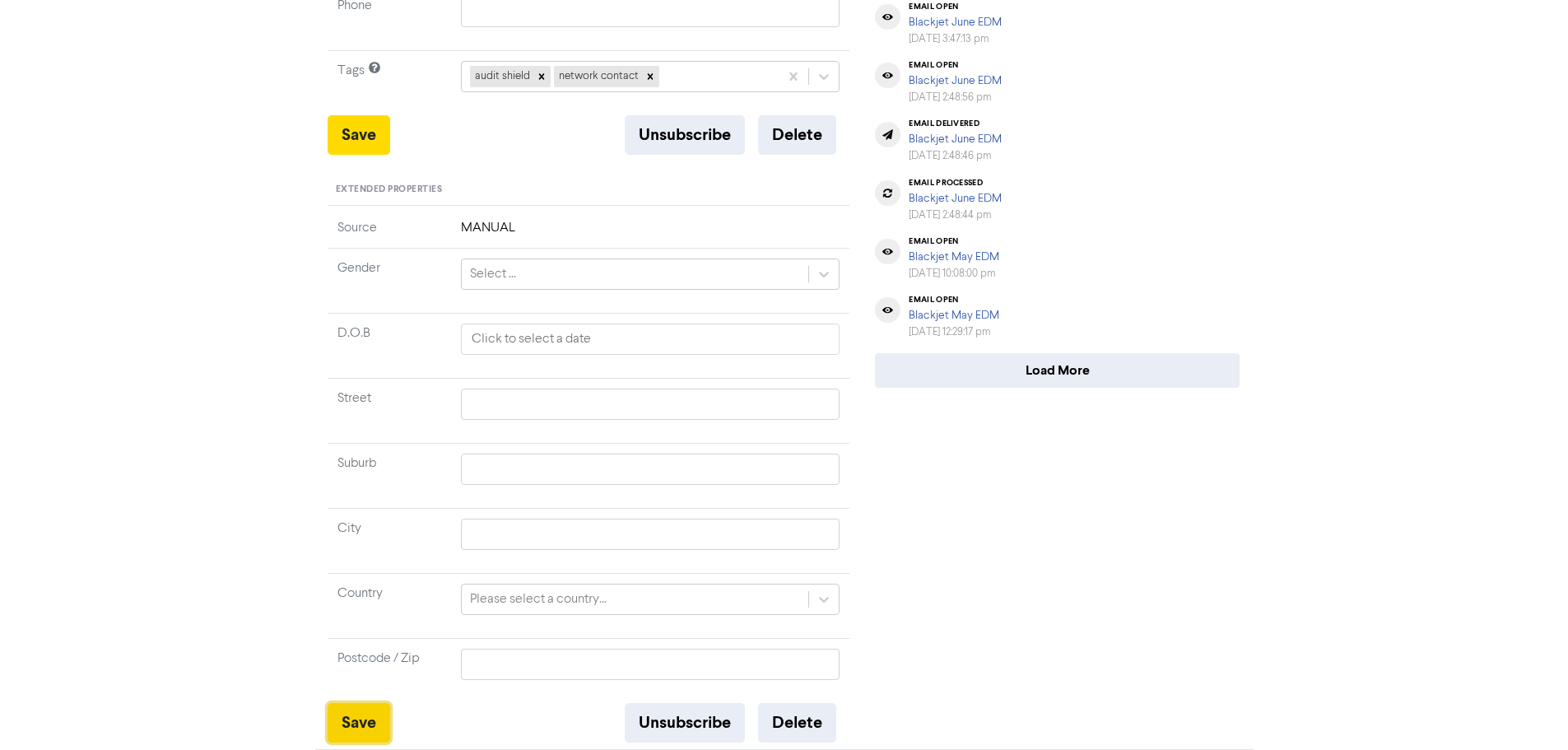
click at [354, 721] on button "Save" at bounding box center [358, 722] width 63 height 40
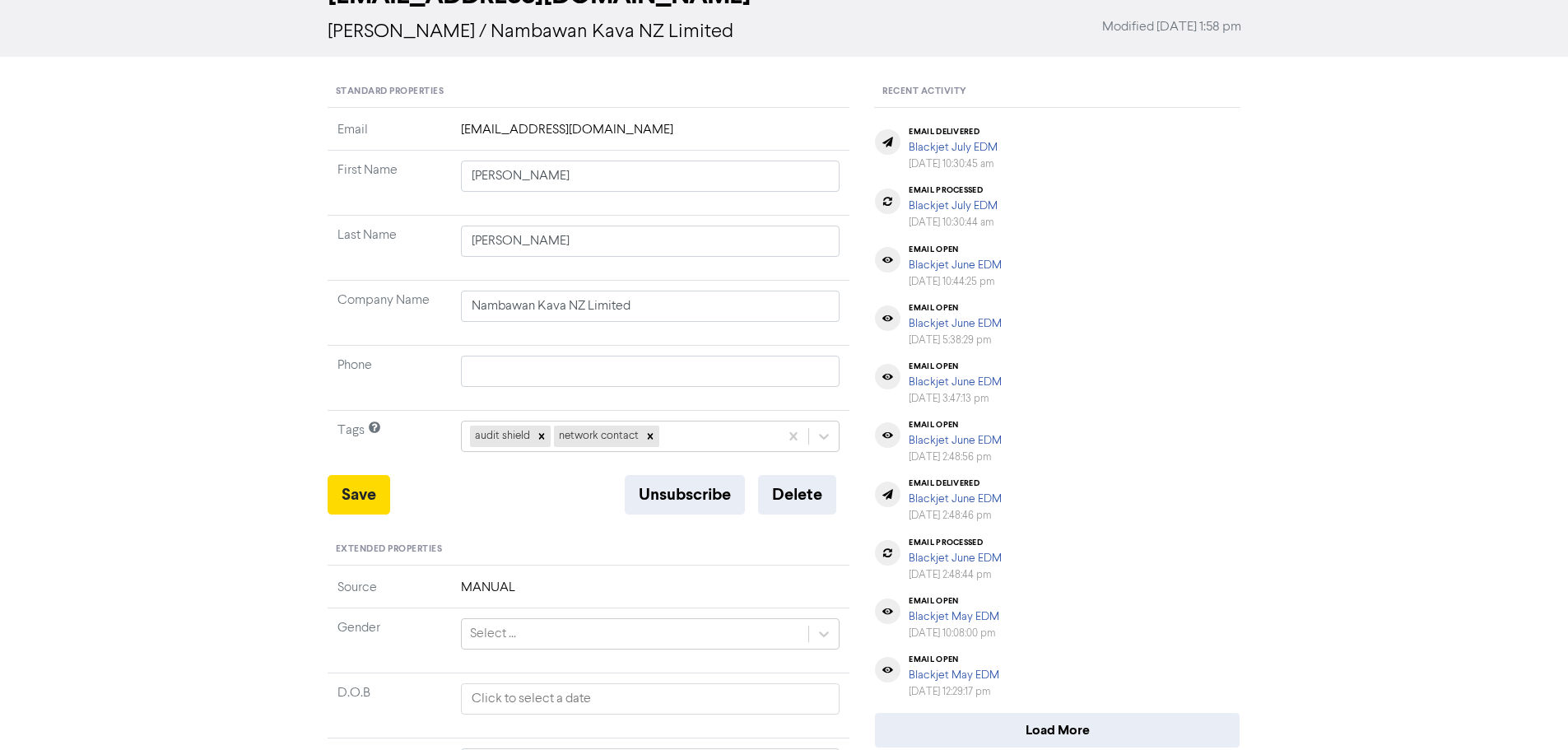
scroll to position [0, 0]
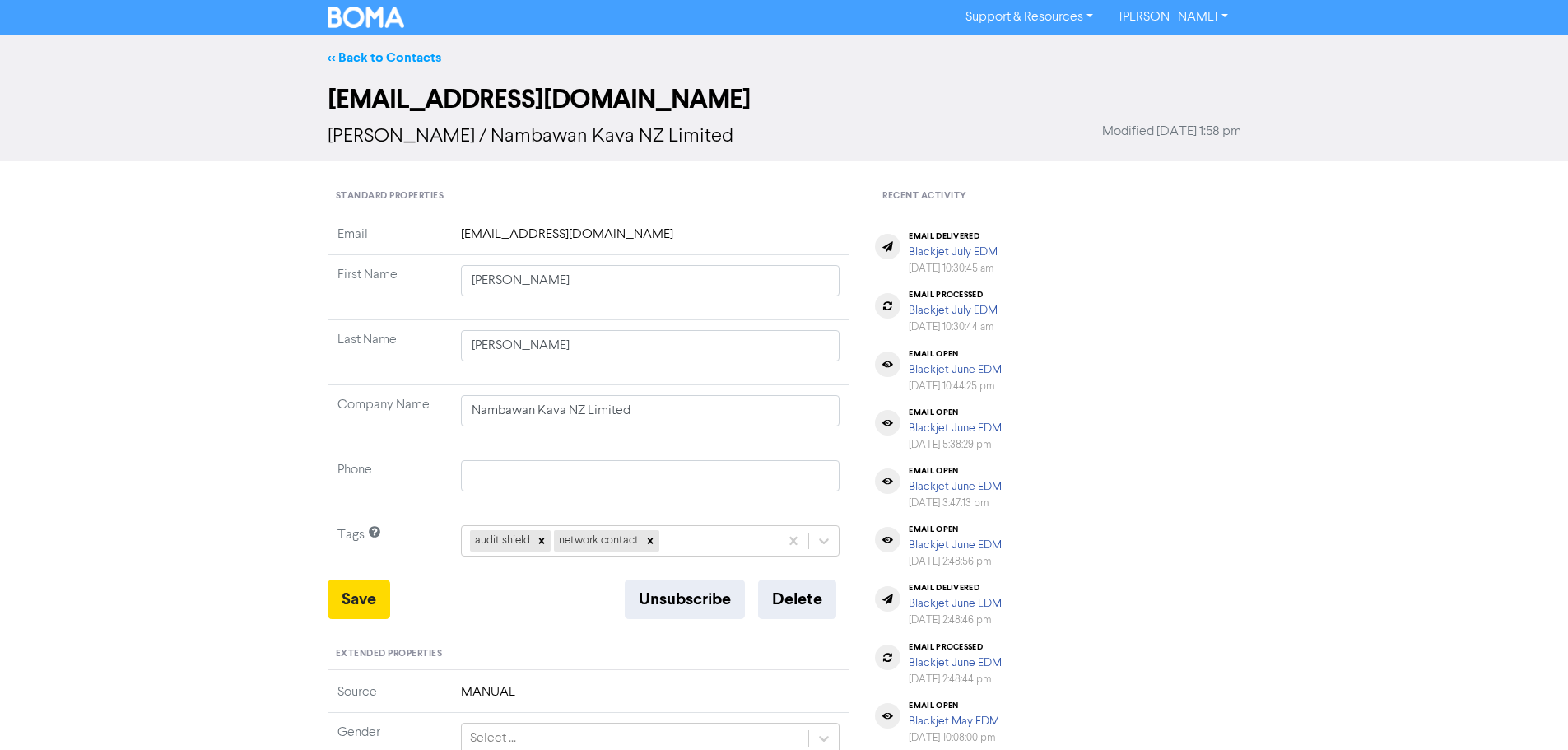
click at [368, 60] on link "<< Back to Contacts" at bounding box center [385, 57] width 114 height 16
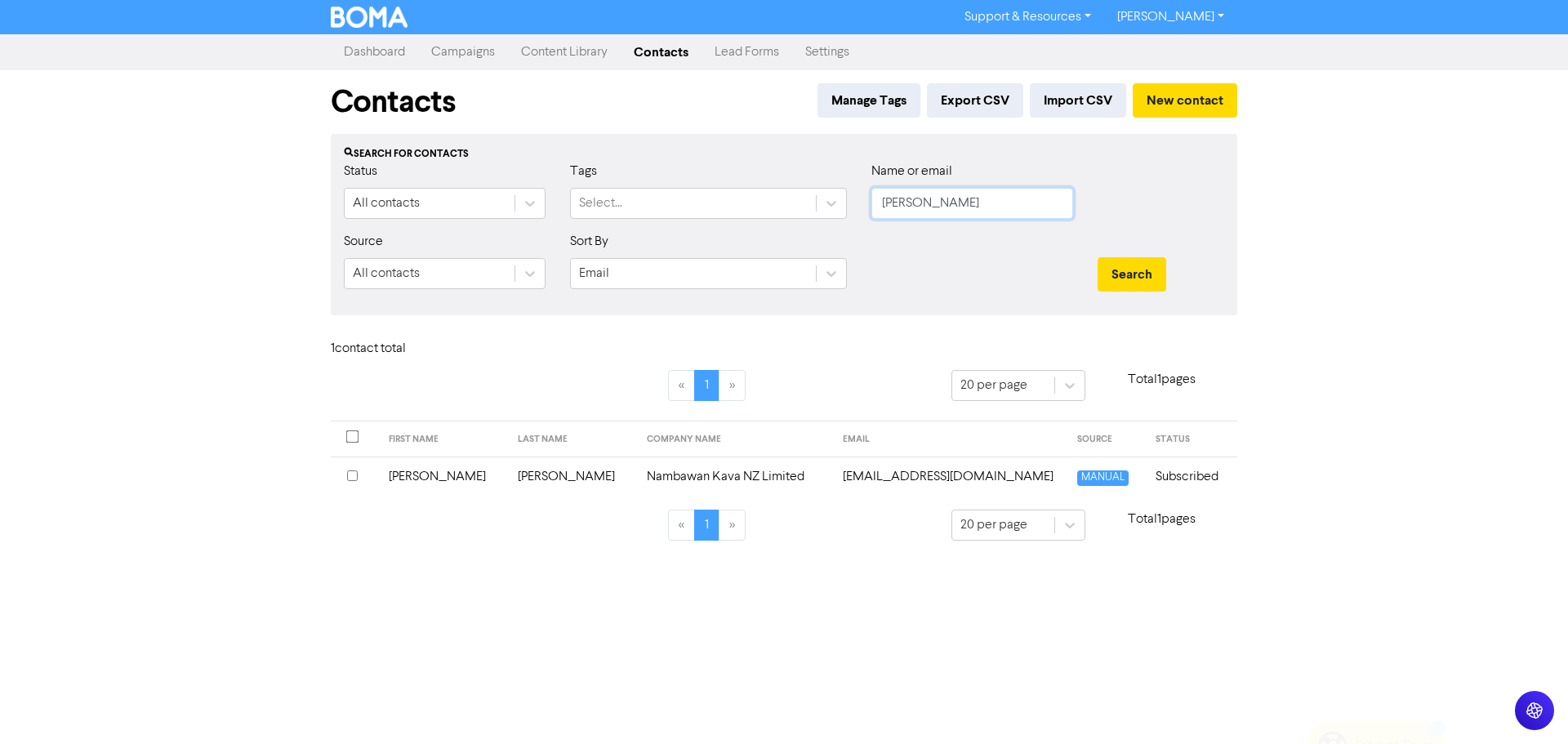
drag, startPoint x: 937, startPoint y: 195, endPoint x: 642, endPoint y: 179, distance: 295.4
click at [642, 179] on div "Status All contacts Tags Select... Name or email [PERSON_NAME]" at bounding box center [784, 197] width 905 height 70
click at [1098, 257] on button "Search" at bounding box center [1133, 274] width 69 height 35
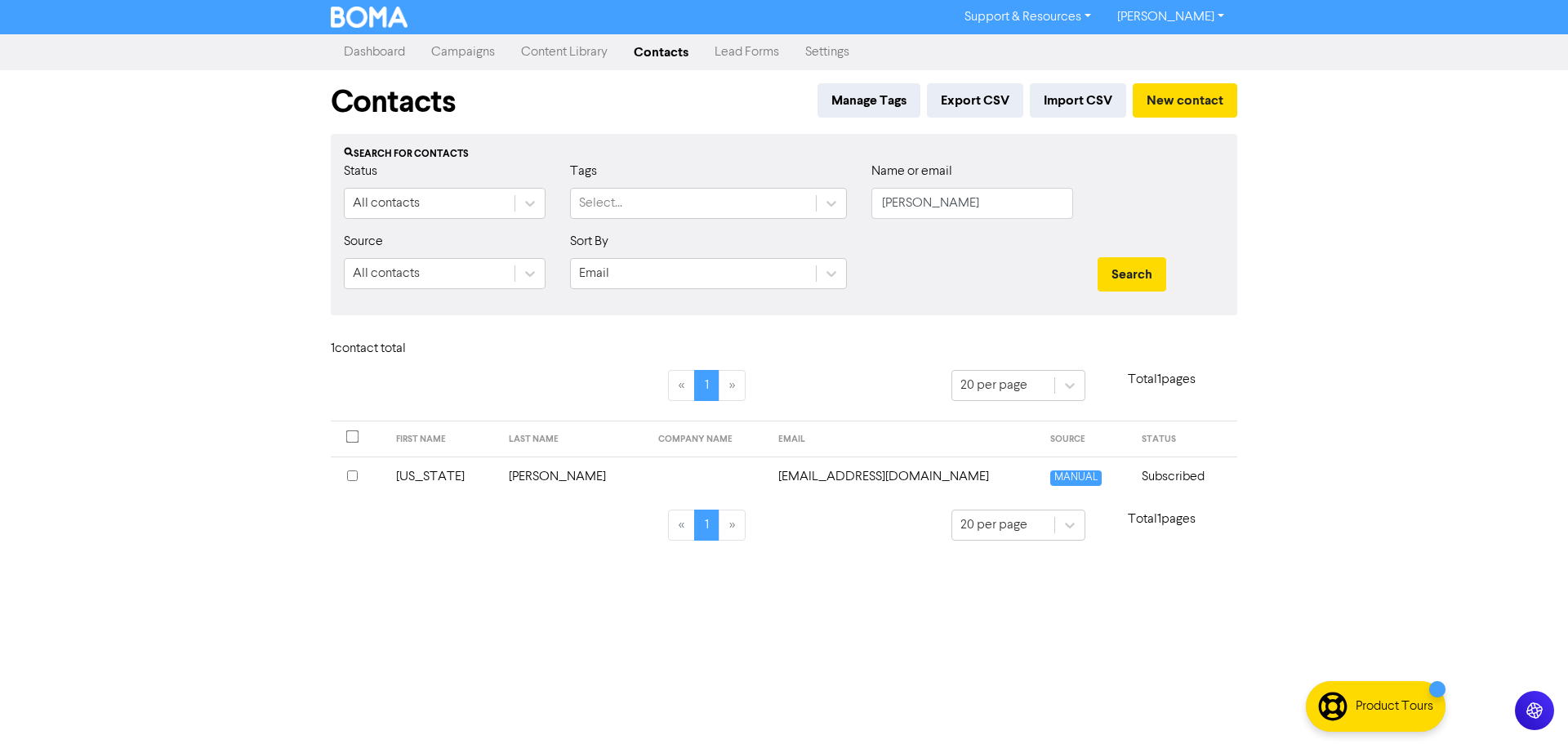
click at [514, 477] on td "[PERSON_NAME]" at bounding box center [573, 477] width 150 height 40
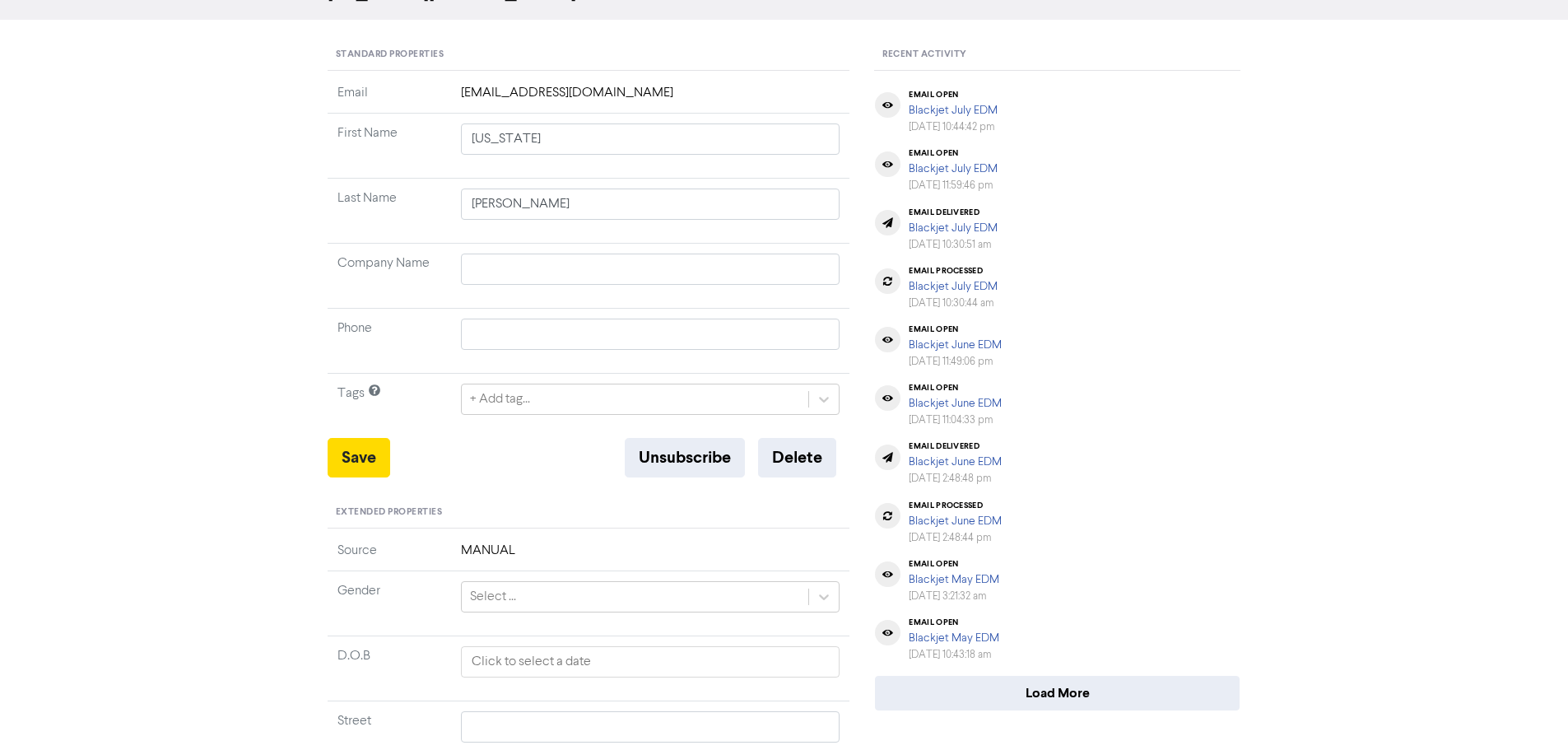
scroll to position [164, 0]
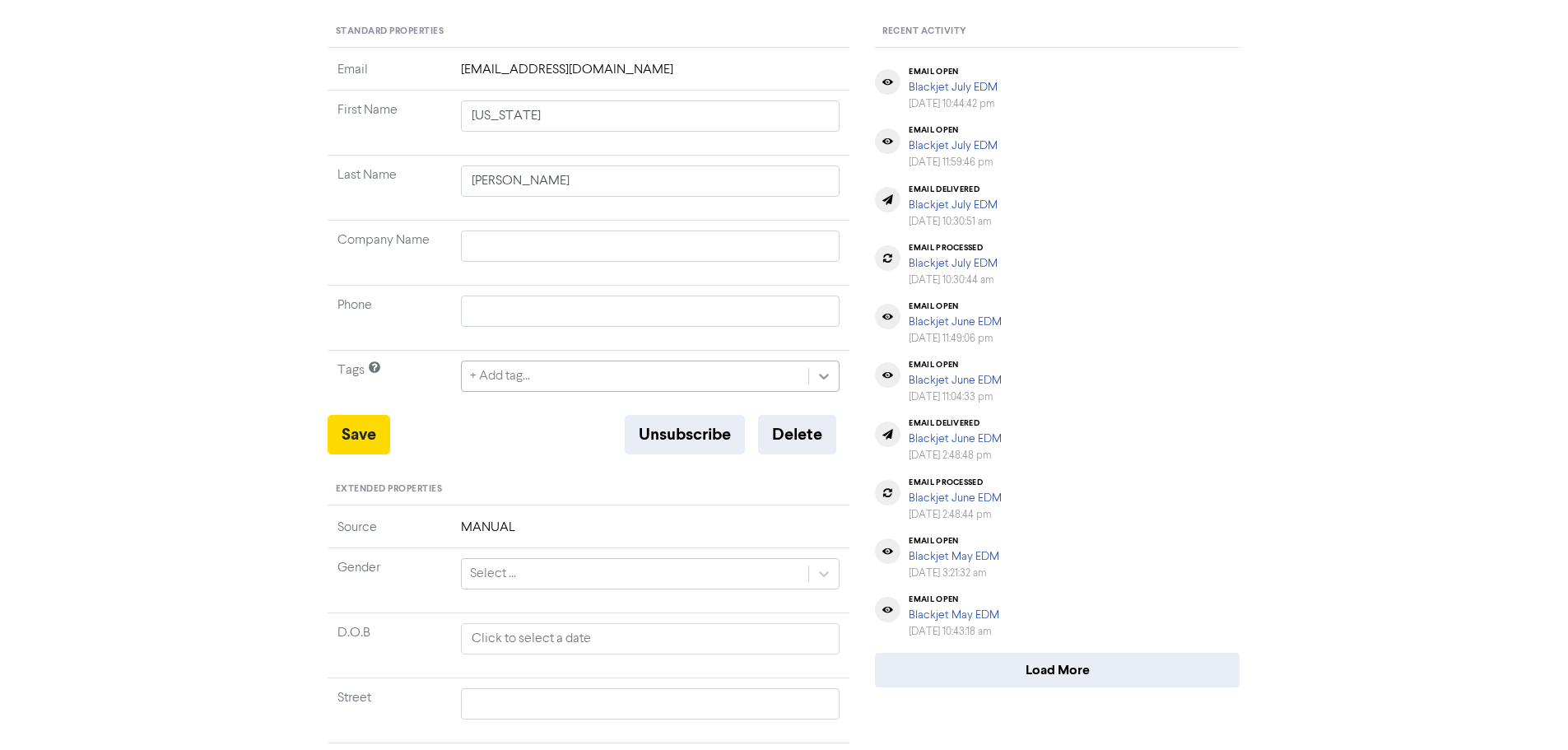
click at [824, 384] on icon at bounding box center [823, 376] width 16 height 16
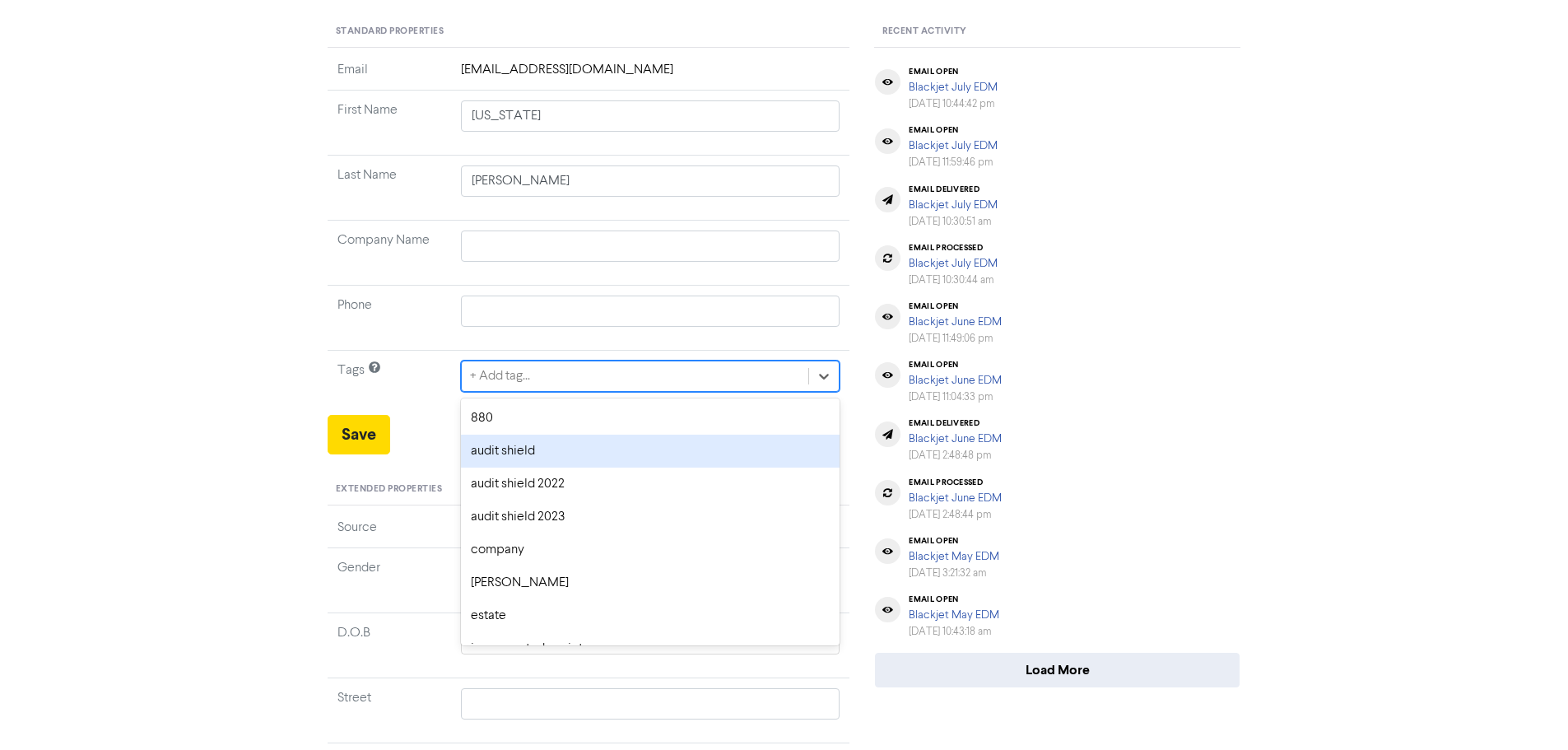
click at [554, 449] on div "audit shield" at bounding box center [650, 451] width 380 height 33
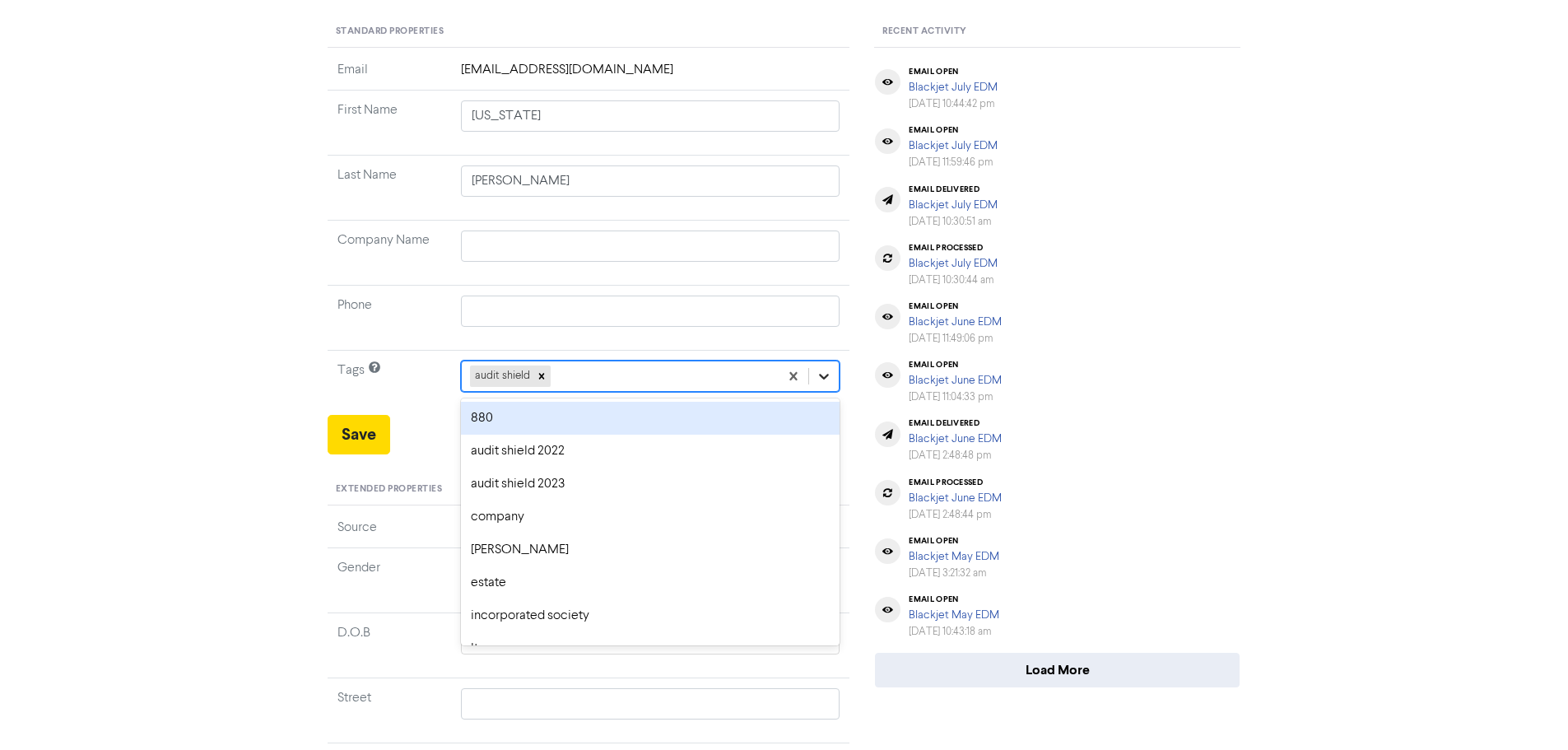
drag, startPoint x: 832, startPoint y: 376, endPoint x: 823, endPoint y: 382, distance: 10.8
click at [831, 376] on icon at bounding box center [823, 376] width 16 height 16
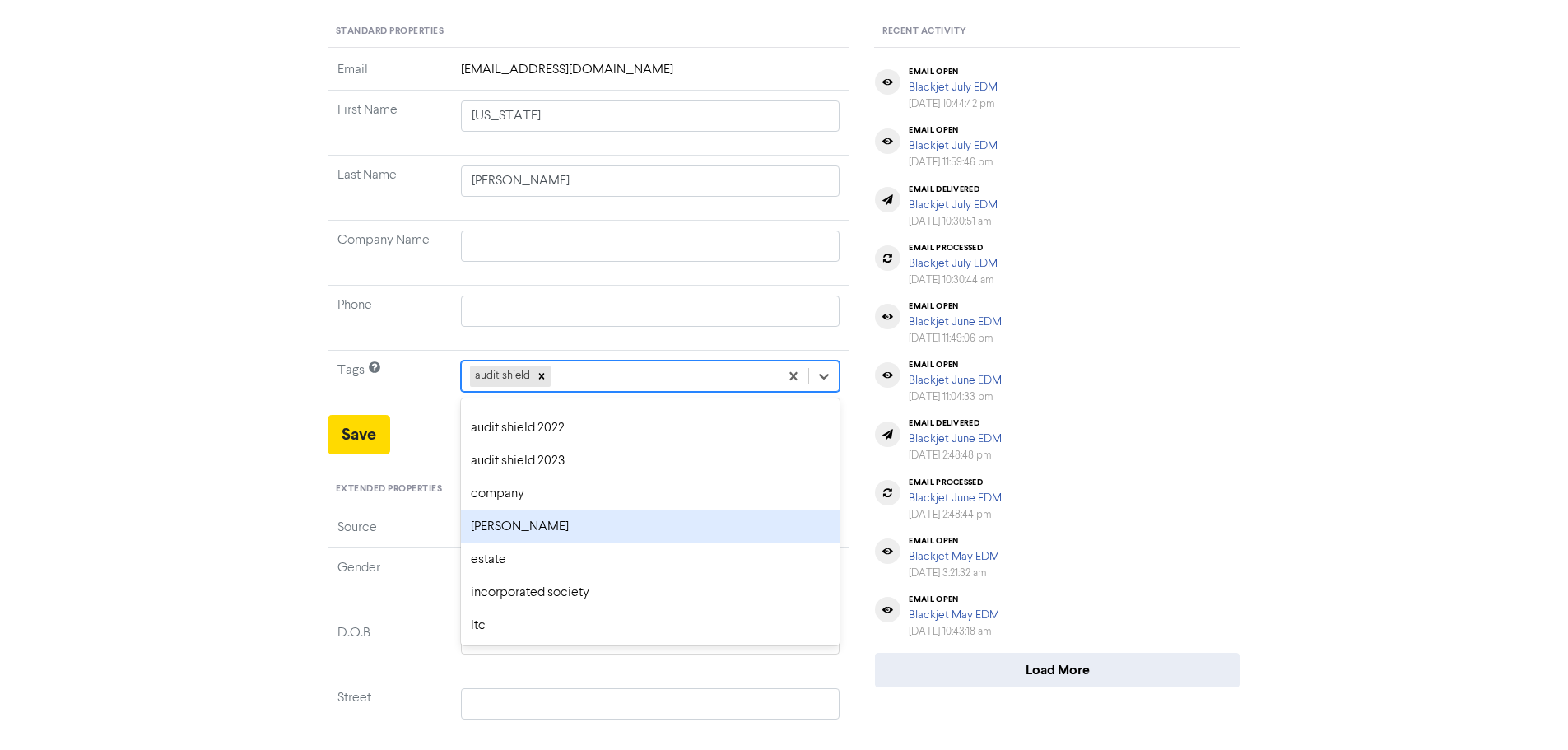
scroll to position [188, 0]
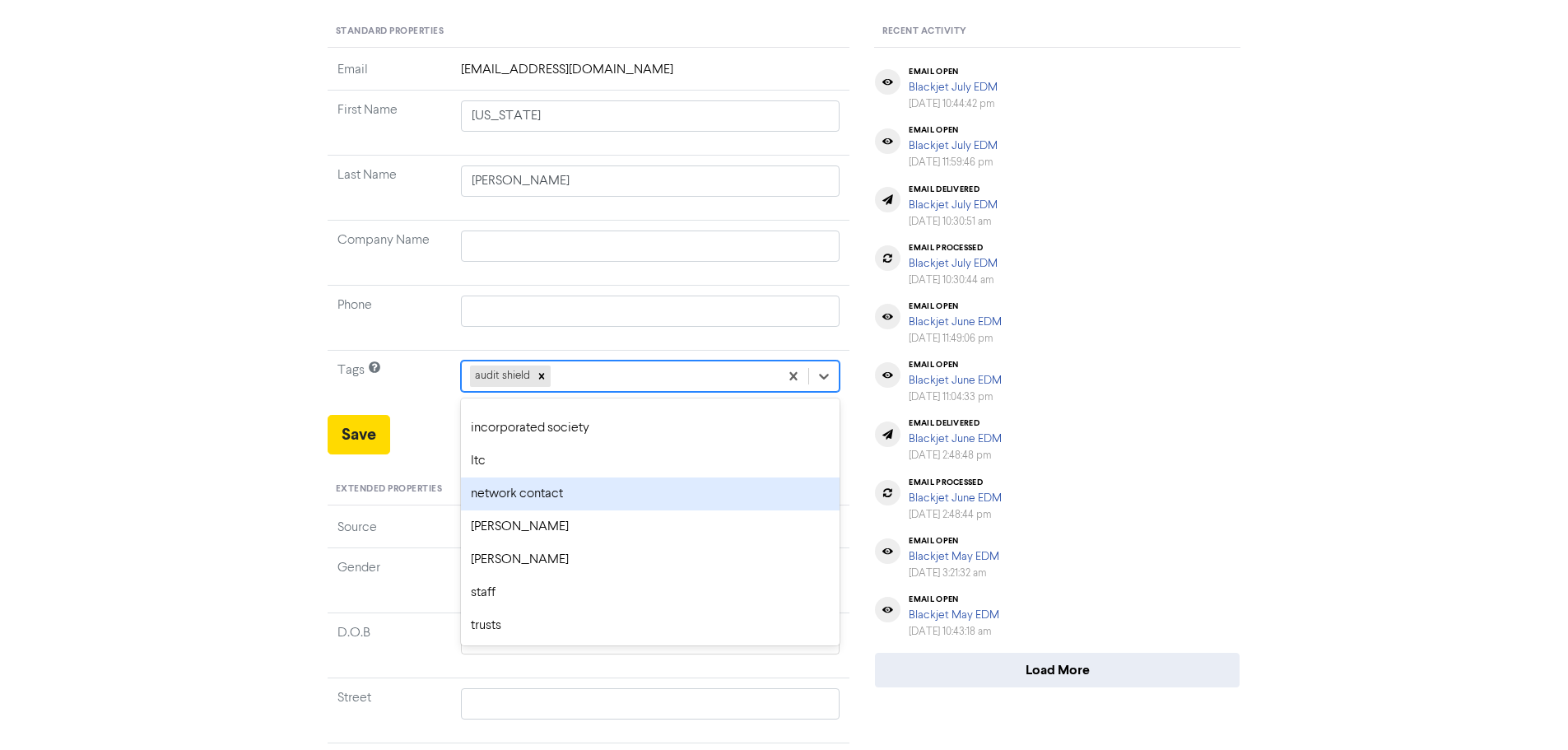
click at [1199, 414] on div "email delivered Blackjet June EDM [DATE] 2:48:48 pm" at bounding box center [1057, 441] width 378 height 58
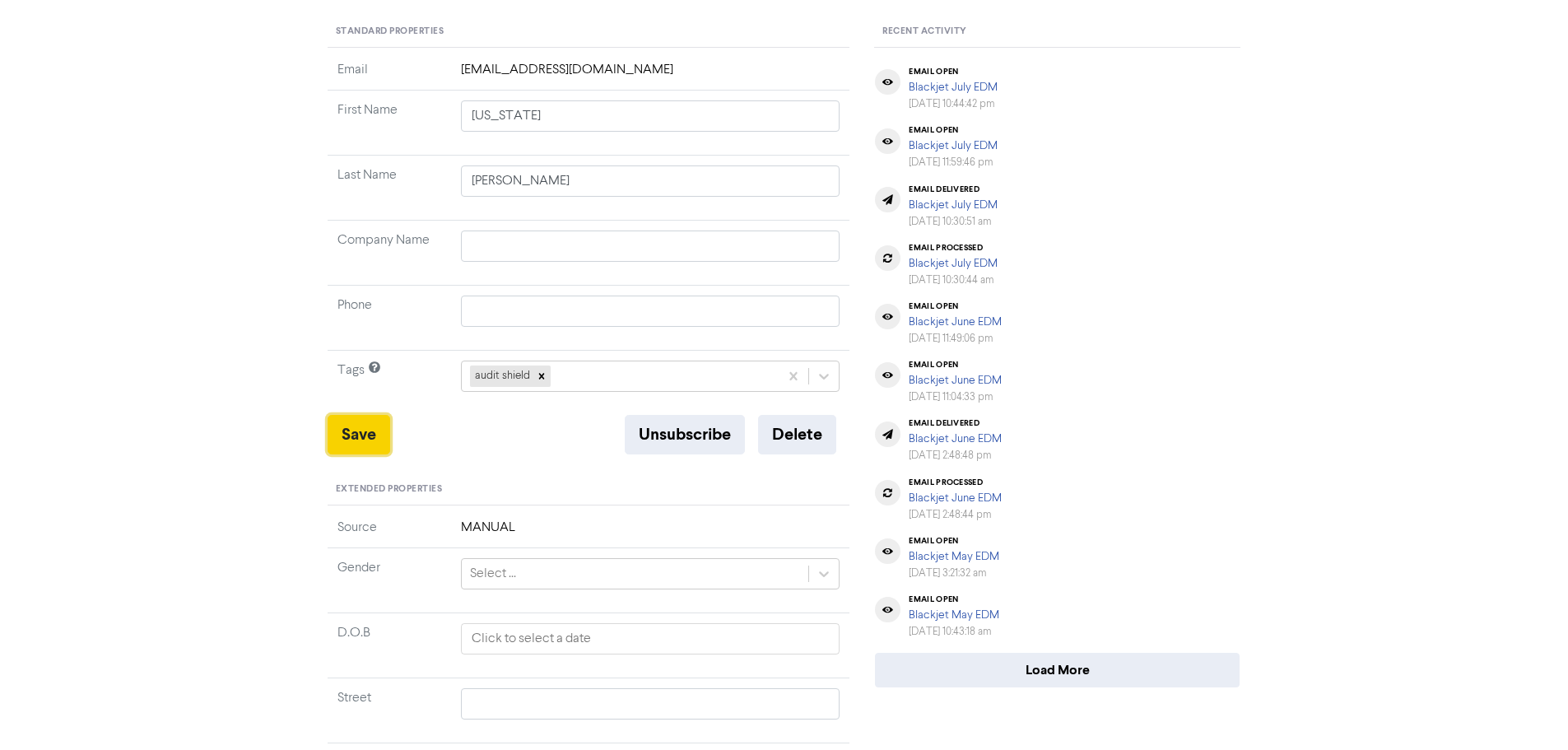
click at [370, 435] on button "Save" at bounding box center [358, 434] width 63 height 40
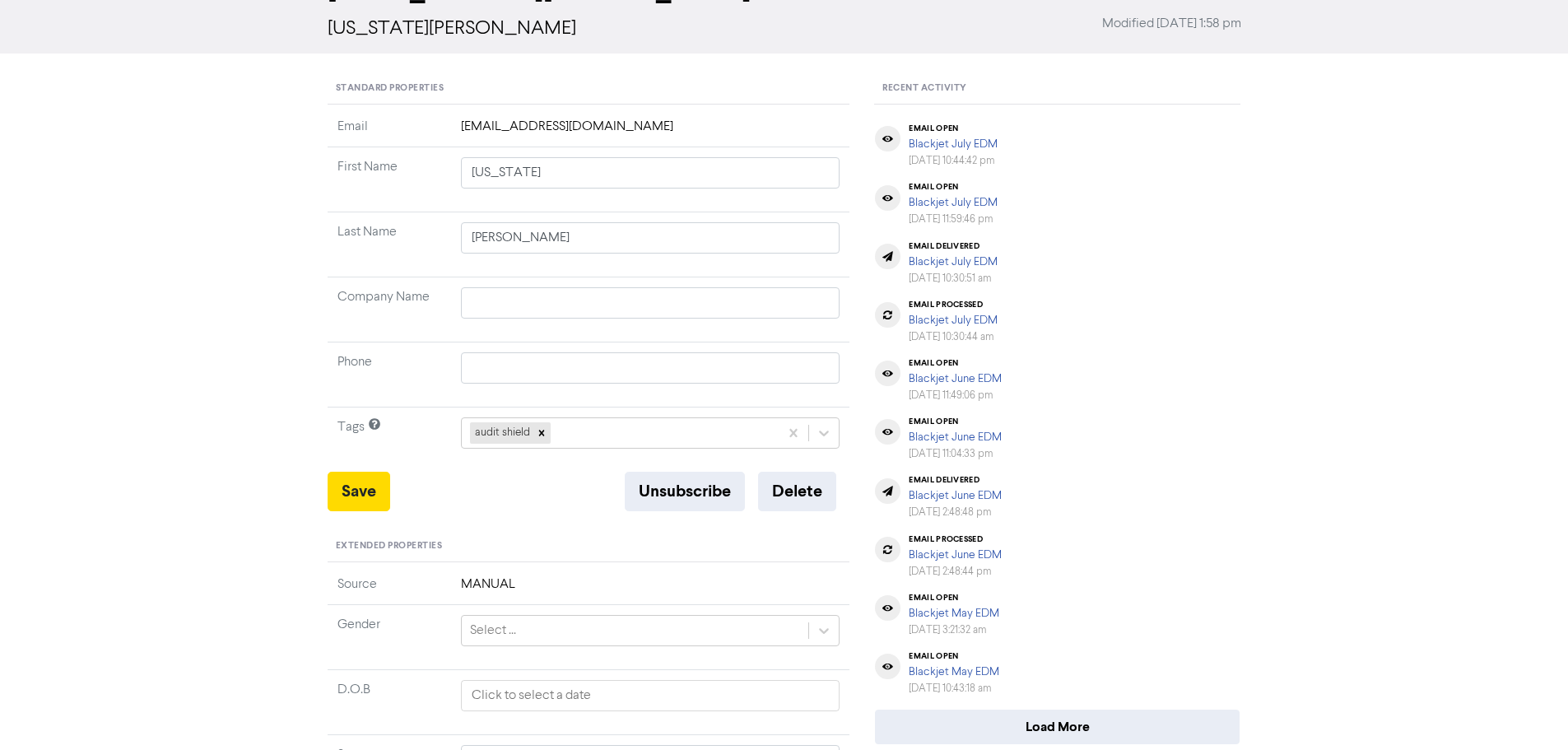
scroll to position [0, 0]
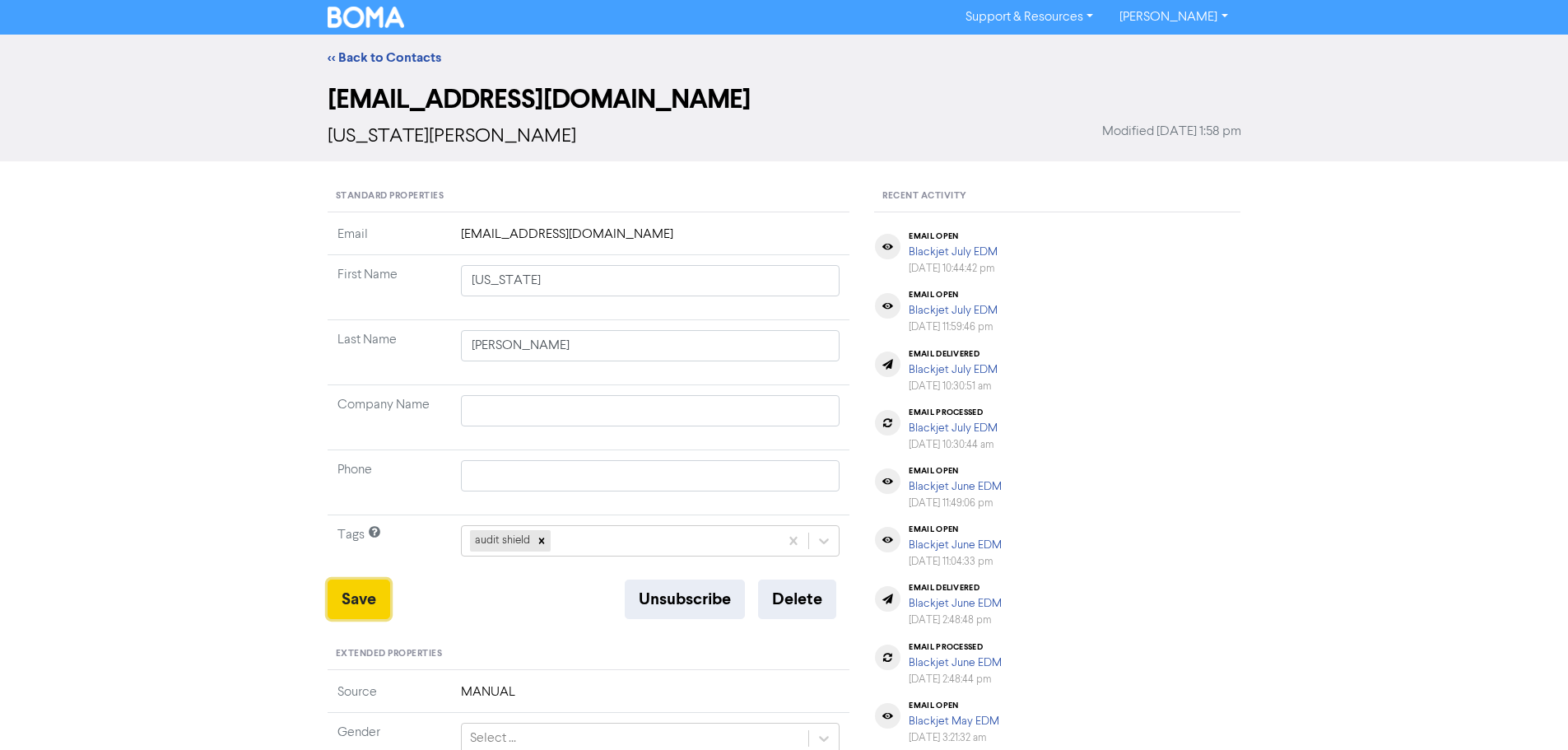
click at [352, 606] on button "Save" at bounding box center [358, 599] width 63 height 40
click at [406, 61] on link "<< Back to Contacts" at bounding box center [385, 57] width 114 height 16
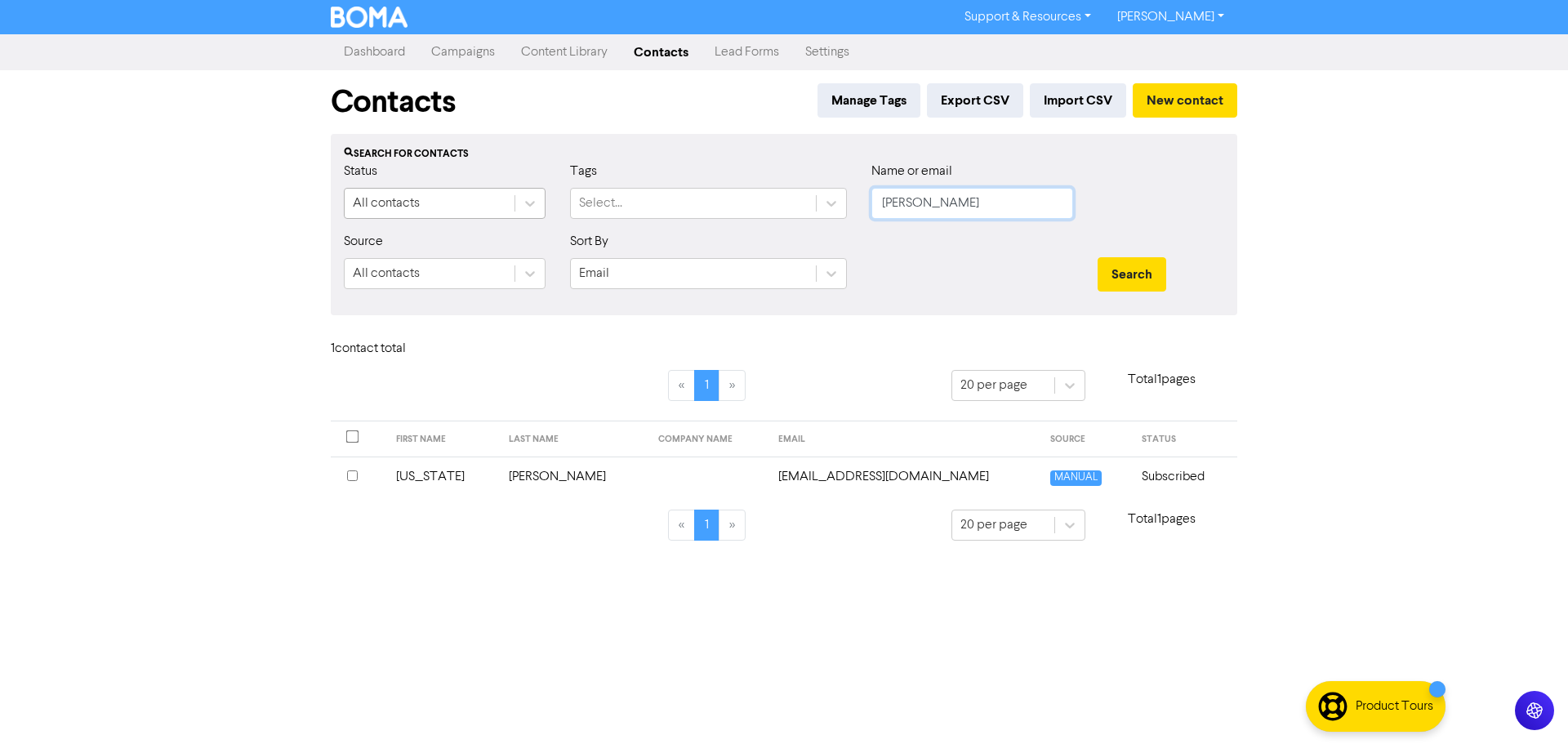
drag, startPoint x: 931, startPoint y: 209, endPoint x: 515, endPoint y: 202, distance: 416.1
click at [521, 202] on div "Status All contacts Tags Select... Name or email [PERSON_NAME]" at bounding box center [784, 197] width 905 height 70
click at [1098, 257] on button "Search" at bounding box center [1133, 274] width 69 height 35
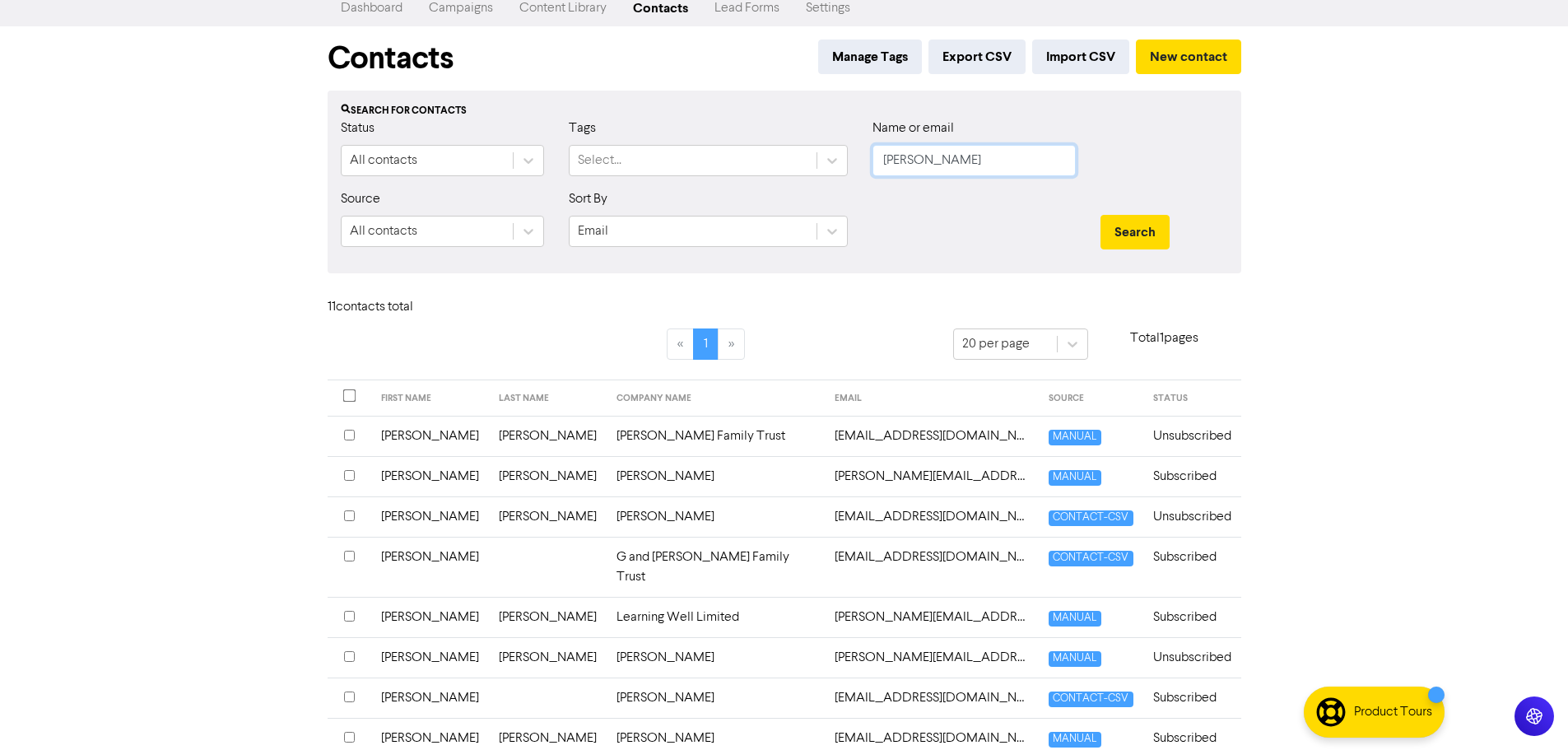
scroll to position [82, 0]
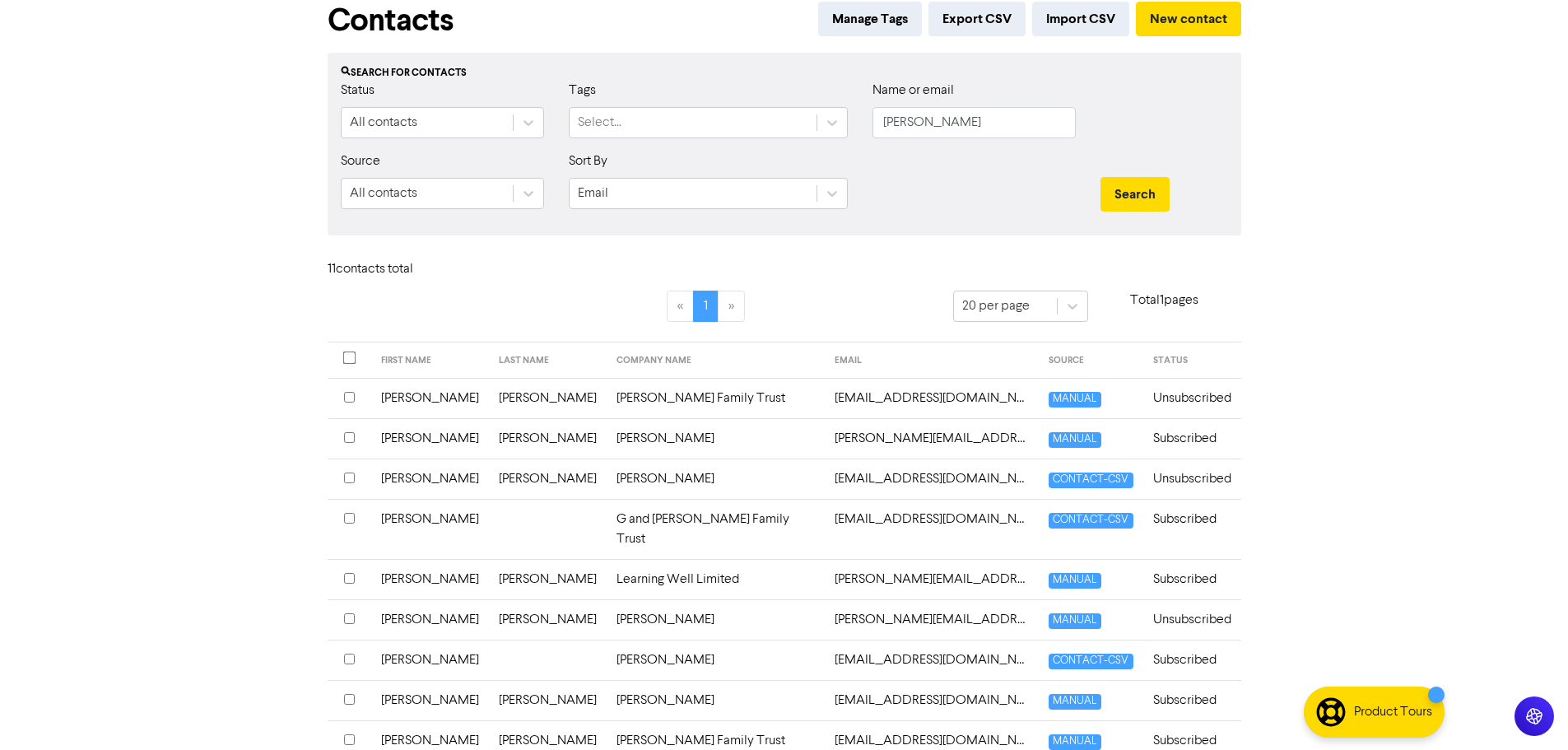
click at [631, 559] on td "Learning Well Limited" at bounding box center [716, 579] width 219 height 41
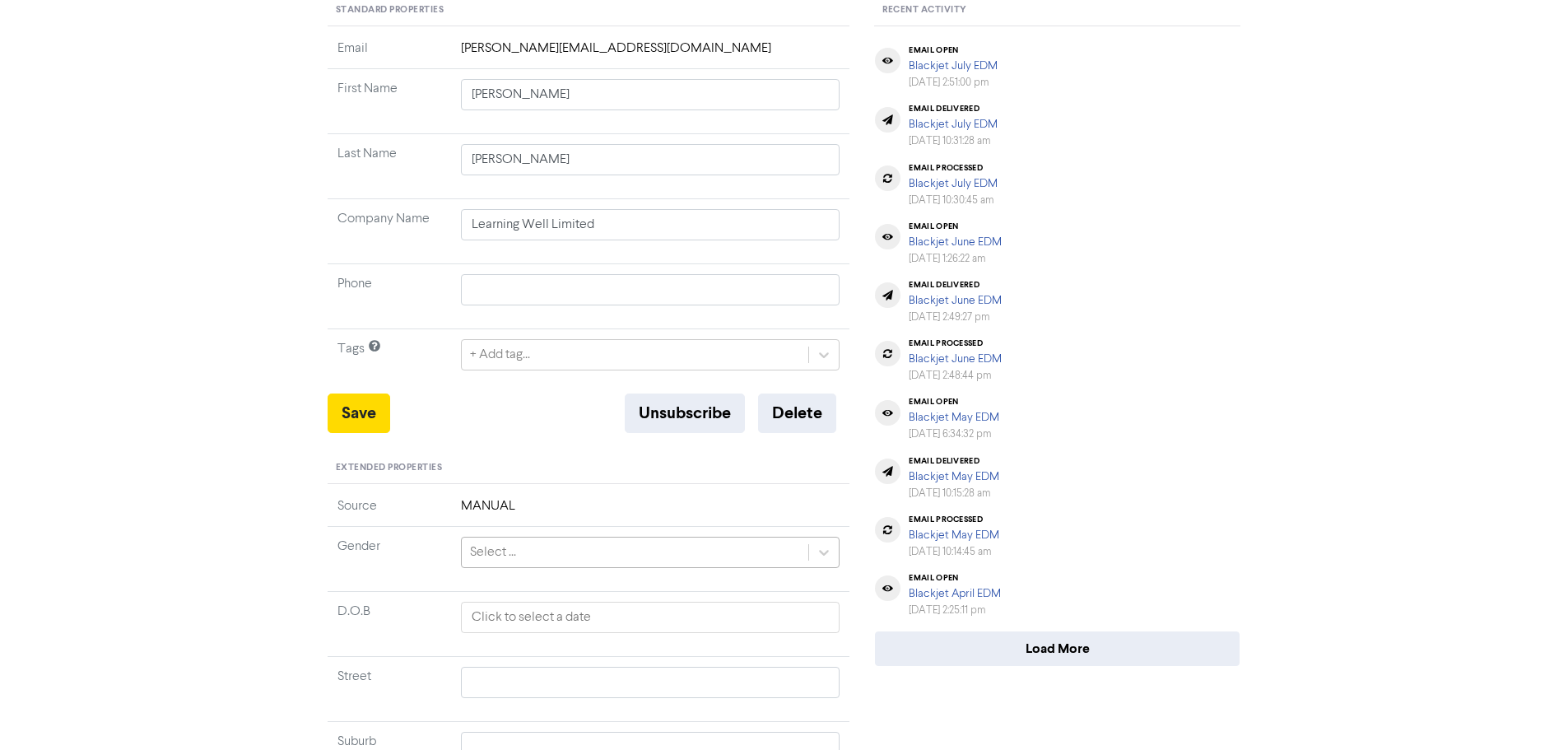
scroll to position [247, 0]
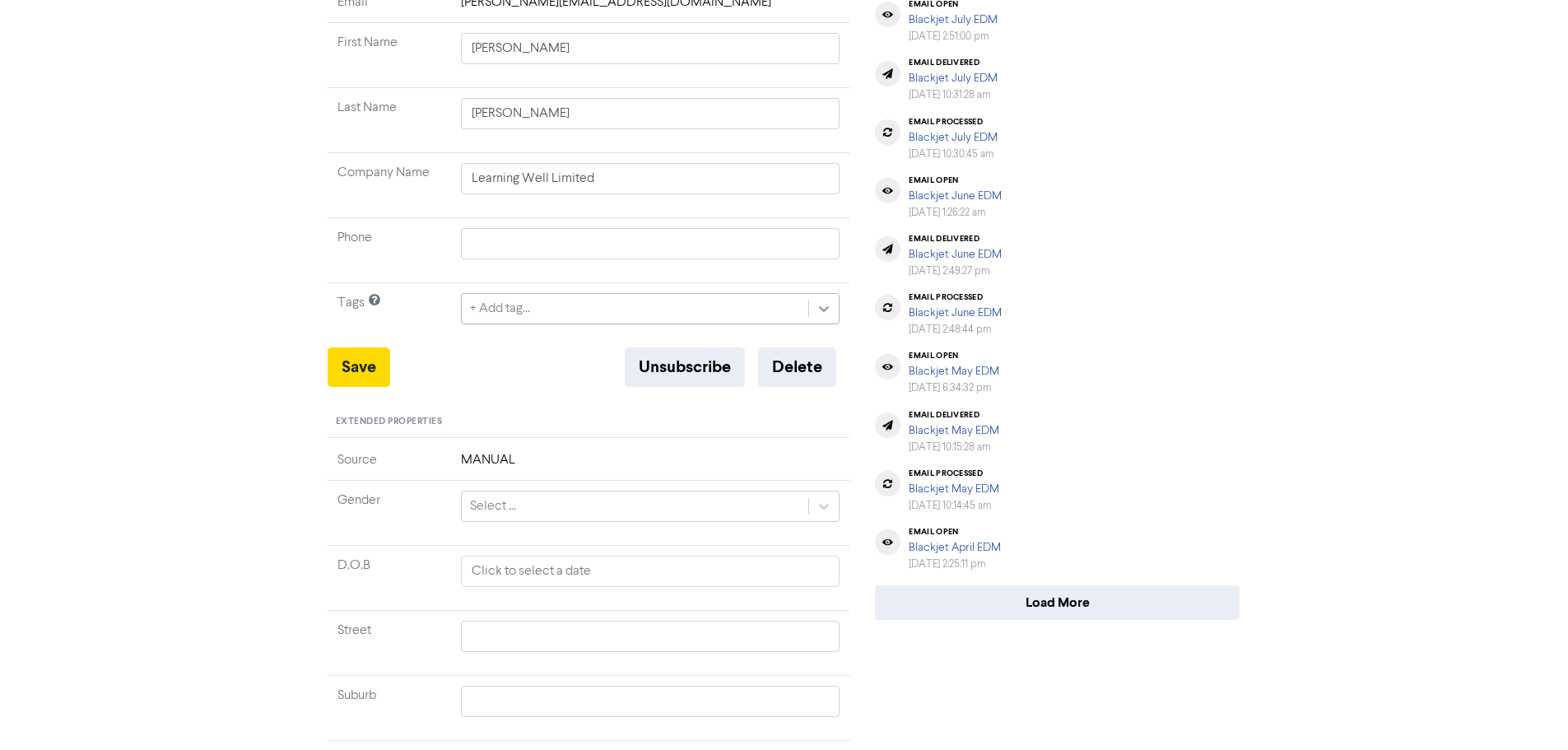
click at [820, 311] on icon at bounding box center [823, 308] width 16 height 16
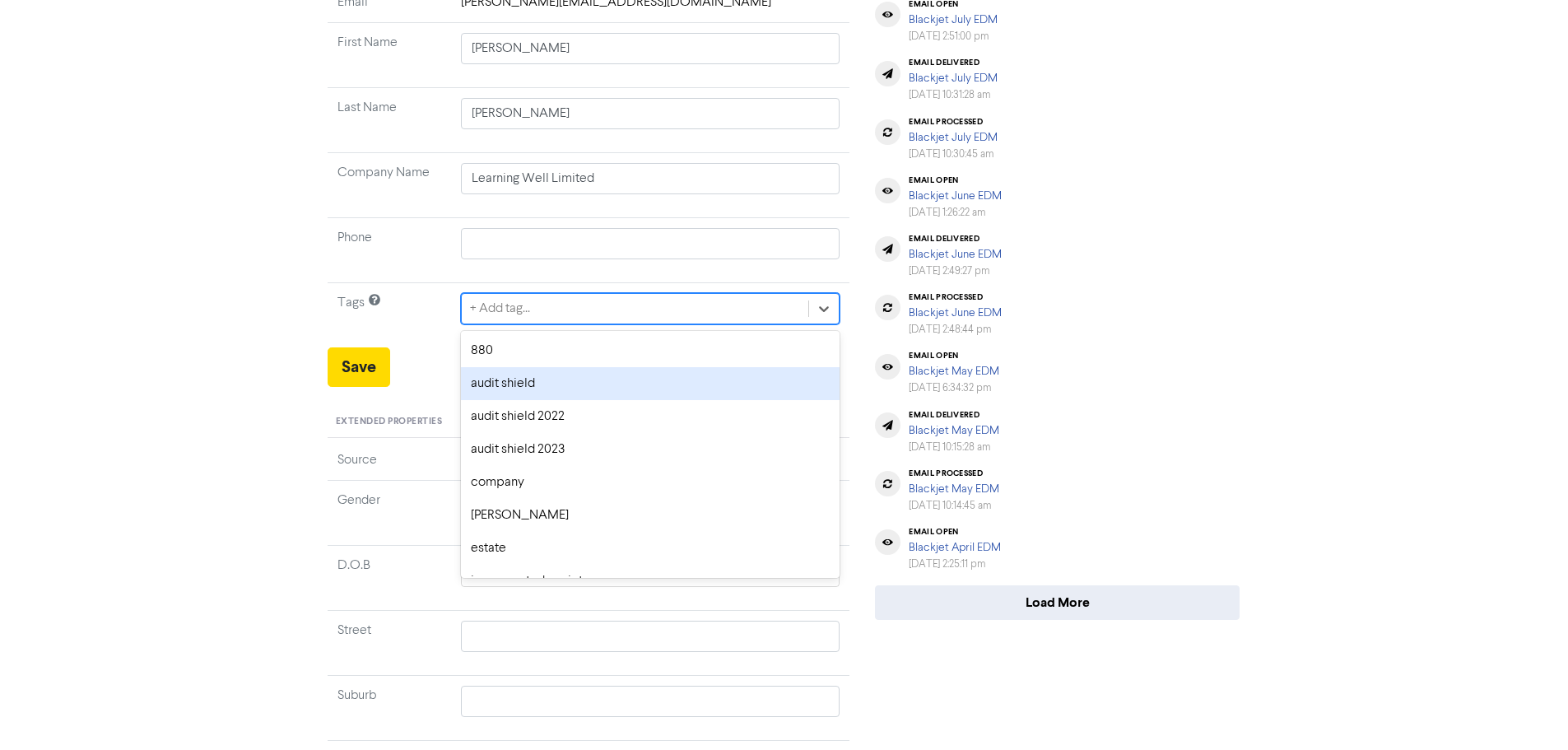
click at [545, 385] on div "audit shield" at bounding box center [650, 384] width 380 height 33
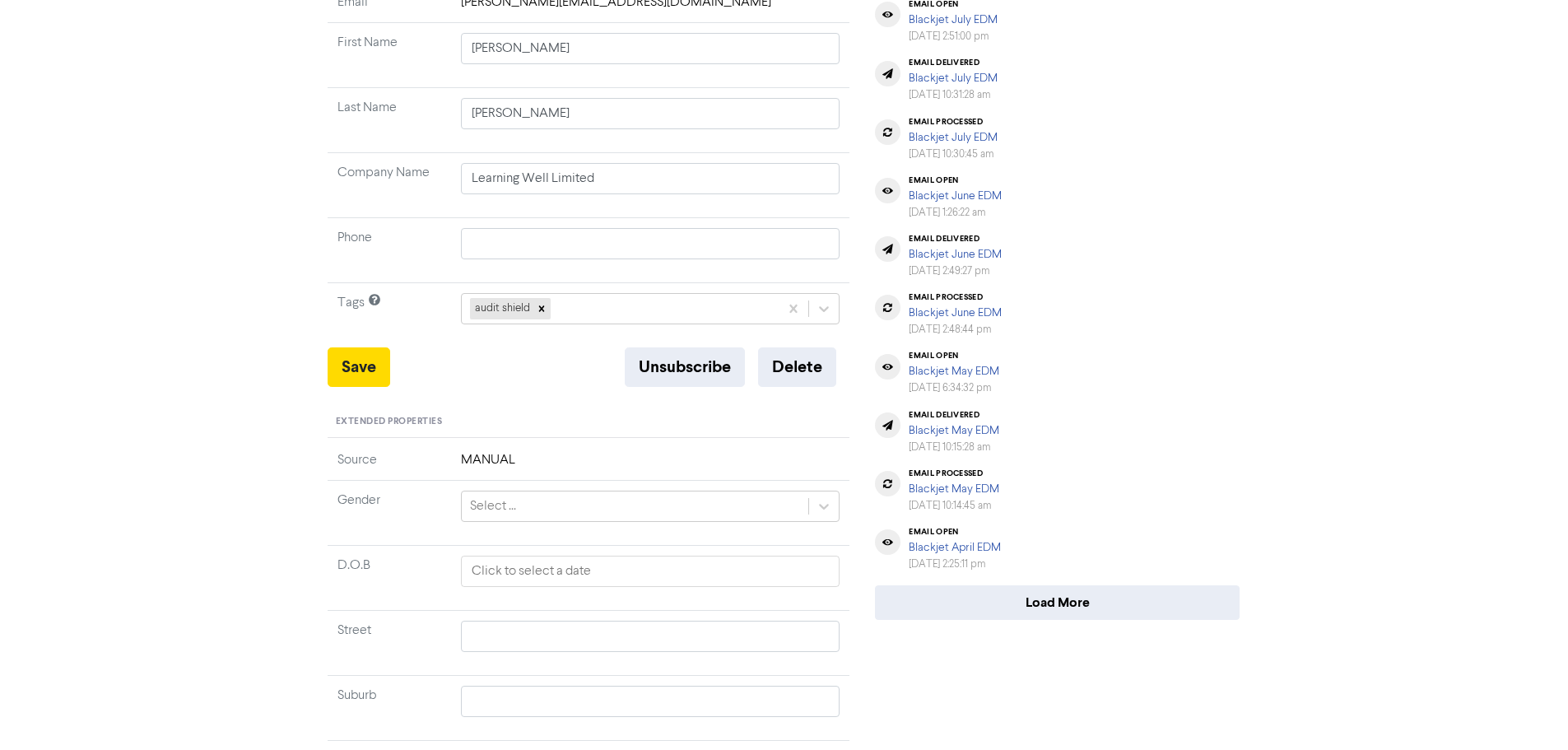
drag, startPoint x: 826, startPoint y: 312, endPoint x: 813, endPoint y: 327, distance: 19.8
click at [827, 312] on icon at bounding box center [823, 308] width 16 height 16
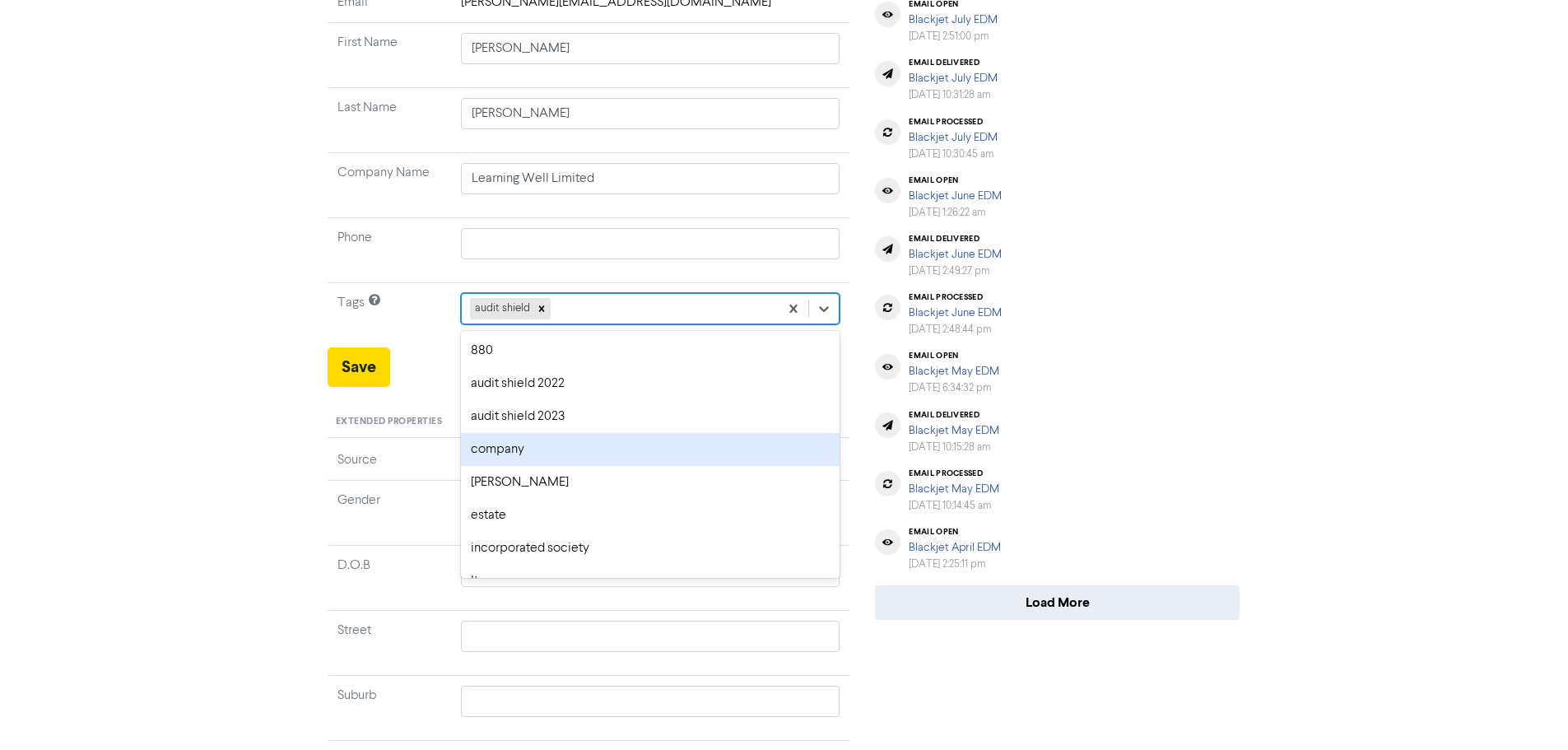
click at [558, 451] on div "company" at bounding box center [650, 449] width 380 height 33
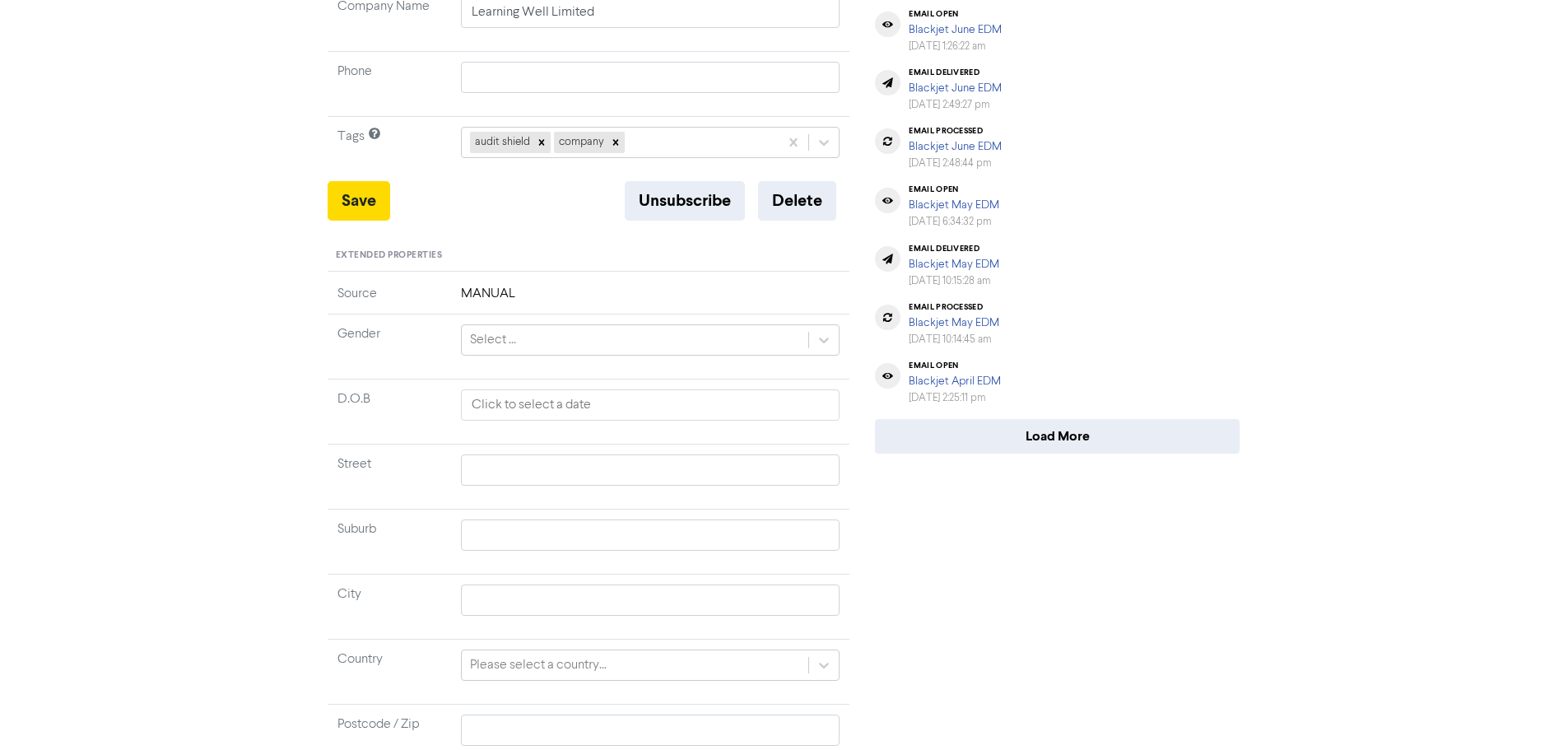
scroll to position [513, 0]
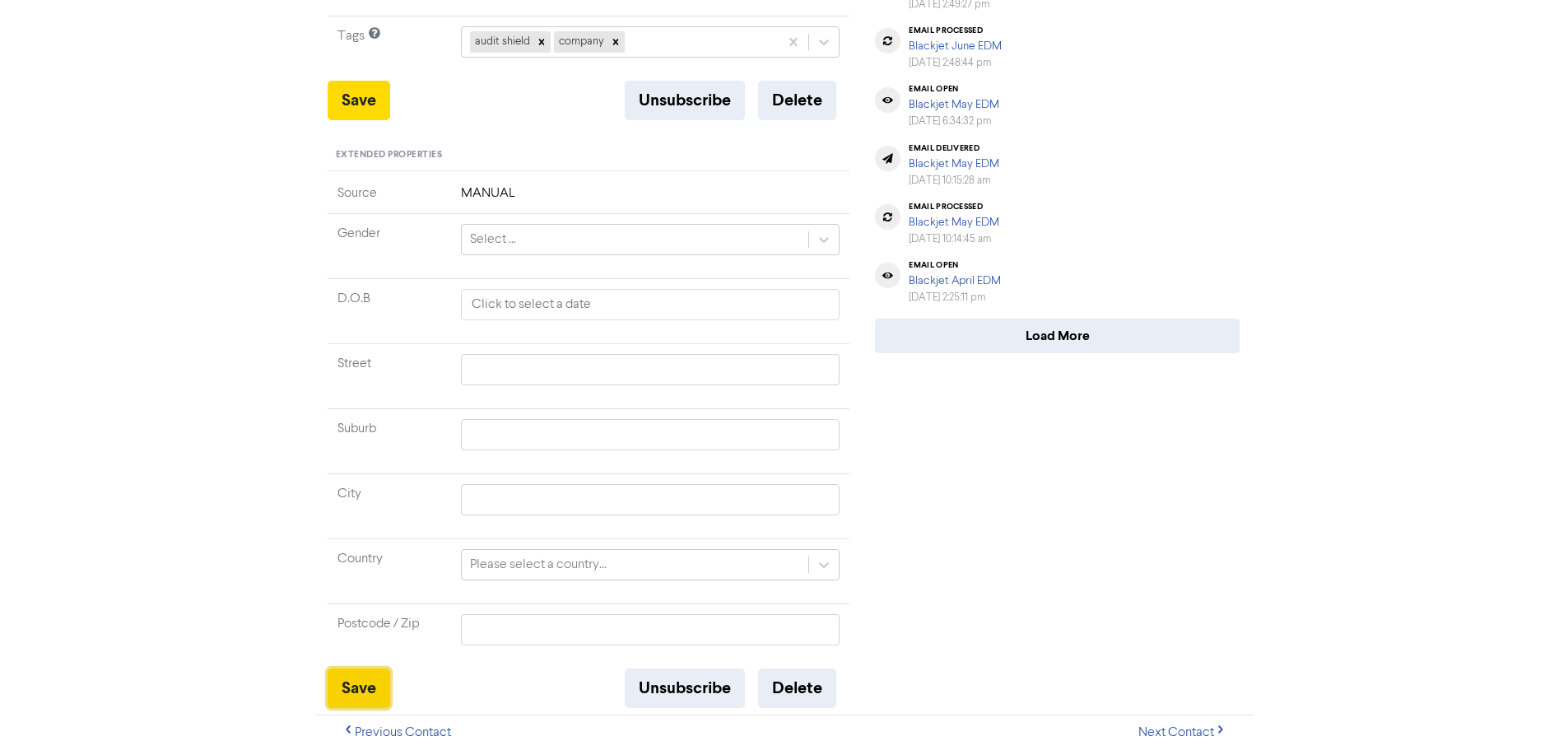
click at [354, 686] on button "Save" at bounding box center [358, 688] width 63 height 40
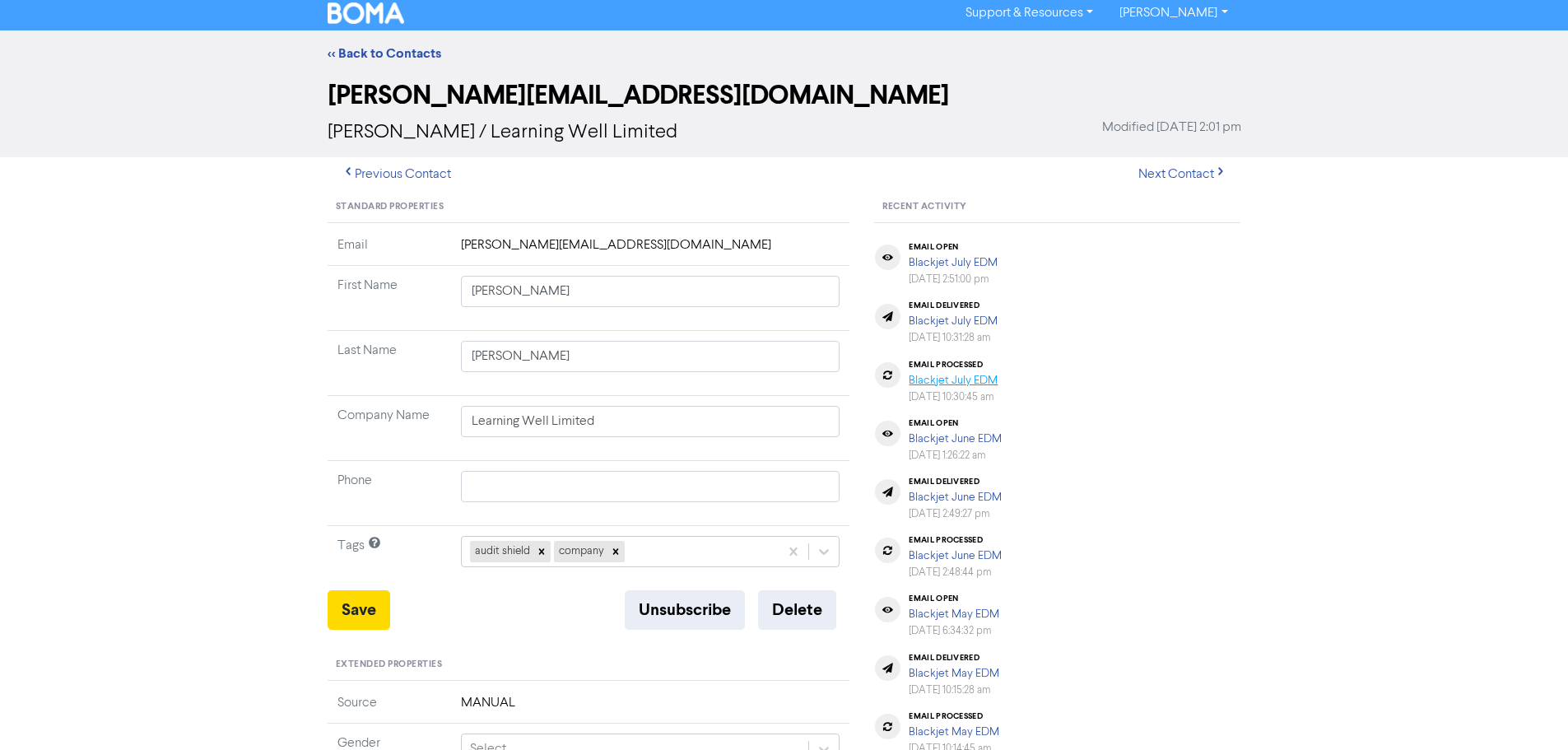
scroll to position [0, 0]
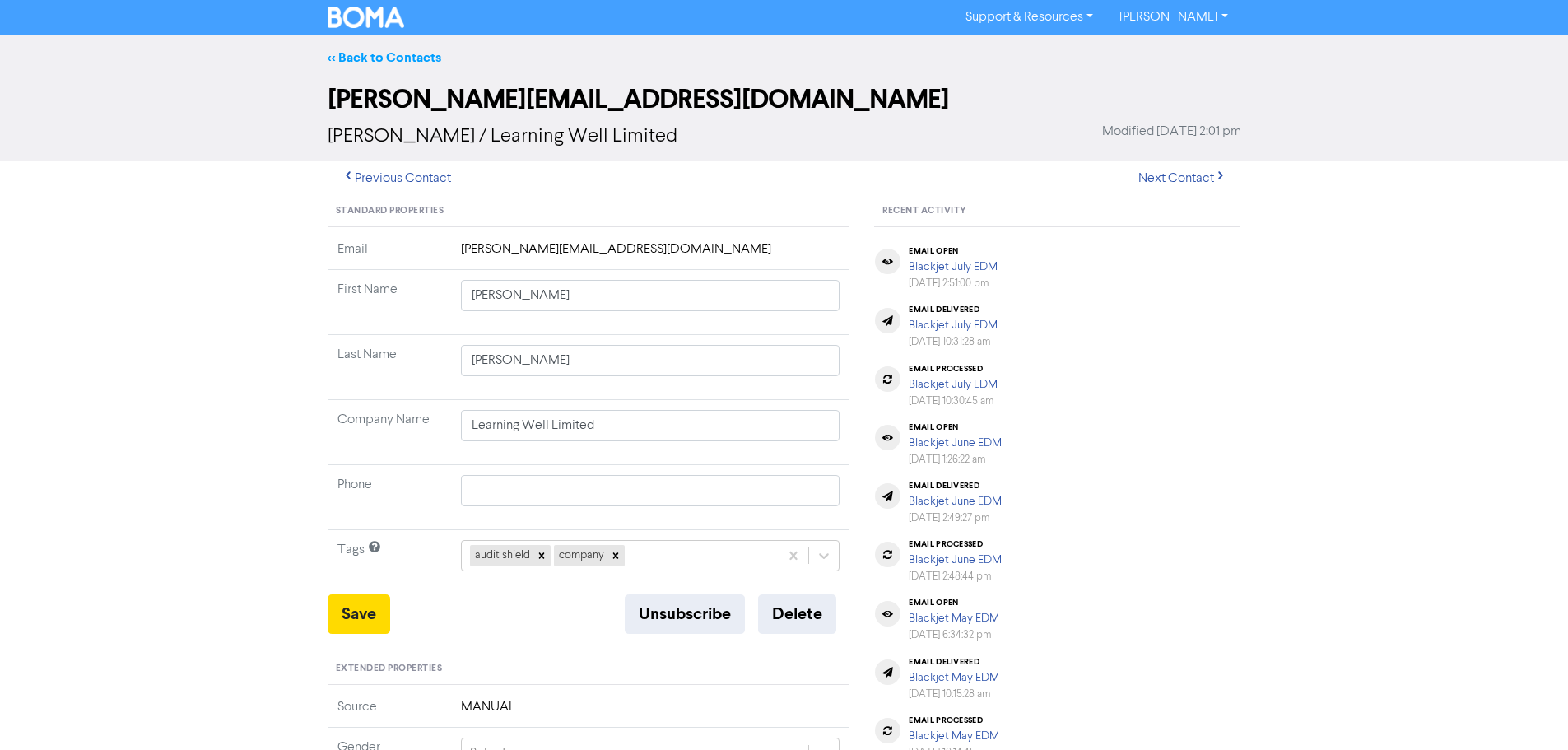
click at [408, 58] on link "<< Back to Contacts" at bounding box center [385, 57] width 114 height 16
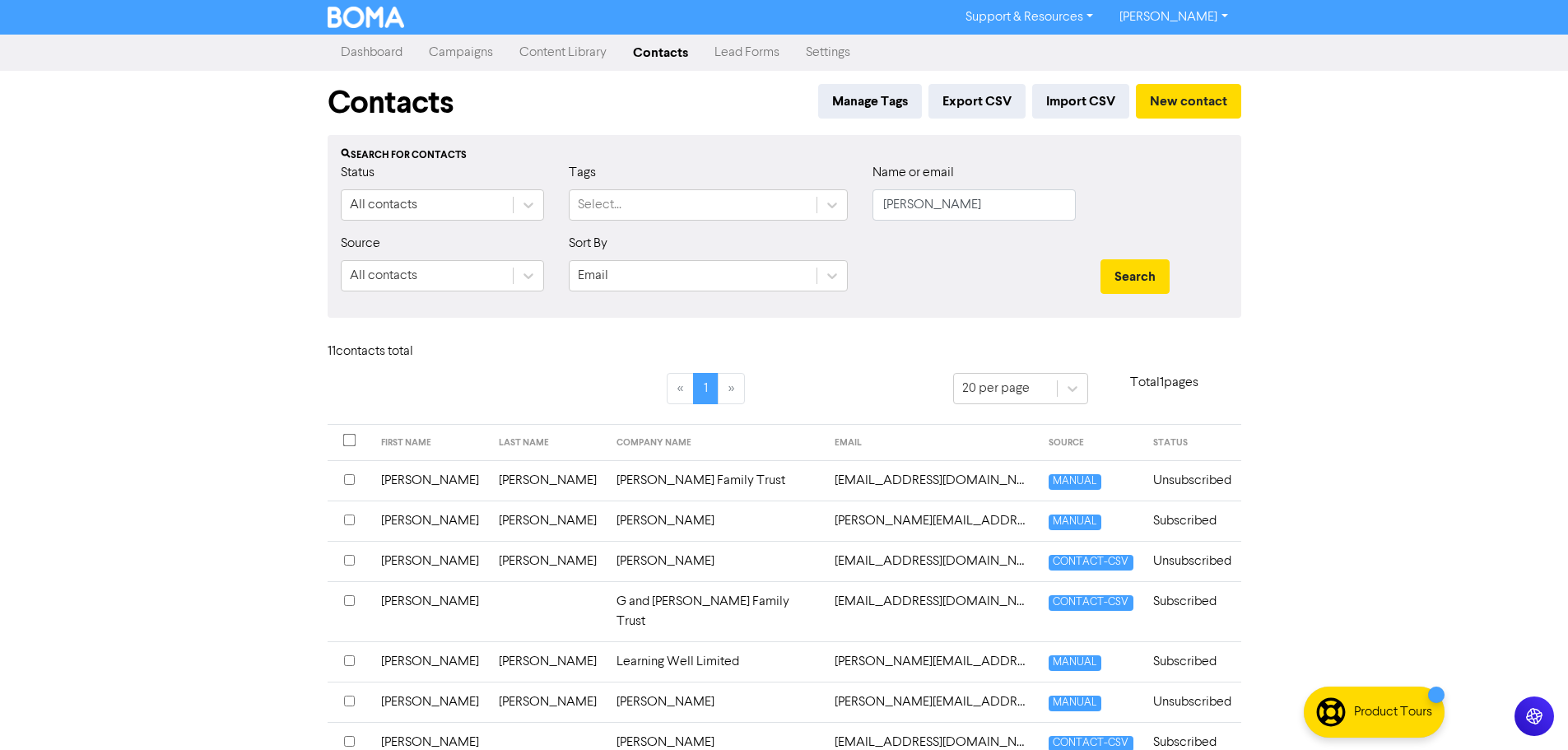
click at [802, 55] on link "Settings" at bounding box center [827, 52] width 71 height 33
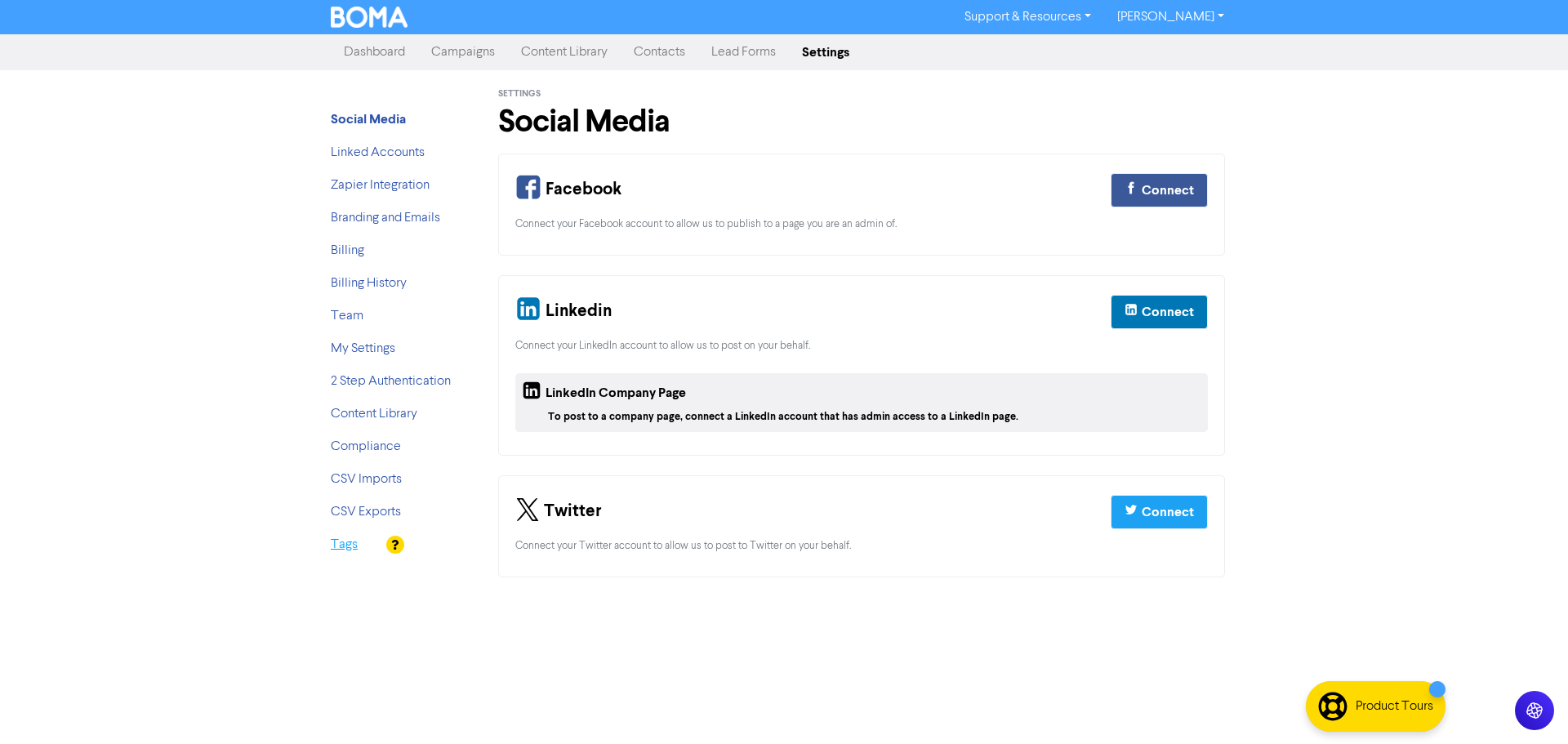
click at [350, 546] on link "Tags" at bounding box center [344, 545] width 27 height 13
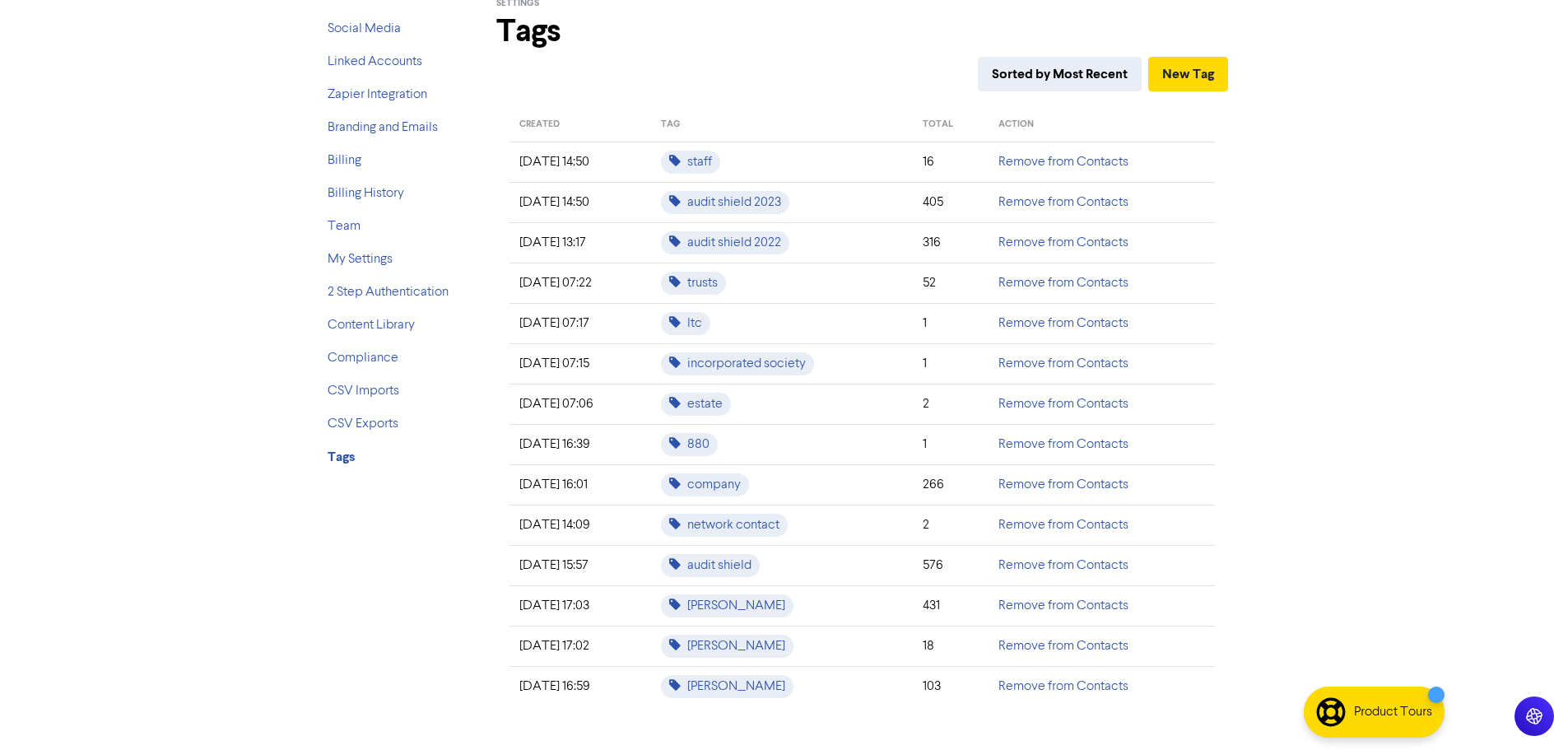
scroll to position [94, 0]
click at [1018, 203] on link "Remove from Contacts" at bounding box center [1063, 200] width 130 height 14
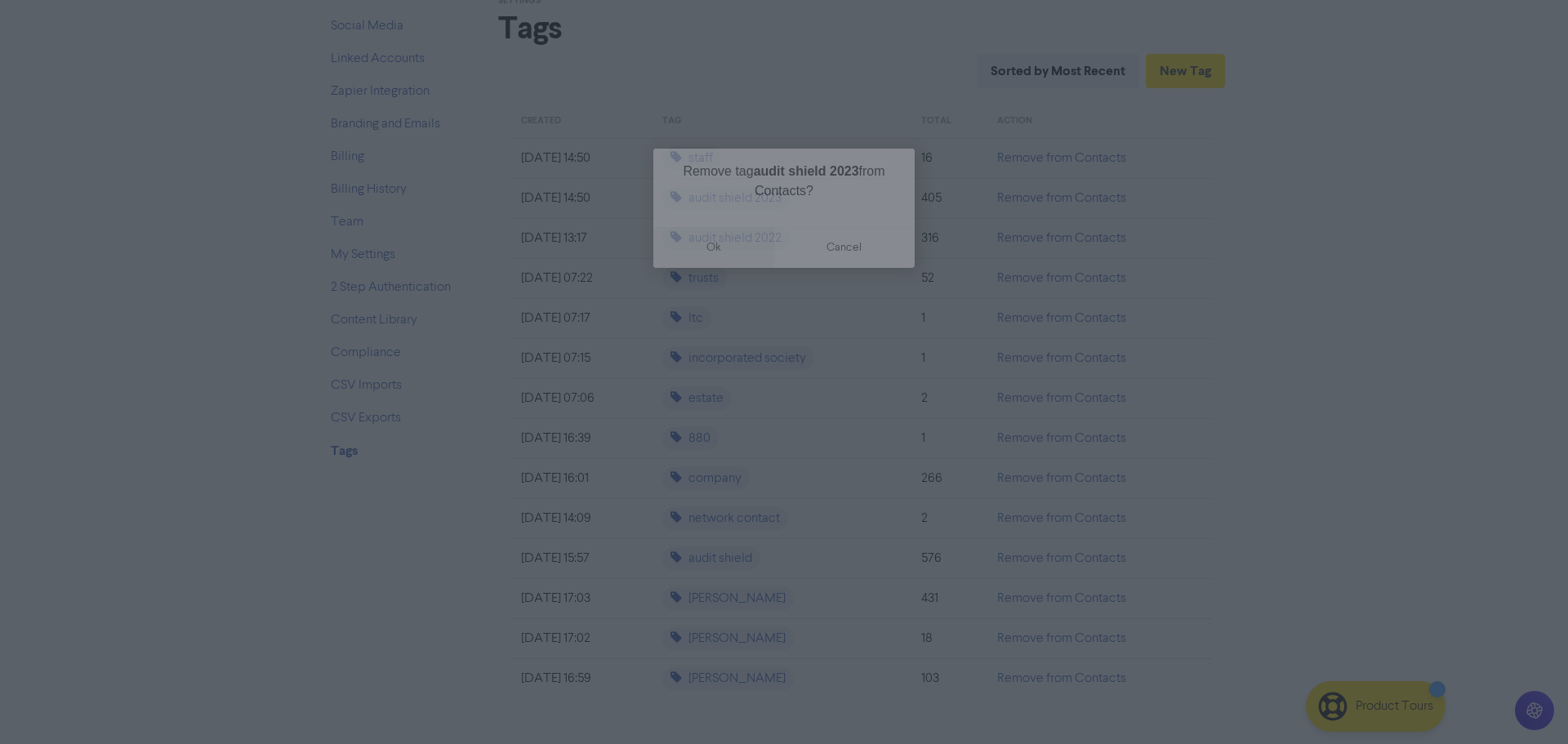
click at [707, 250] on button "ok" at bounding box center [714, 247] width 121 height 41
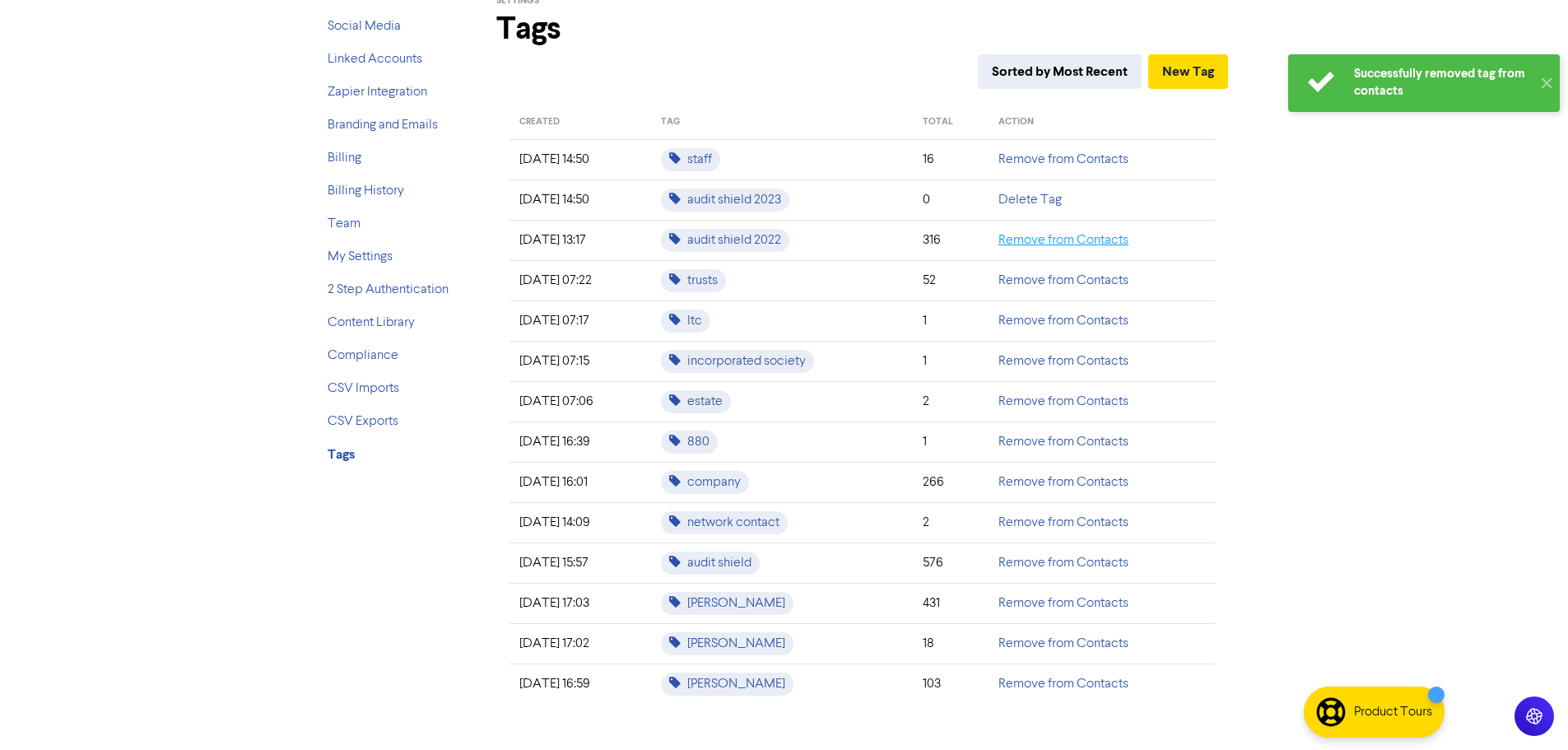
click at [1046, 244] on link "Remove from Contacts" at bounding box center [1063, 241] width 130 height 14
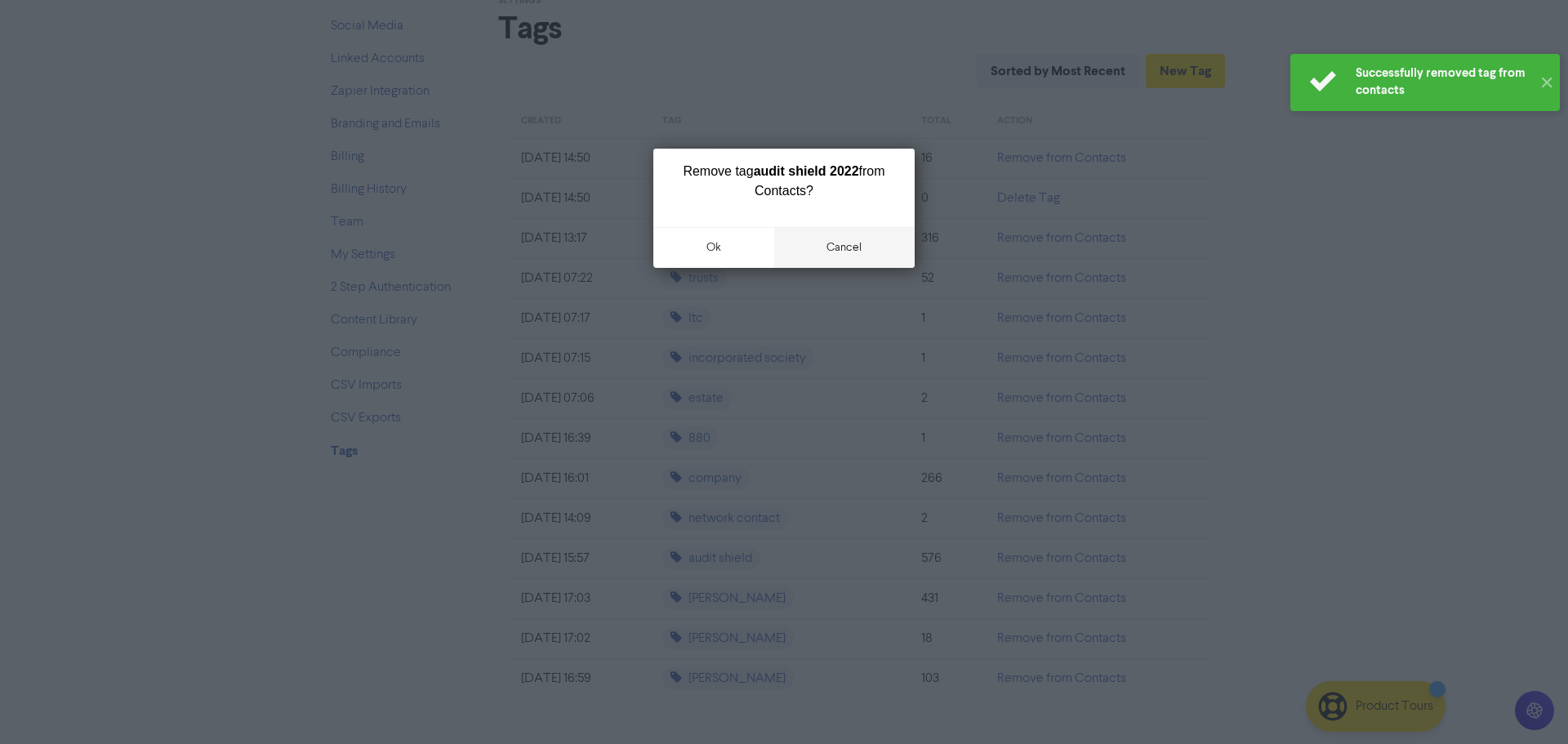
drag, startPoint x: 708, startPoint y: 250, endPoint x: 913, endPoint y: 235, distance: 205.5
click at [712, 248] on button "ok" at bounding box center [714, 247] width 121 height 41
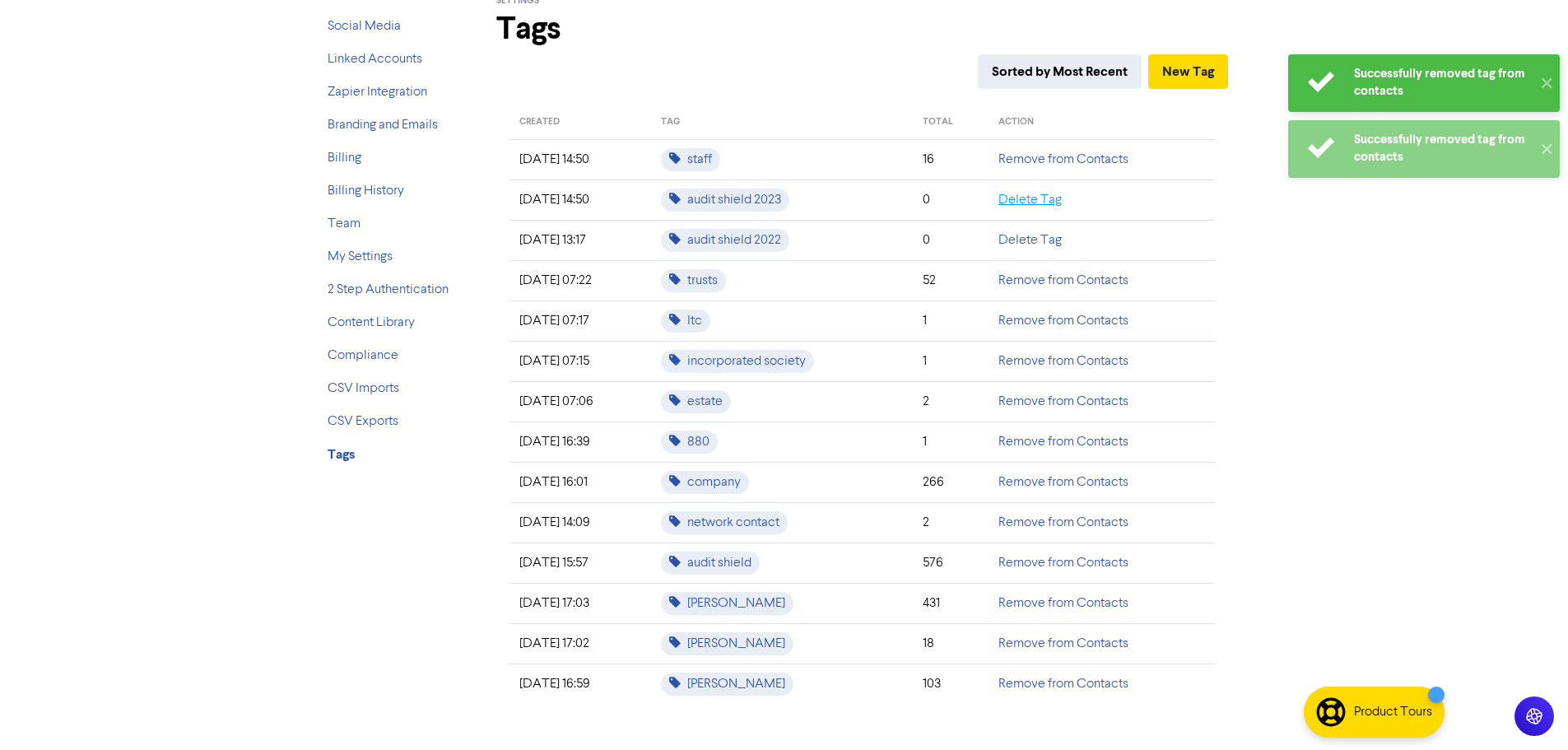
click at [1059, 204] on link "Delete Tag" at bounding box center [1030, 200] width 64 height 14
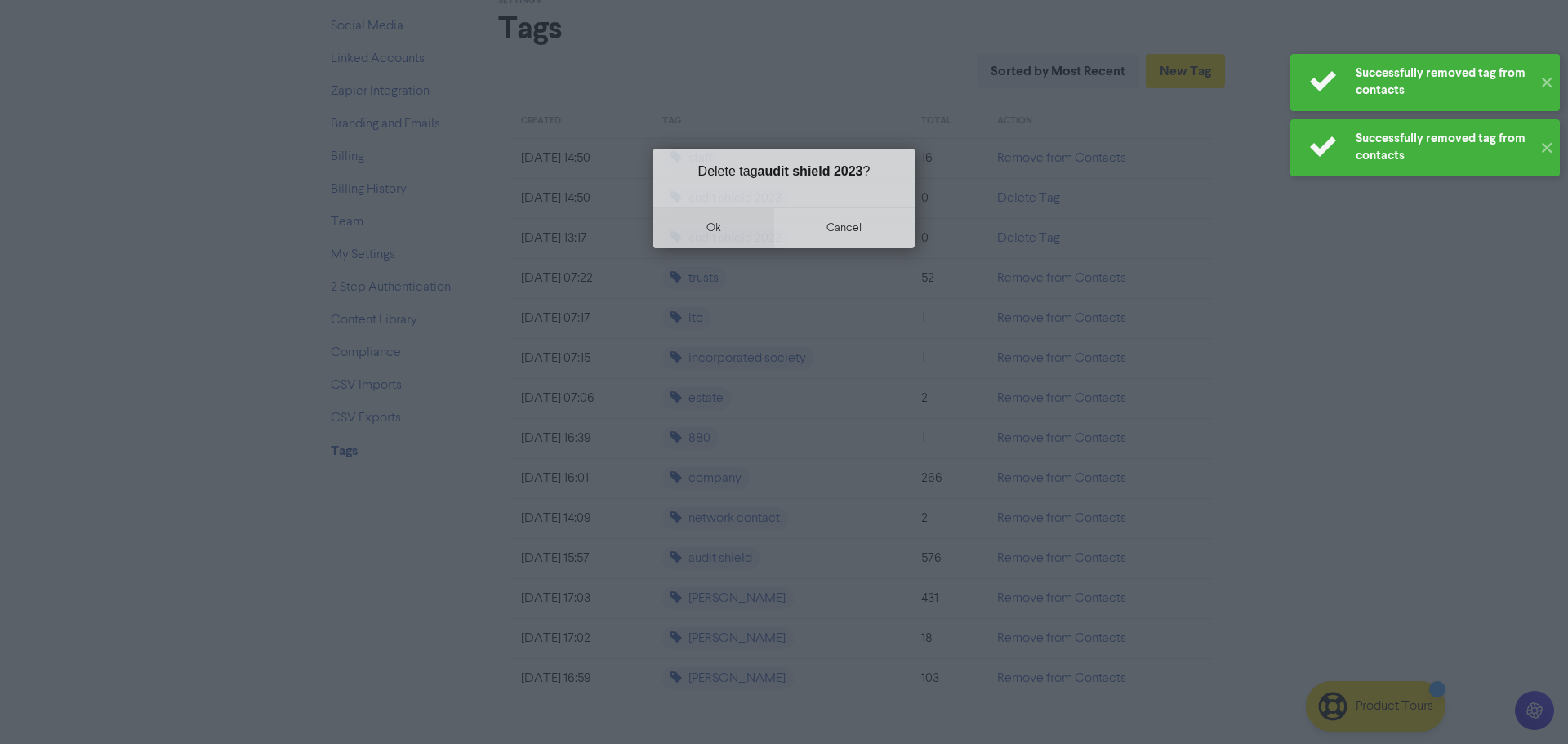
drag, startPoint x: 742, startPoint y: 228, endPoint x: 945, endPoint y: 228, distance: 203.0
click at [743, 228] on button "ok" at bounding box center [714, 227] width 121 height 41
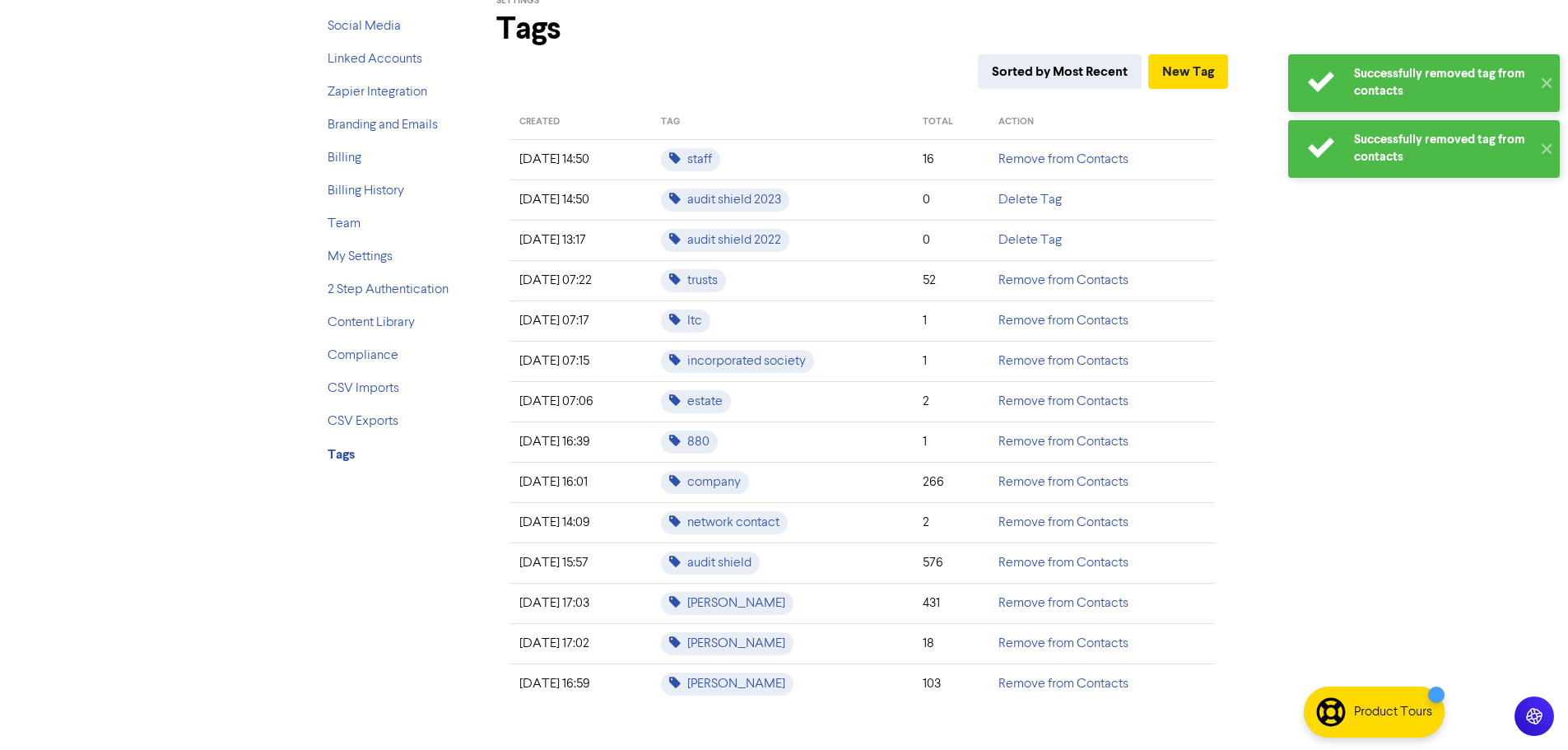
scroll to position [53, 0]
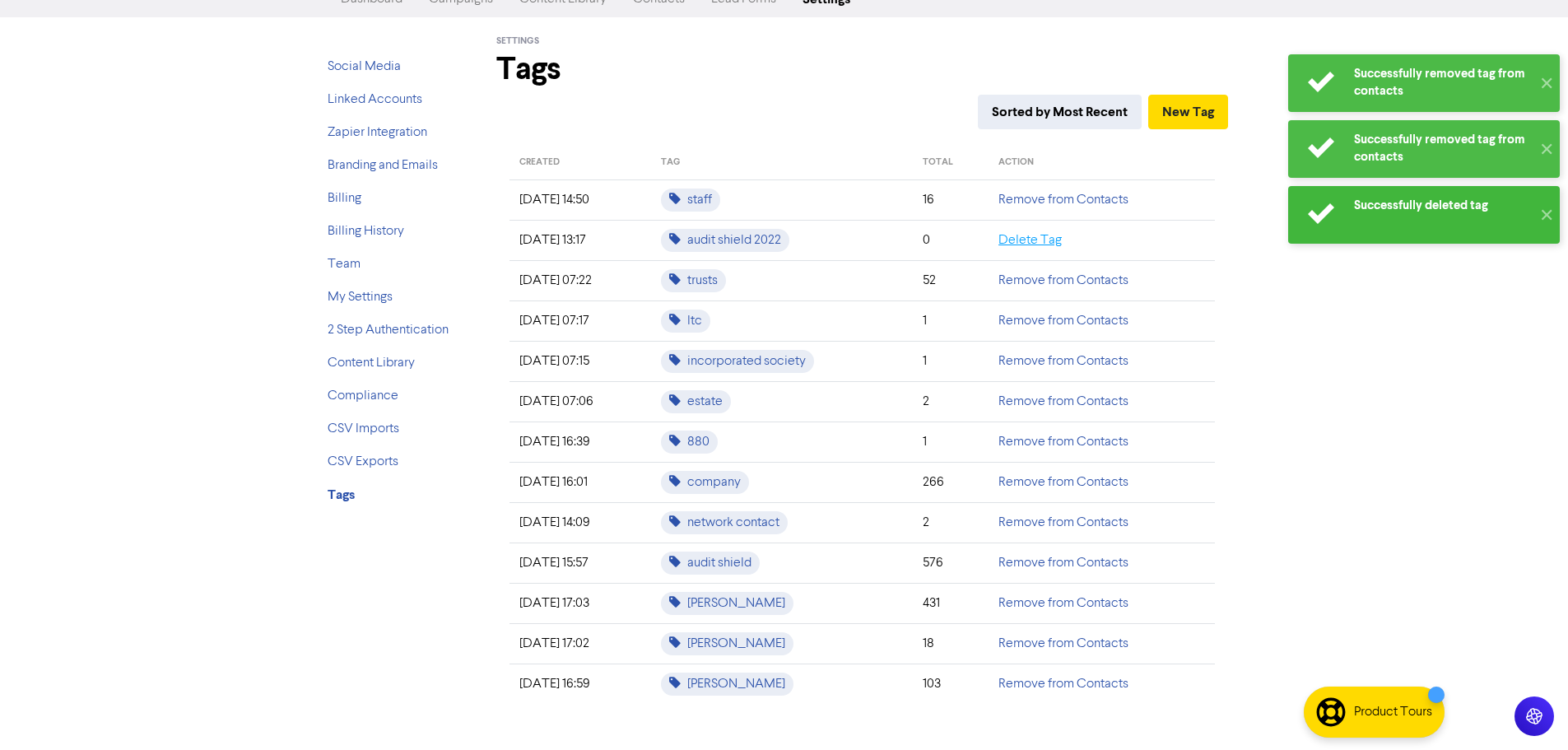
click at [1041, 236] on link "Delete Tag" at bounding box center [1030, 241] width 64 height 14
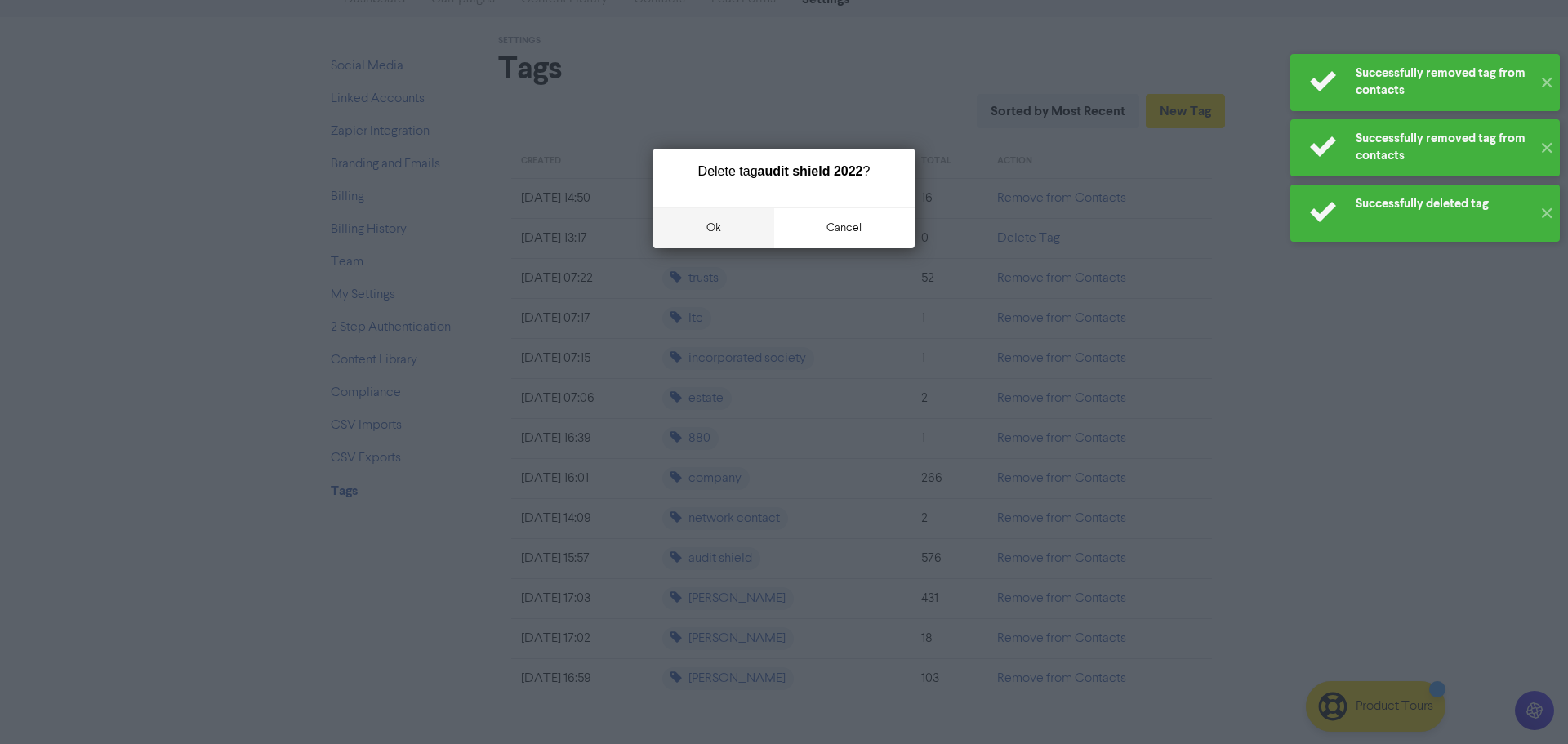
click at [730, 236] on button "ok" at bounding box center [714, 227] width 121 height 41
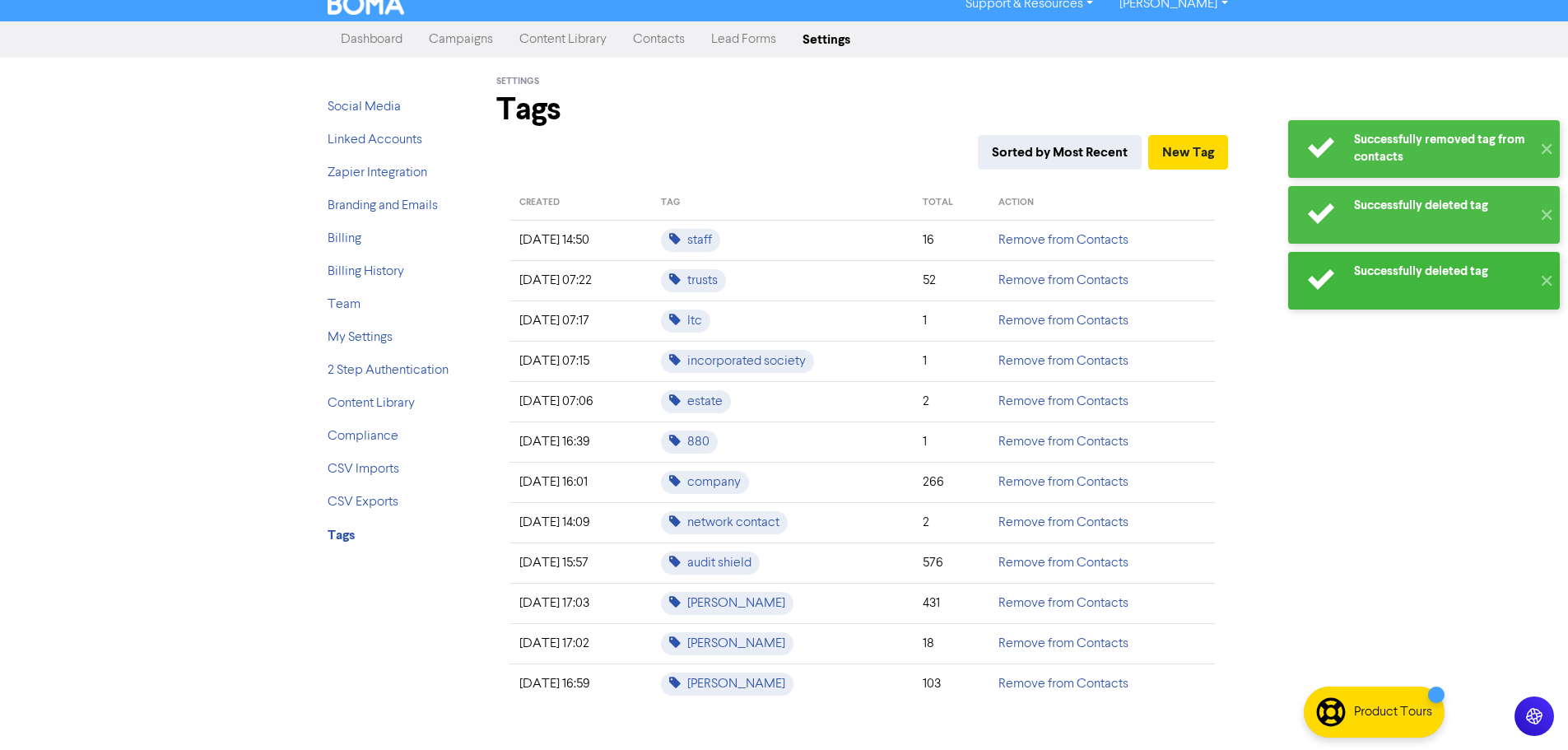
scroll to position [14, 0]
